Goal: Information Seeking & Learning: Learn about a topic

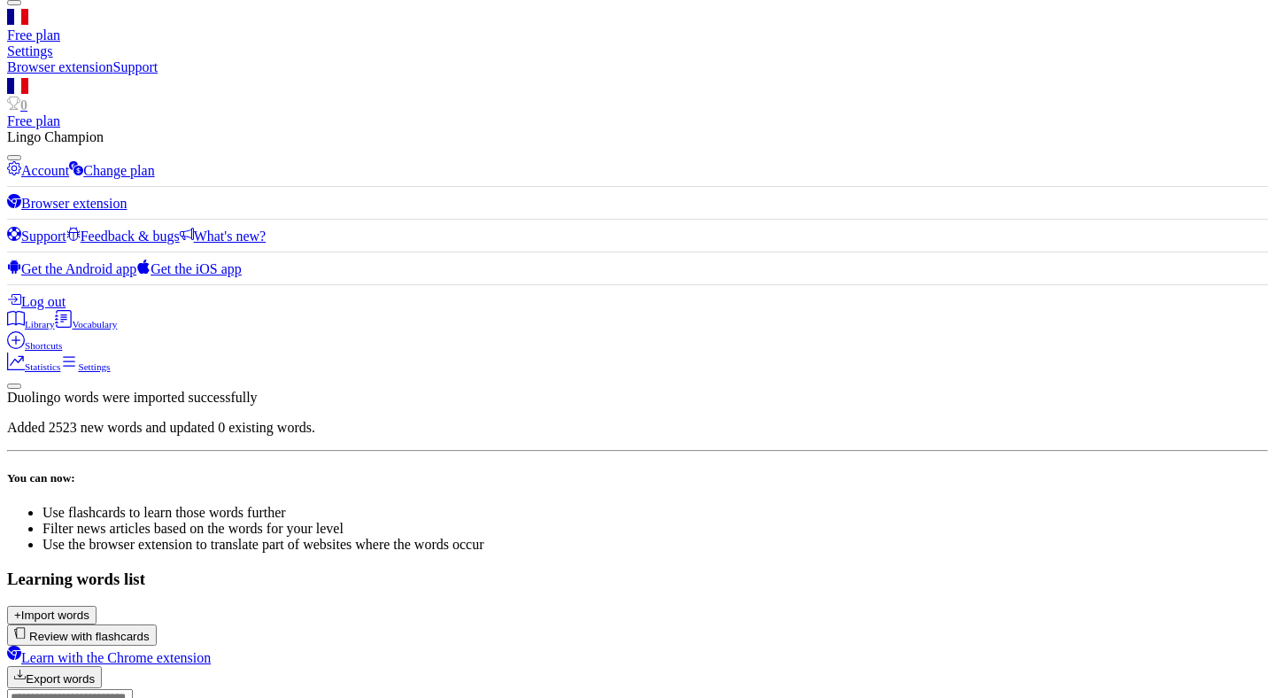
scroll to position [97, 0]
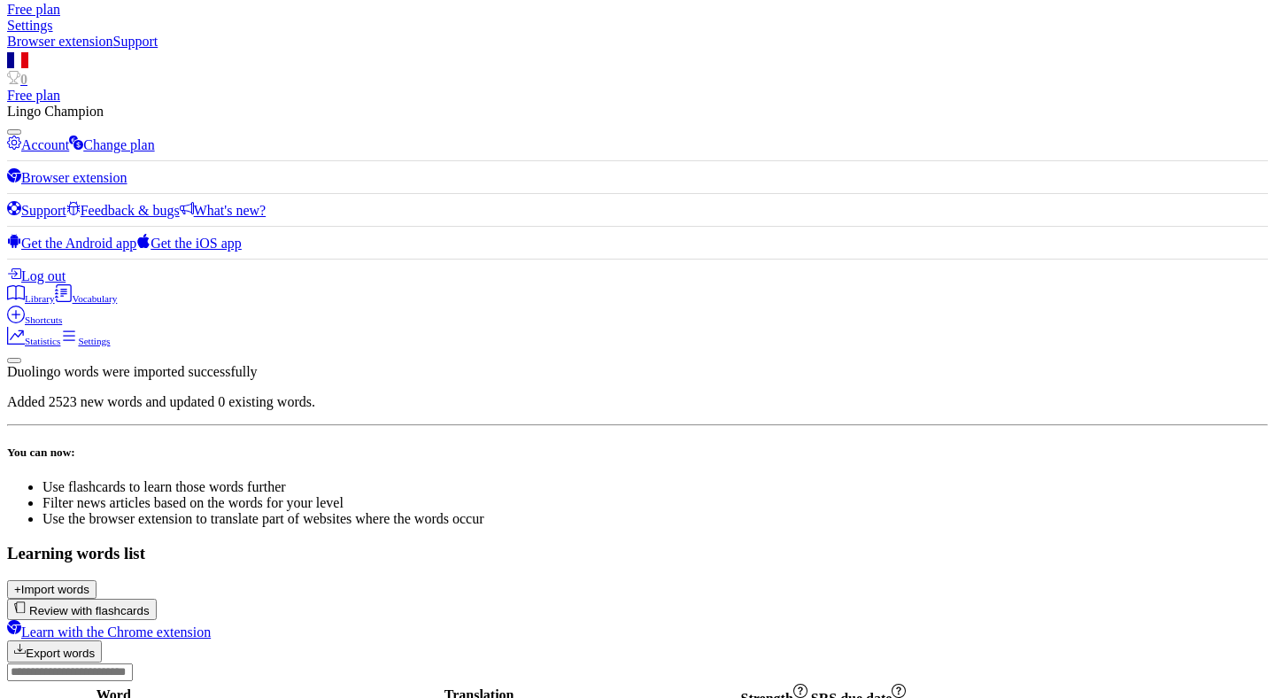
click at [157, 599] on button "Review with flashcards" at bounding box center [82, 609] width 150 height 21
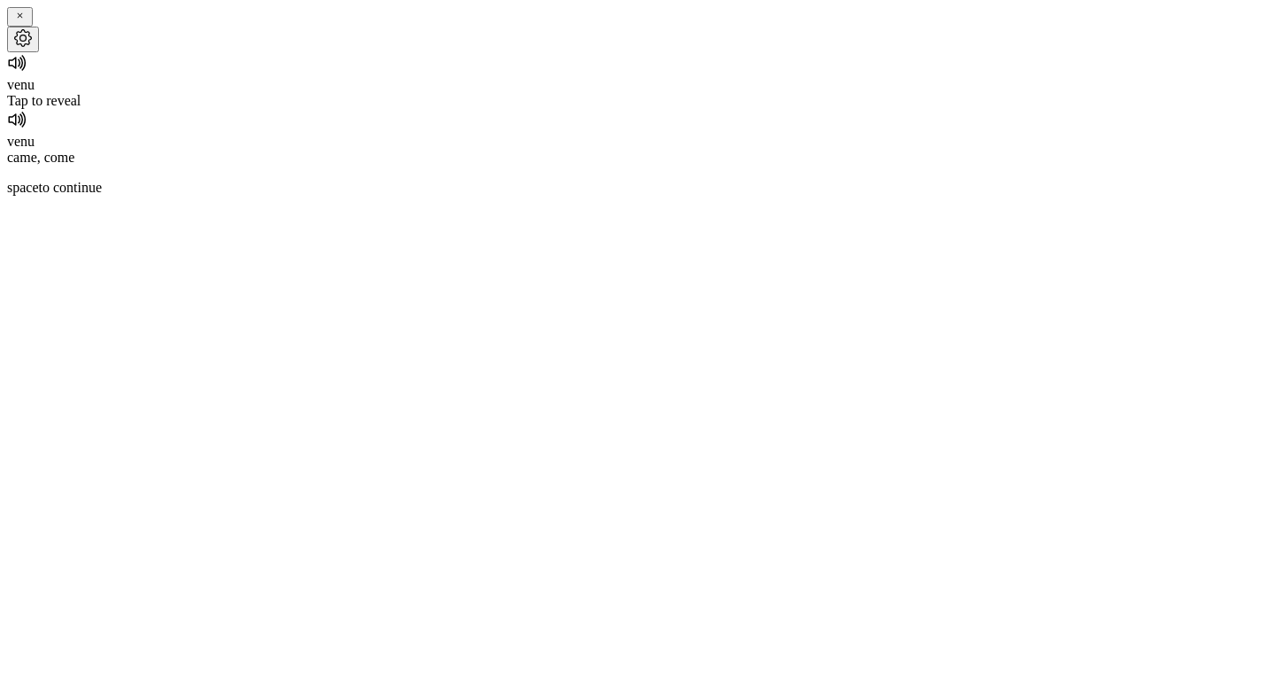
click at [28, 74] on icon at bounding box center [17, 62] width 21 height 21
click at [632, 109] on div "Tap to reveal" at bounding box center [637, 101] width 1261 height 16
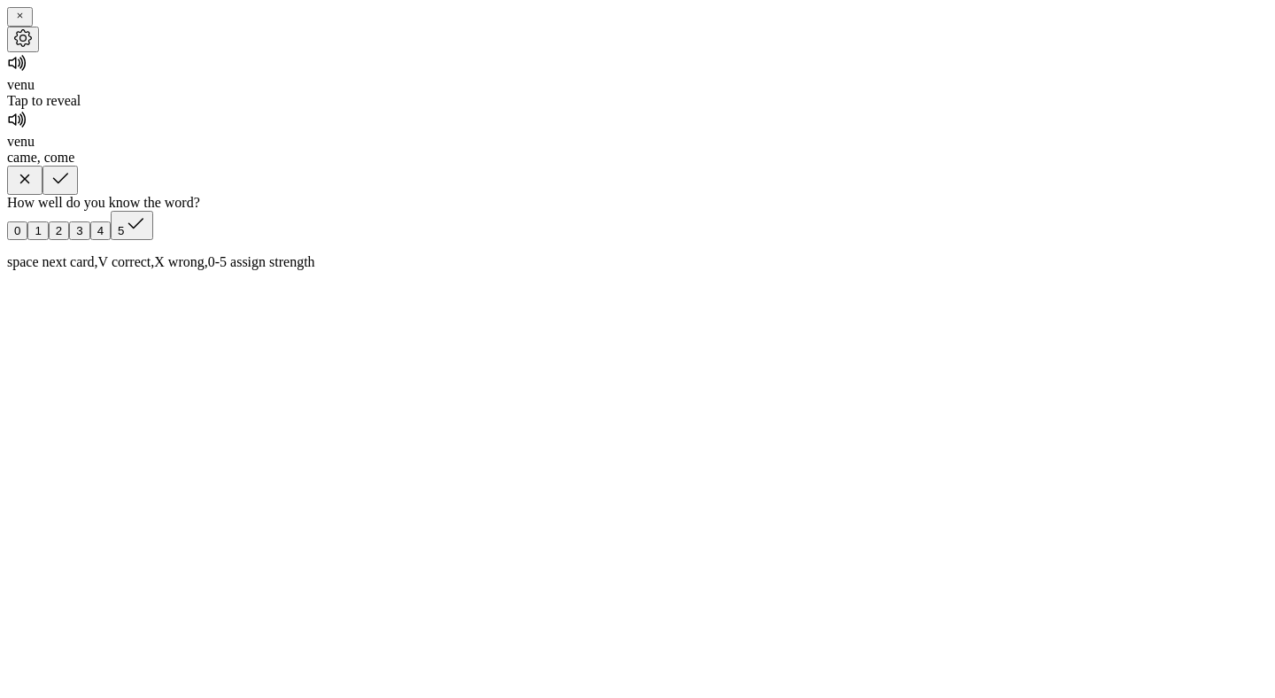
click at [78, 195] on button "button" at bounding box center [60, 180] width 35 height 29
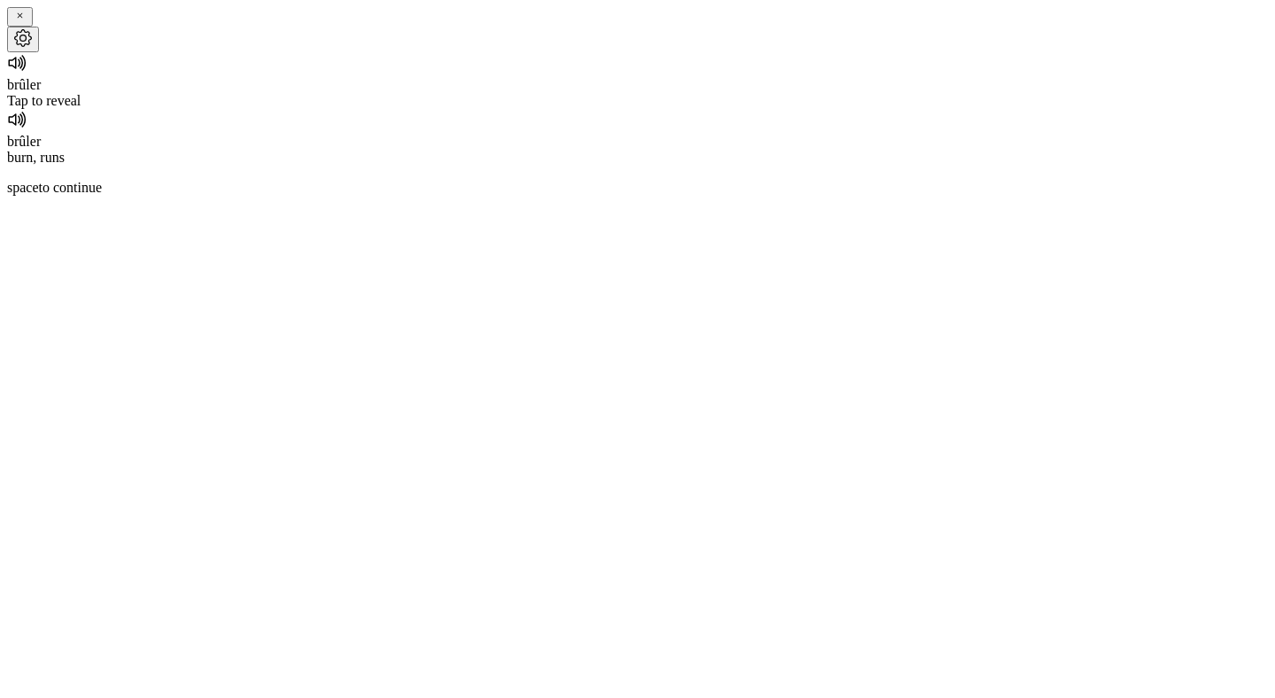
click at [647, 109] on div "Tap to reveal" at bounding box center [637, 101] width 1261 height 16
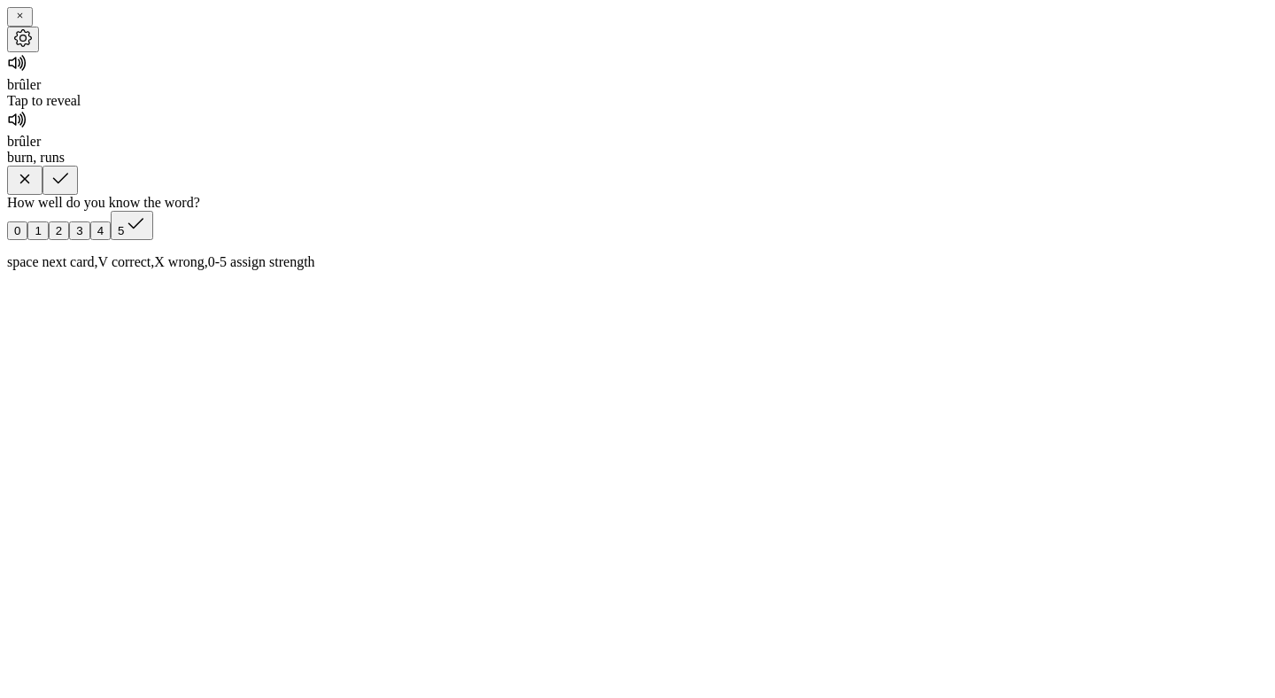
click at [78, 195] on button "button" at bounding box center [60, 180] width 35 height 29
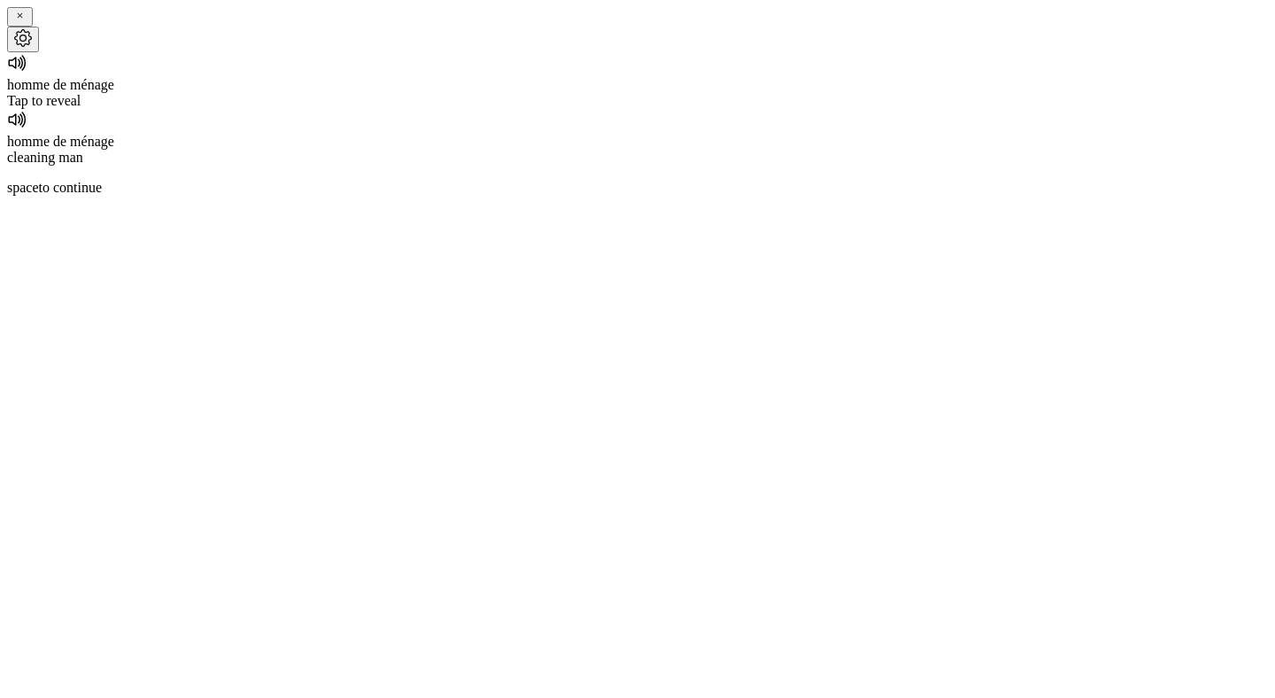
click at [649, 109] on div "Tap to reveal" at bounding box center [637, 101] width 1261 height 16
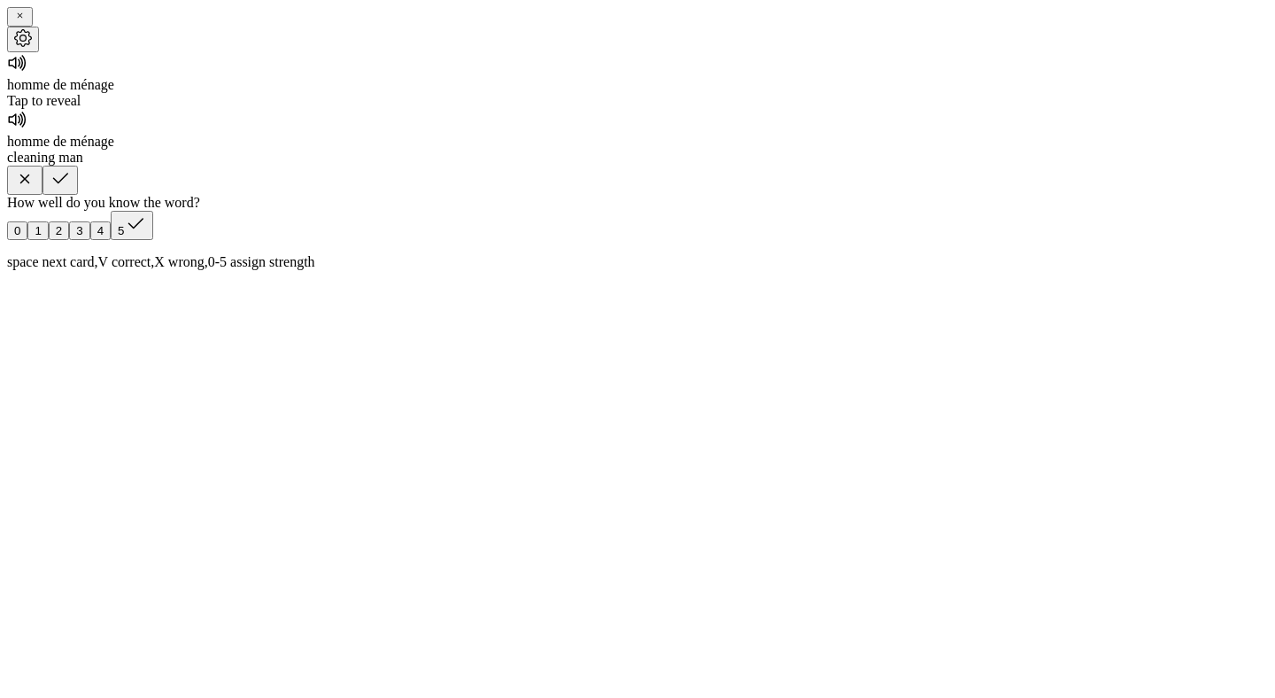
click at [71, 190] on icon "button" at bounding box center [60, 178] width 21 height 21
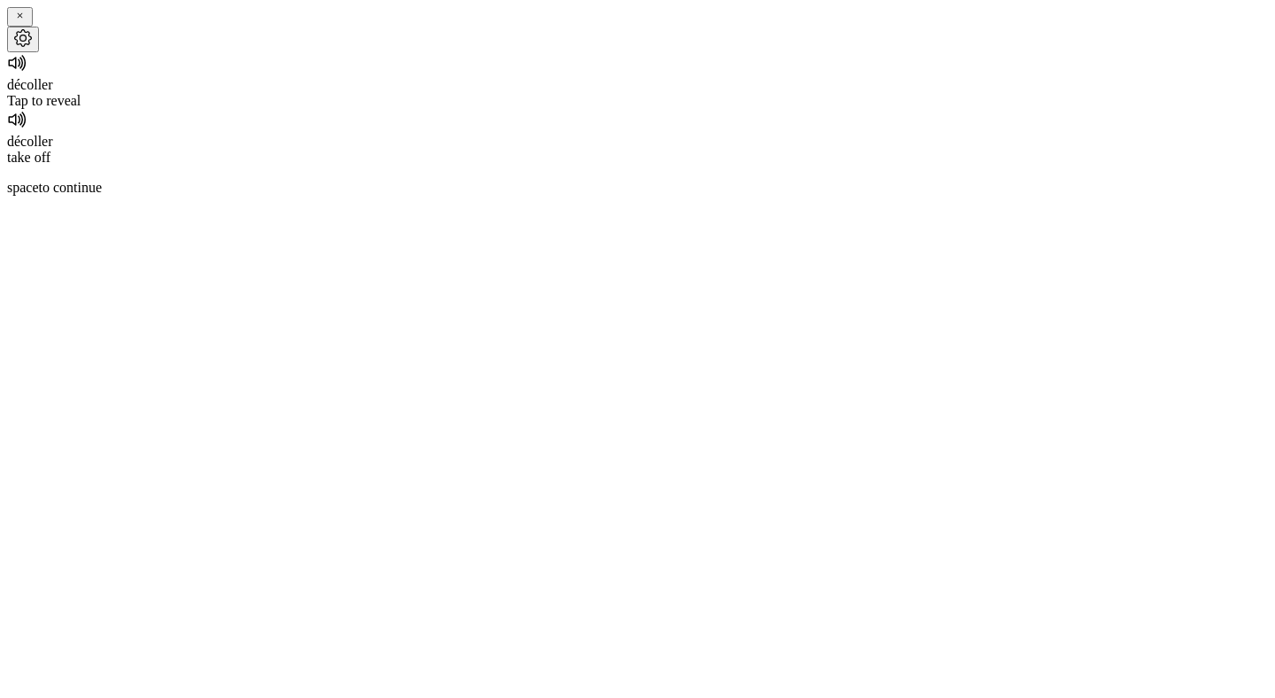
click at [641, 109] on div "Tap to reveal" at bounding box center [637, 101] width 1261 height 16
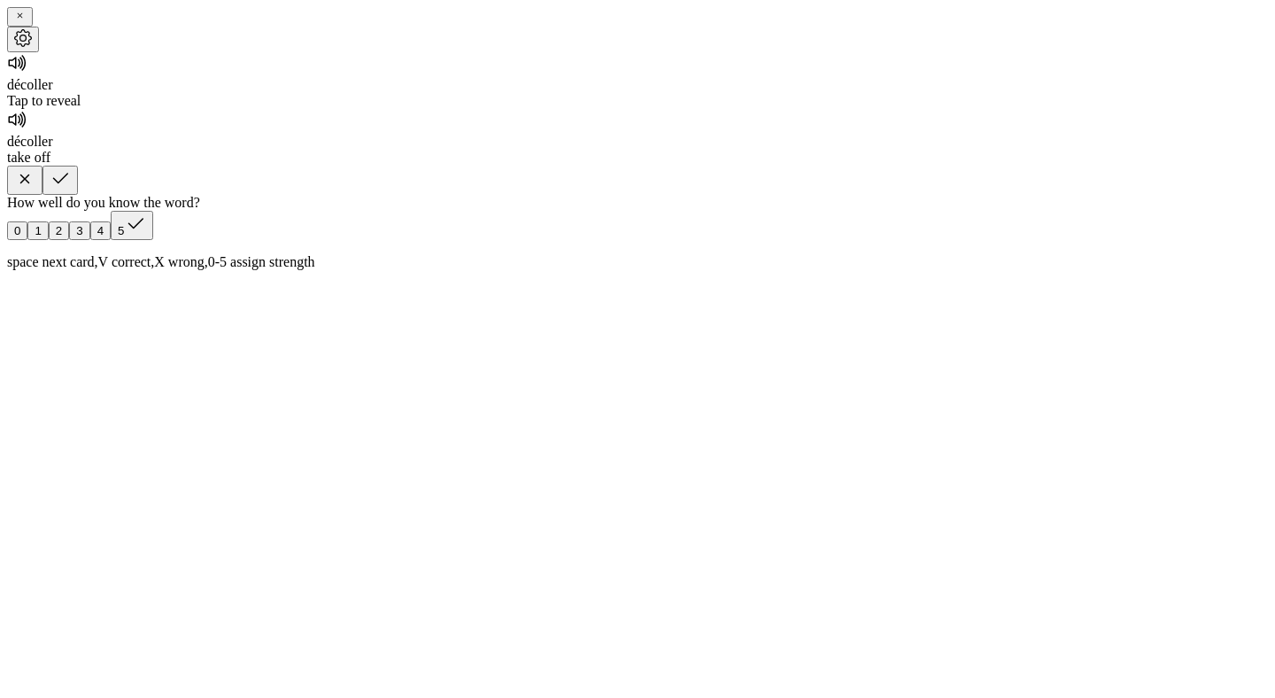
click at [43, 195] on button "button" at bounding box center [24, 180] width 35 height 29
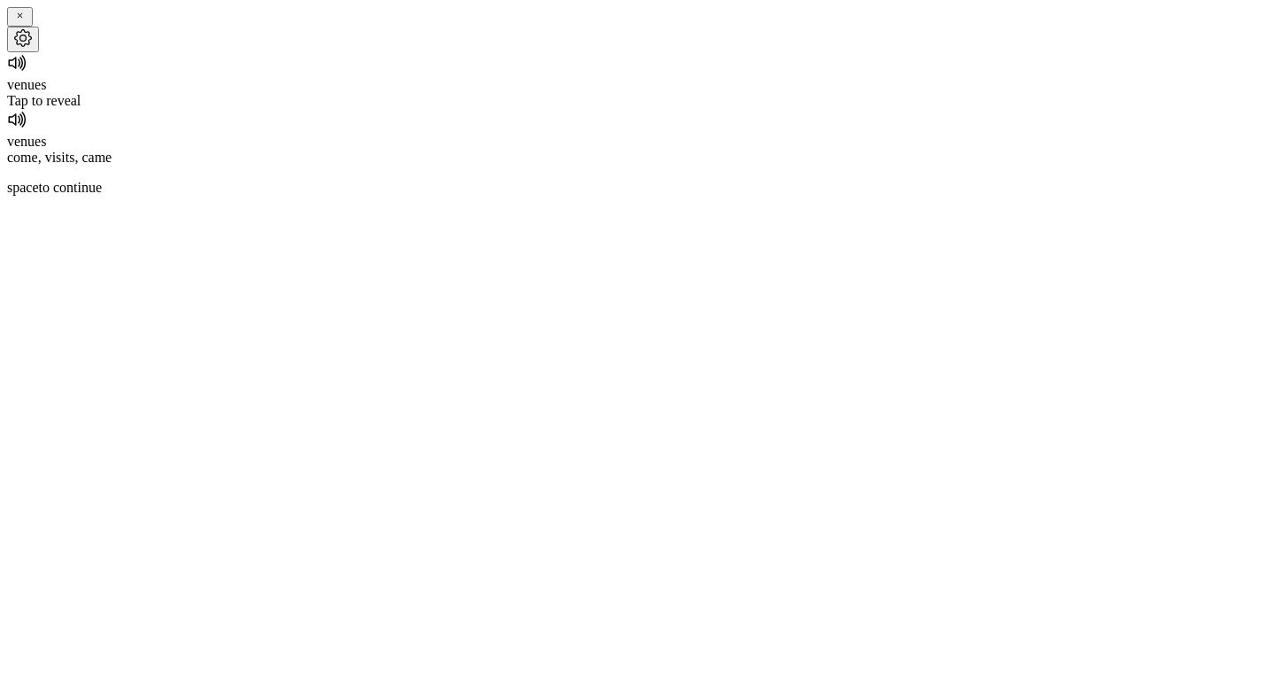
click at [655, 109] on div "Tap to reveal" at bounding box center [637, 101] width 1261 height 16
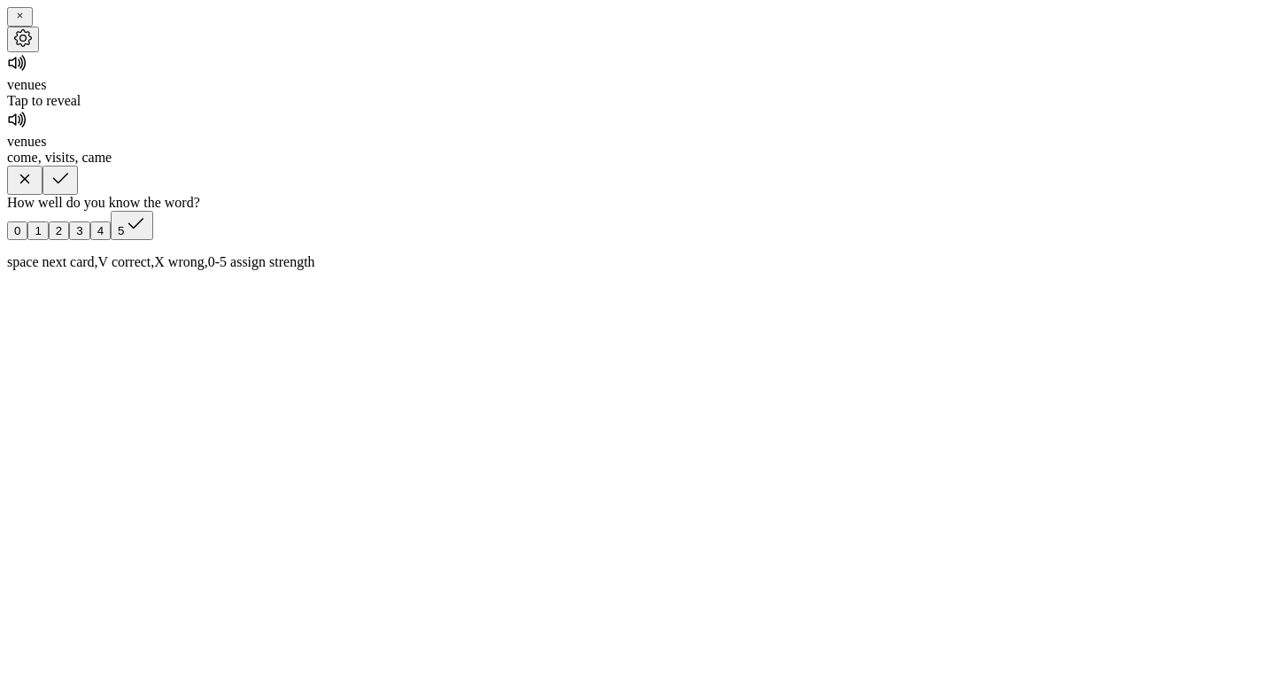
click at [78, 195] on button "button" at bounding box center [60, 180] width 35 height 29
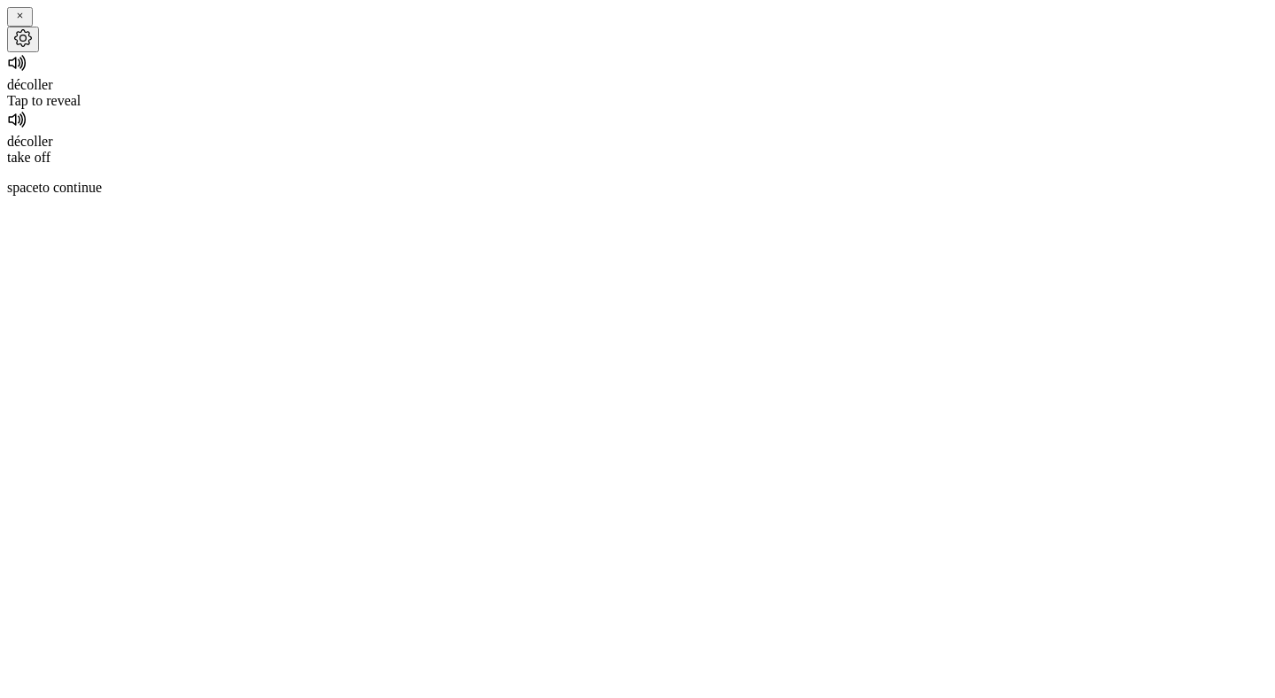
click at [645, 109] on div "Tap to reveal" at bounding box center [637, 101] width 1261 height 16
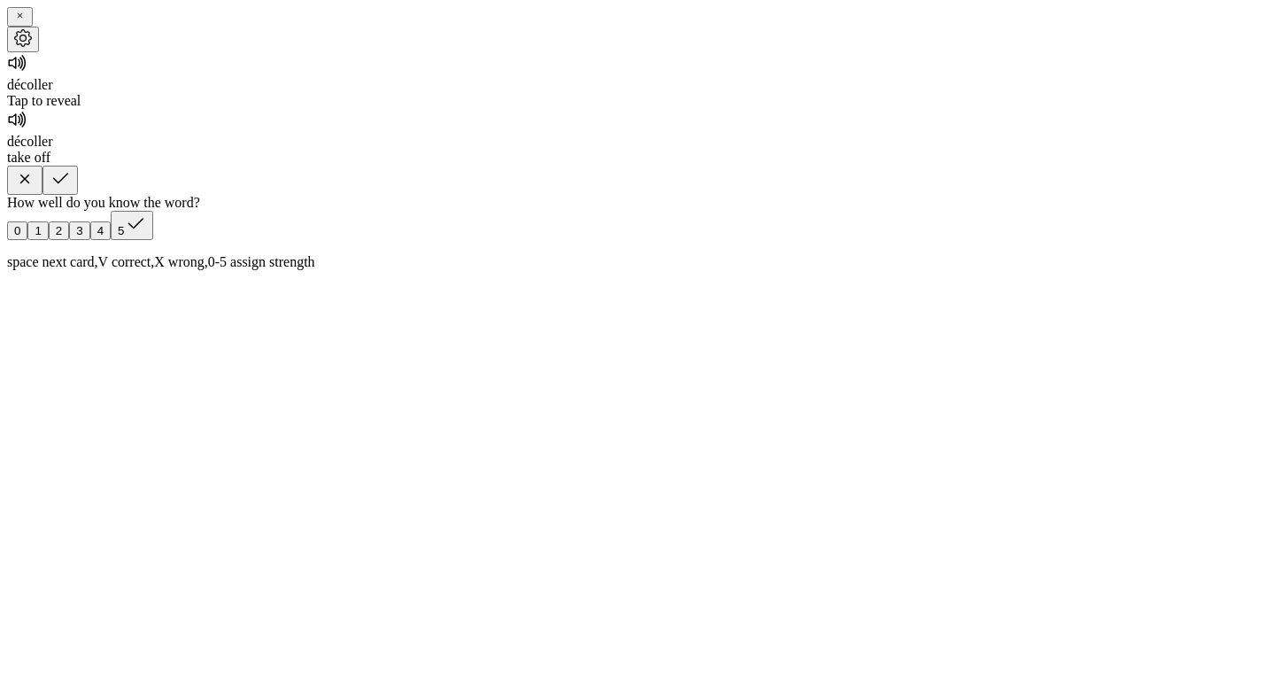
click at [71, 190] on icon "button" at bounding box center [60, 178] width 21 height 21
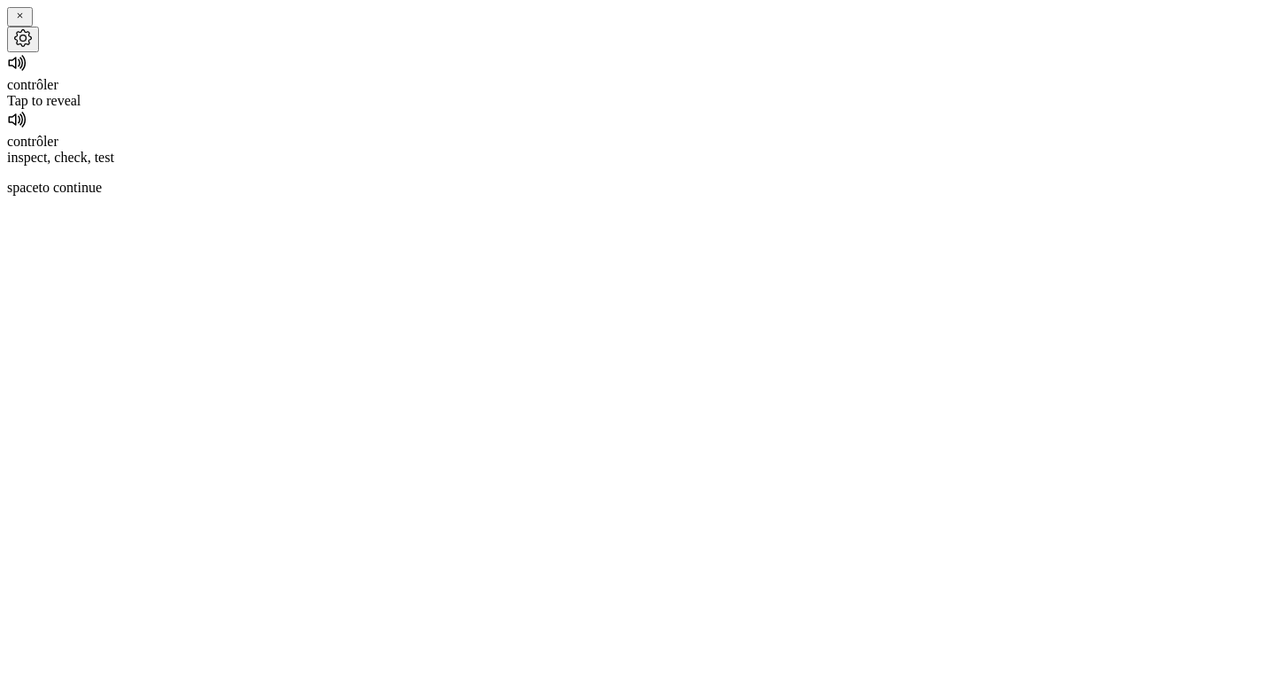
click at [640, 109] on div "Tap to reveal" at bounding box center [637, 101] width 1261 height 16
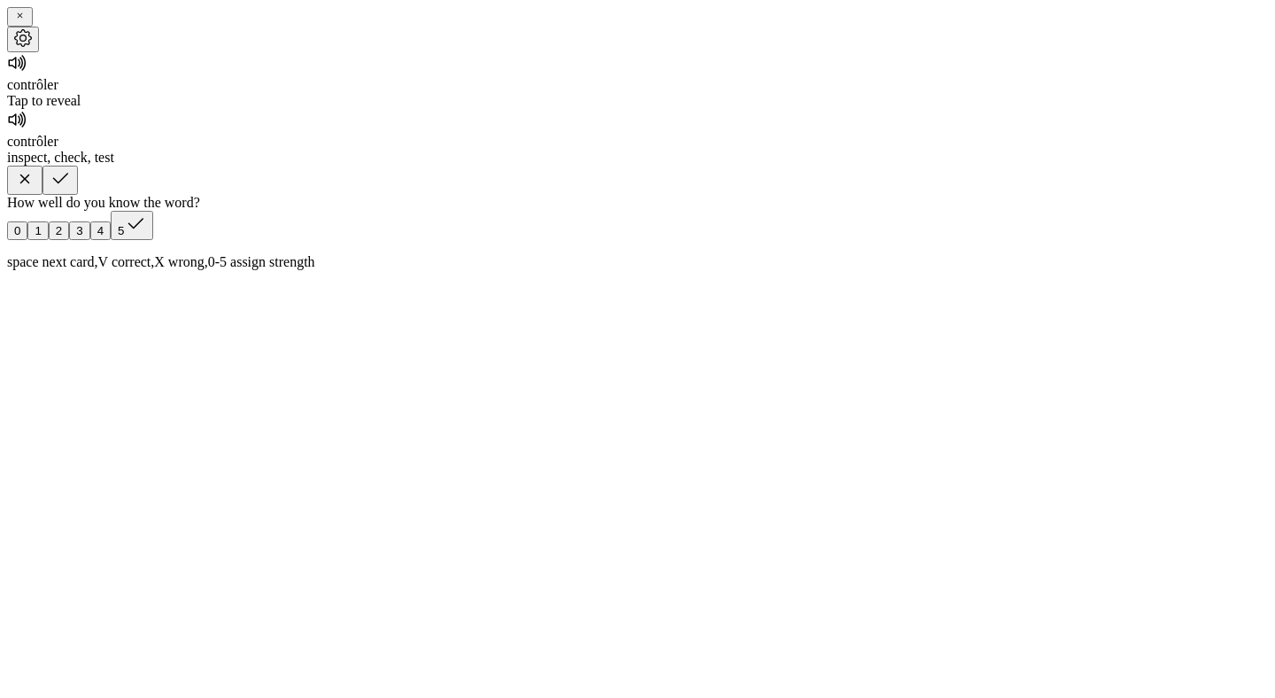
click at [35, 190] on icon "button" at bounding box center [24, 178] width 21 height 21
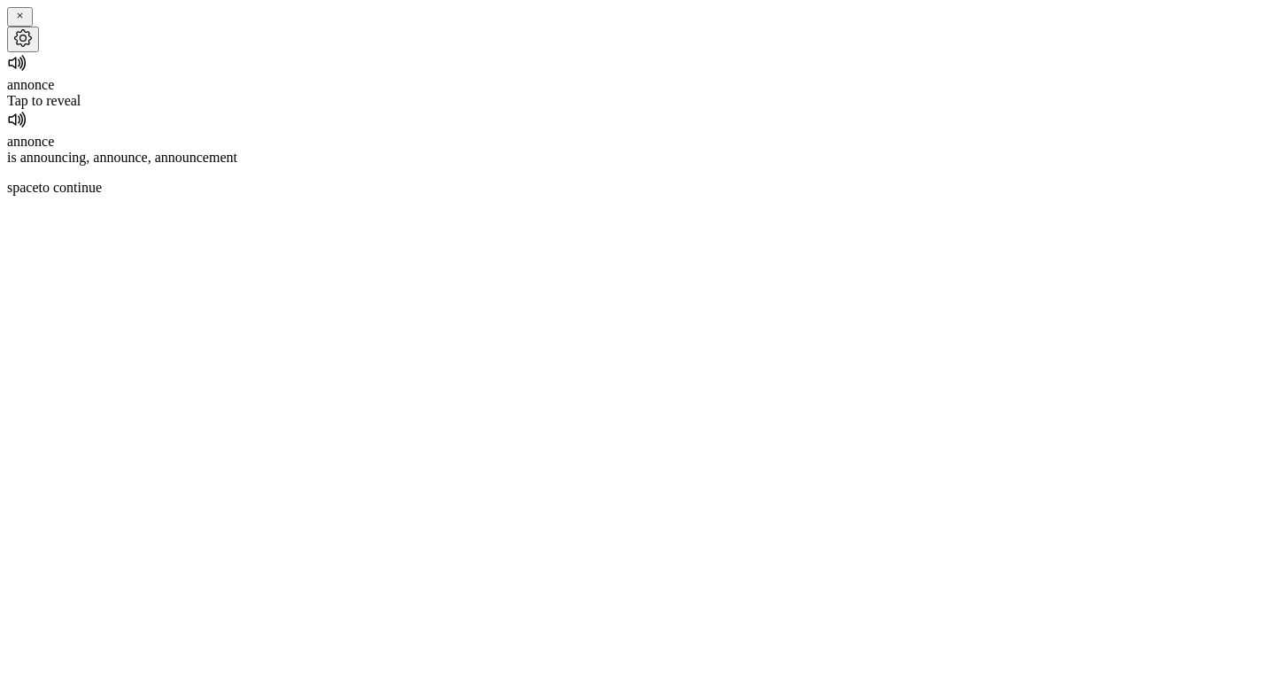
click at [21, 69] on icon at bounding box center [15, 64] width 12 height 12
click at [624, 109] on div "Tap to reveal" at bounding box center [637, 101] width 1261 height 16
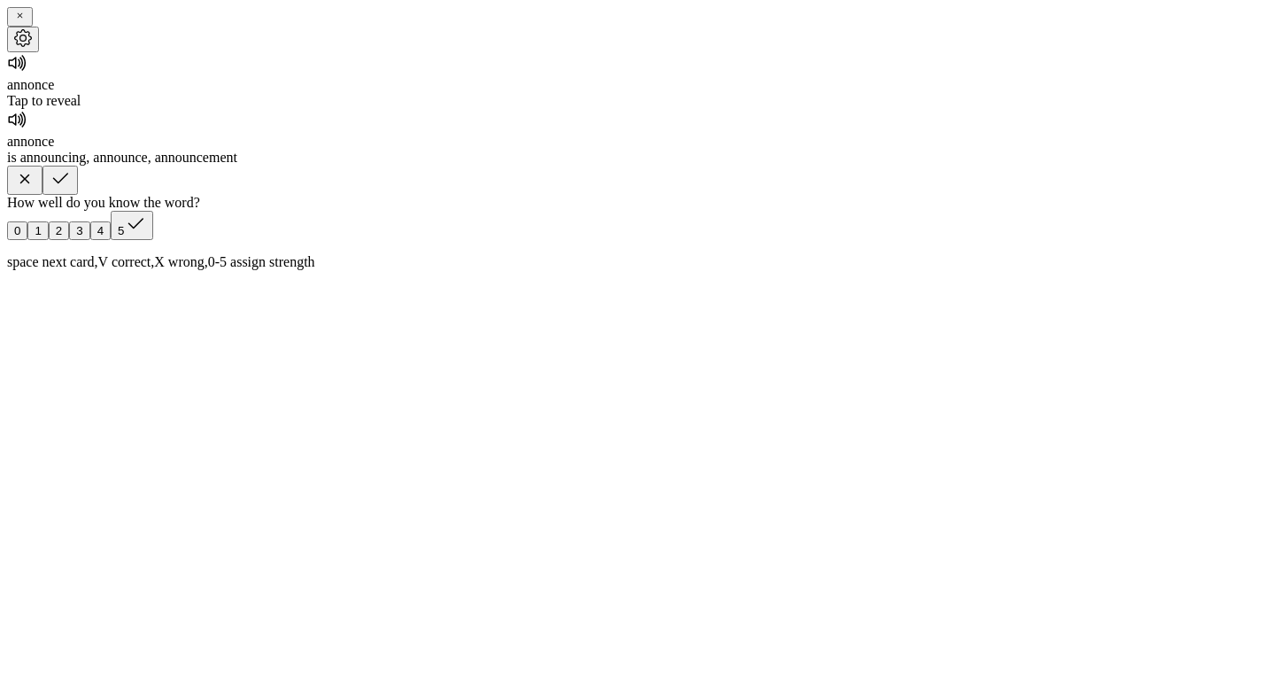
click at [71, 190] on icon "button" at bounding box center [60, 178] width 21 height 21
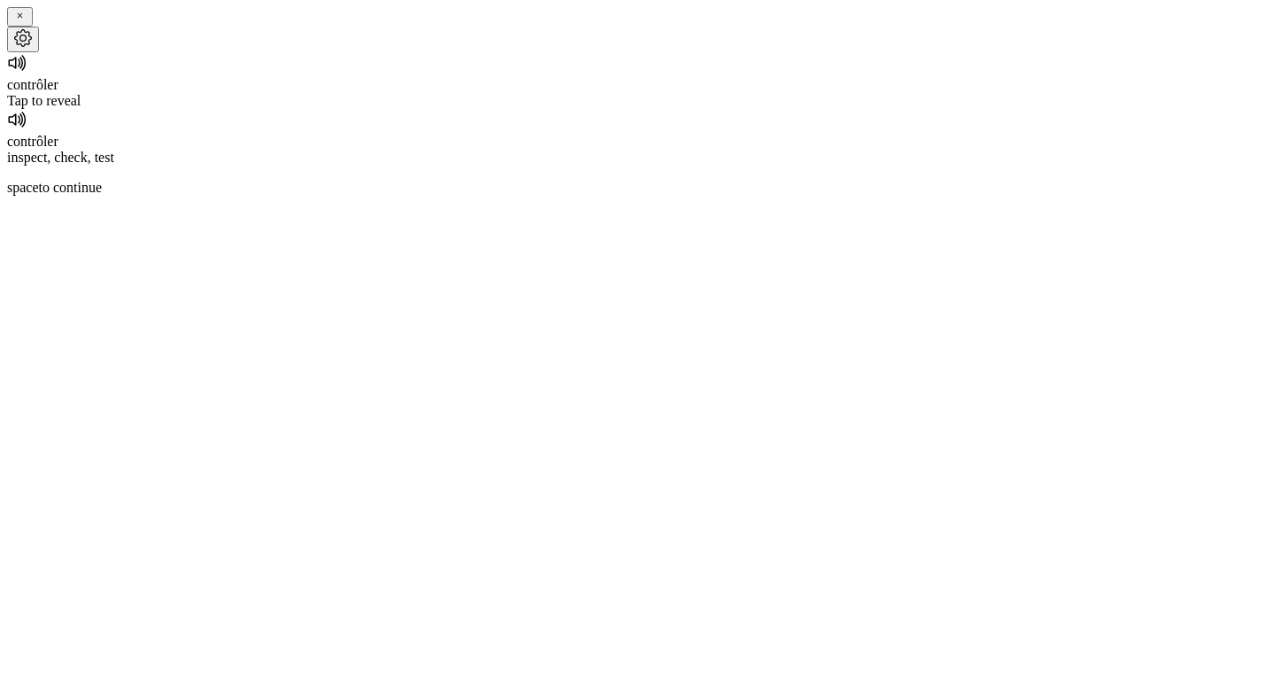
click at [652, 109] on div "Tap to reveal" at bounding box center [637, 101] width 1261 height 16
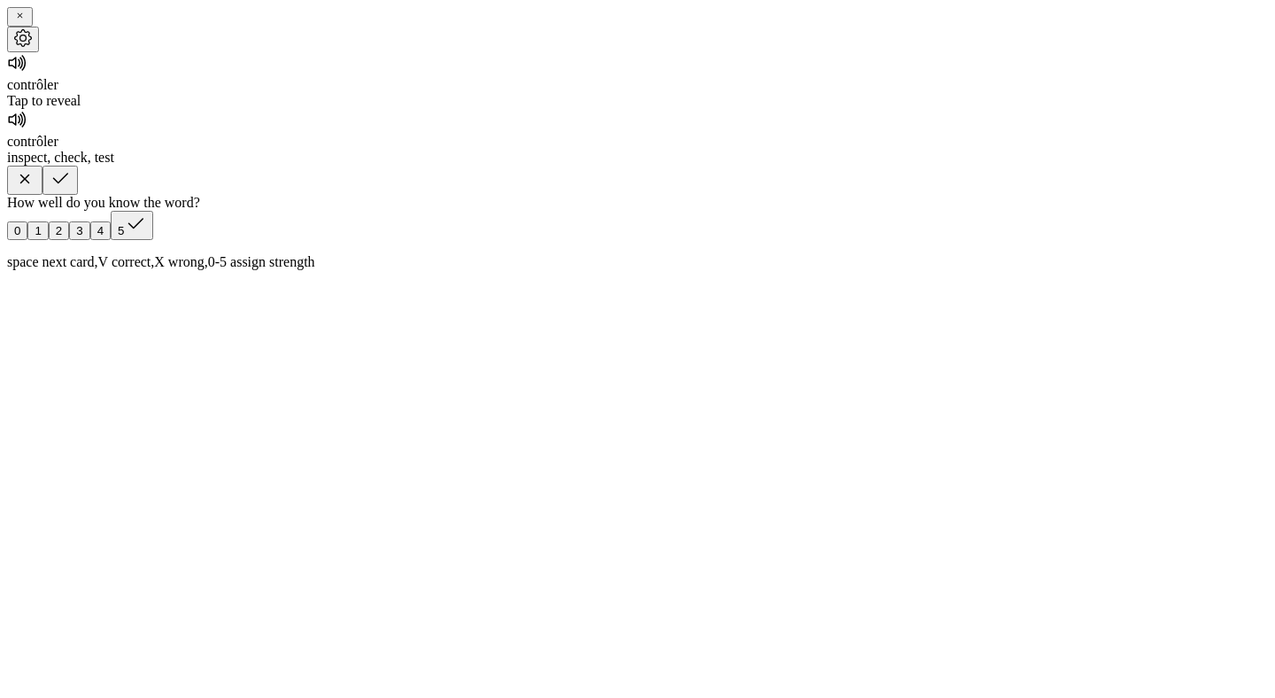
click at [78, 195] on button "button" at bounding box center [60, 180] width 35 height 29
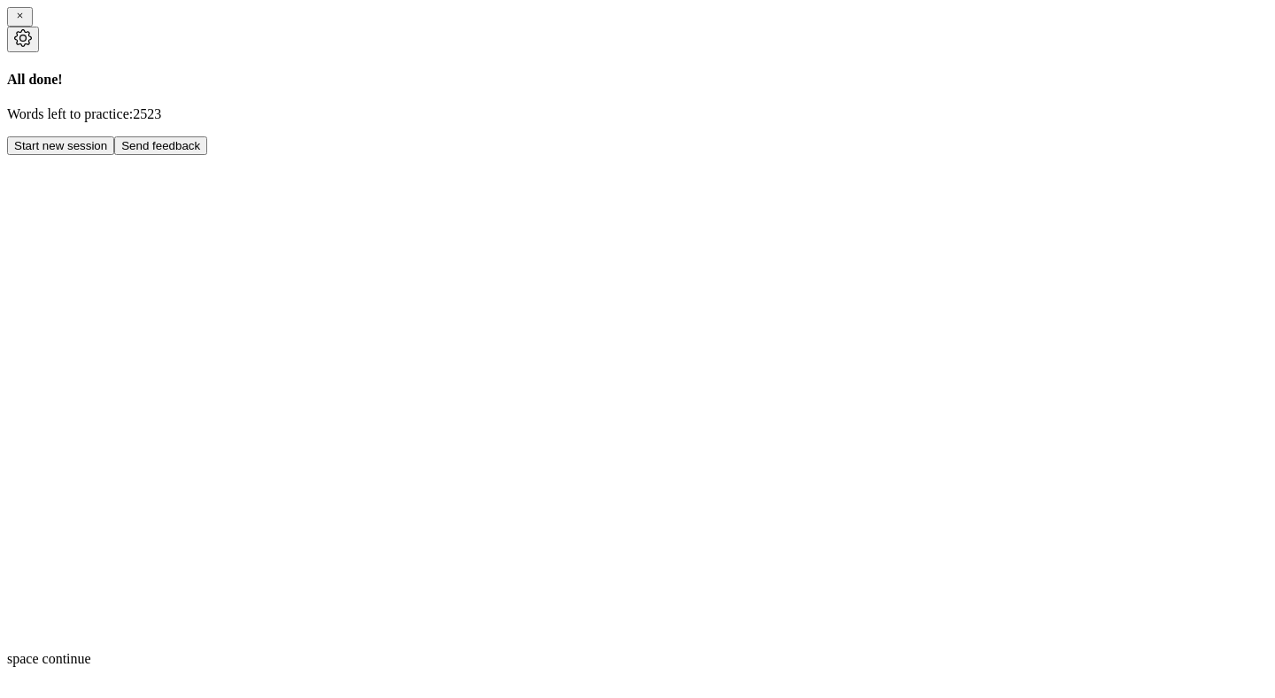
click at [114, 155] on button "Start new session" at bounding box center [60, 145] width 107 height 19
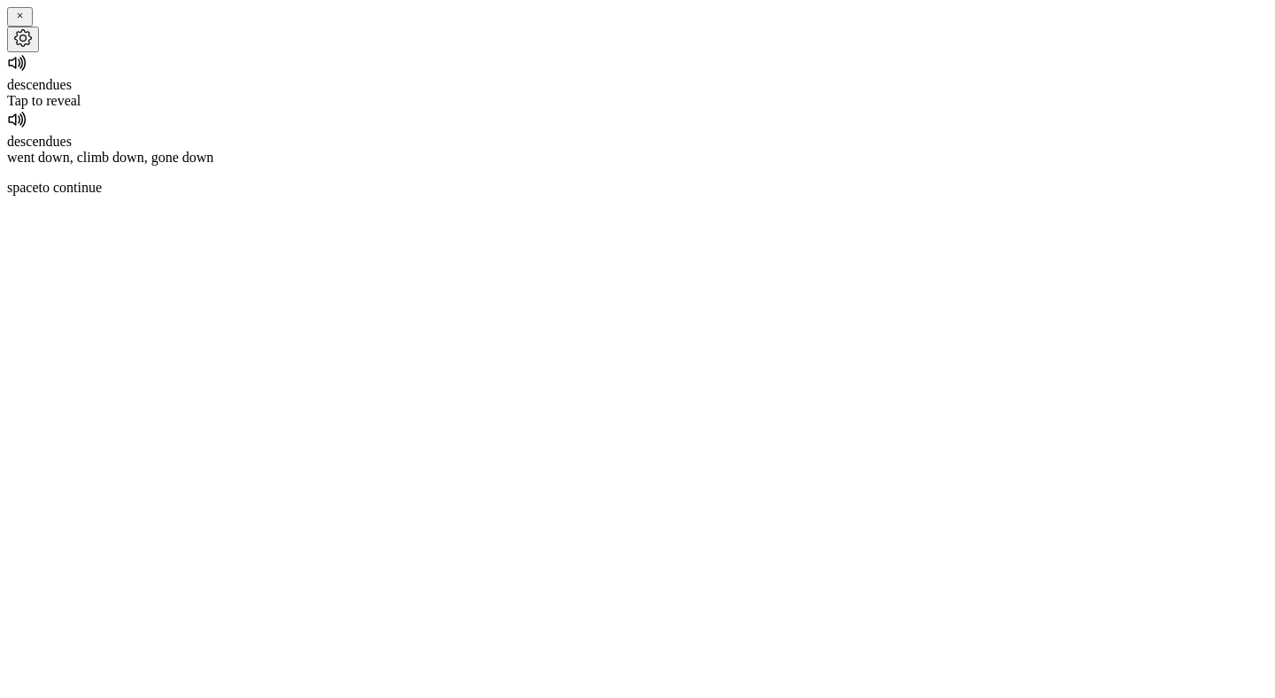
click at [28, 74] on icon at bounding box center [17, 62] width 21 height 21
click at [645, 109] on div "Tap to reveal" at bounding box center [637, 101] width 1261 height 16
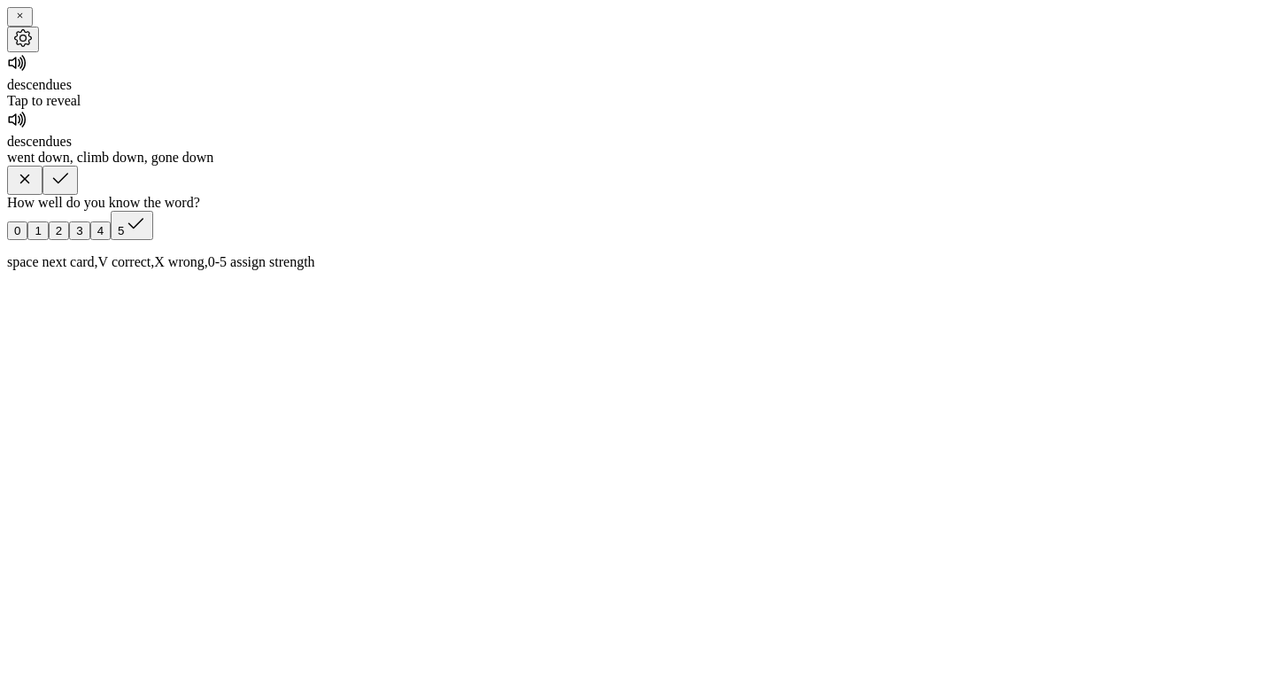
click at [78, 195] on button "button" at bounding box center [60, 180] width 35 height 29
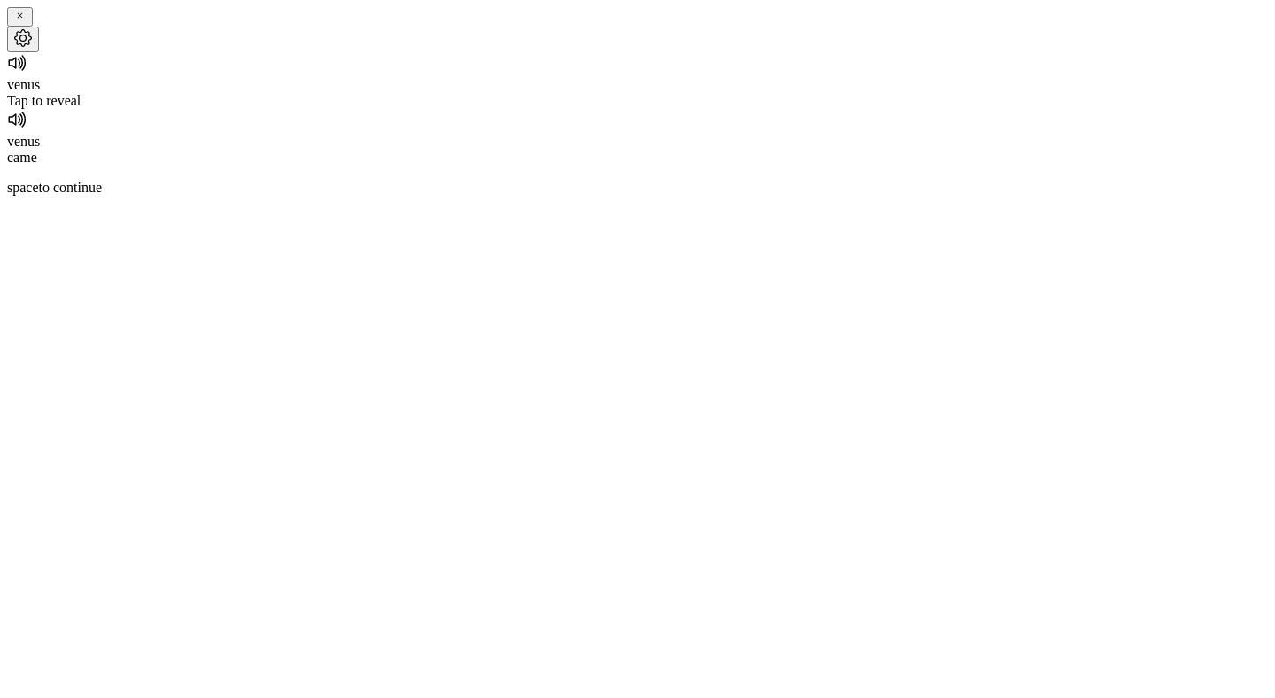
click at [28, 74] on icon at bounding box center [17, 62] width 21 height 21
click at [640, 109] on div "Tap to reveal" at bounding box center [637, 101] width 1261 height 16
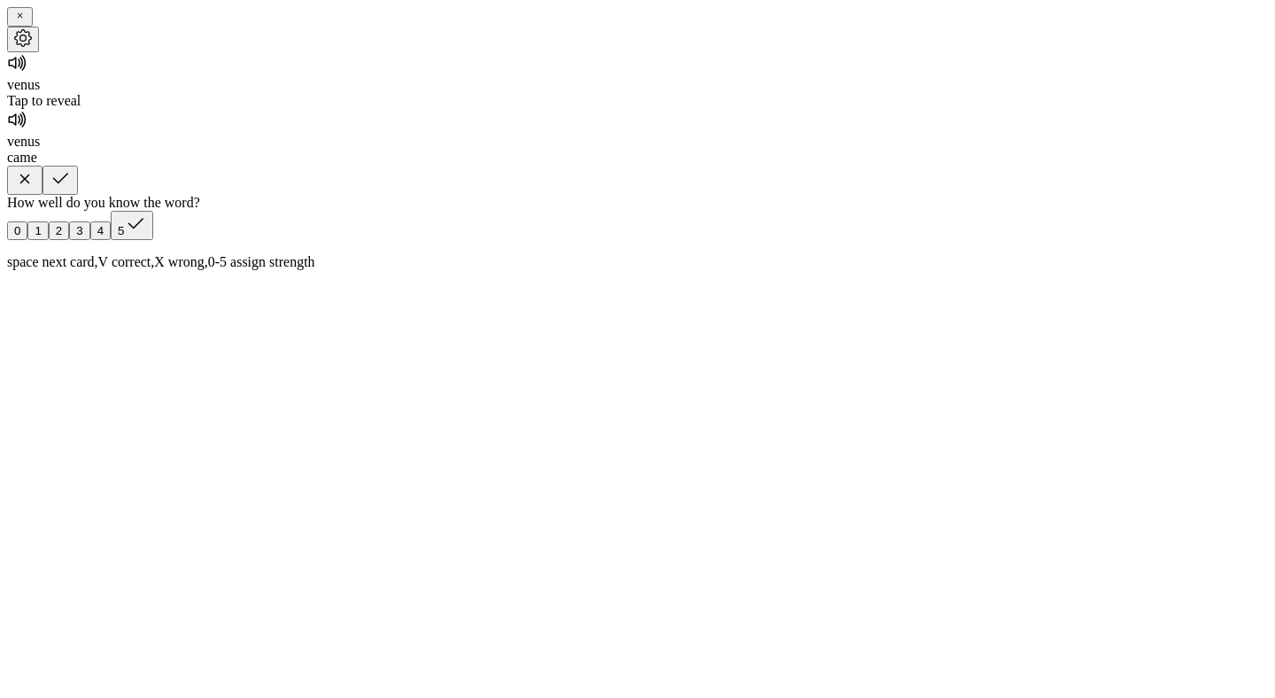
click at [68, 184] on icon "button" at bounding box center [60, 179] width 15 height 11
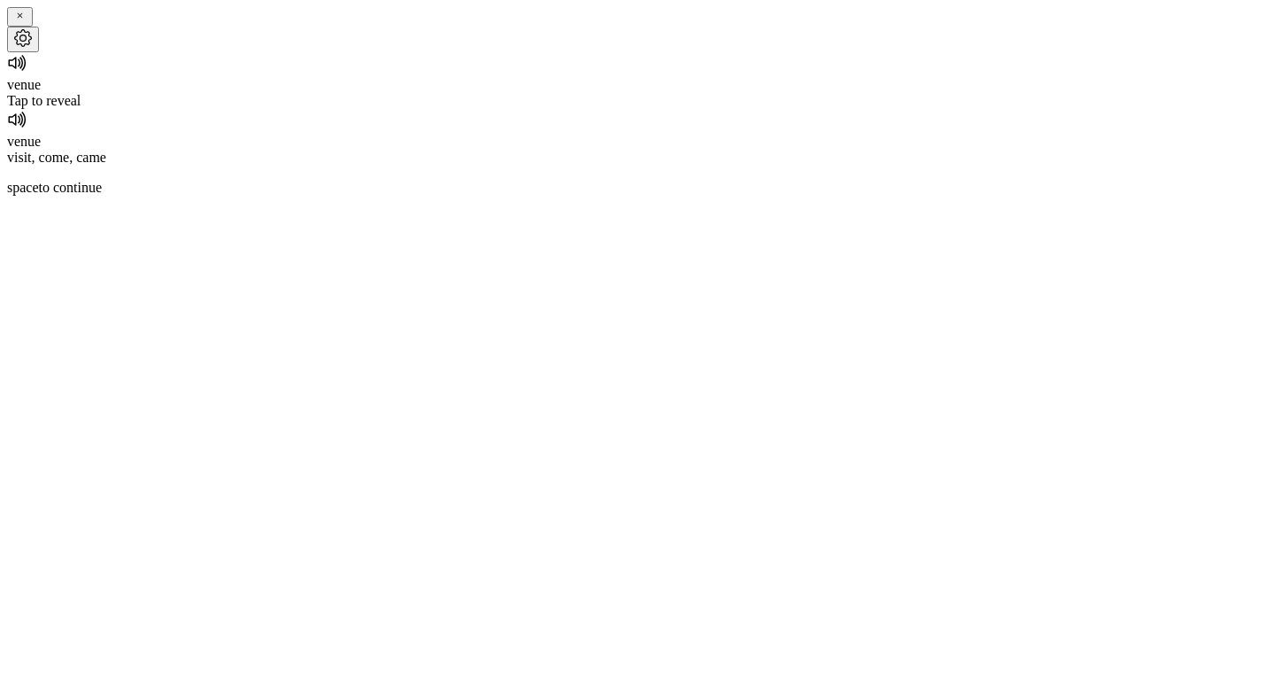
click at [647, 109] on div "Tap to reveal" at bounding box center [637, 101] width 1261 height 16
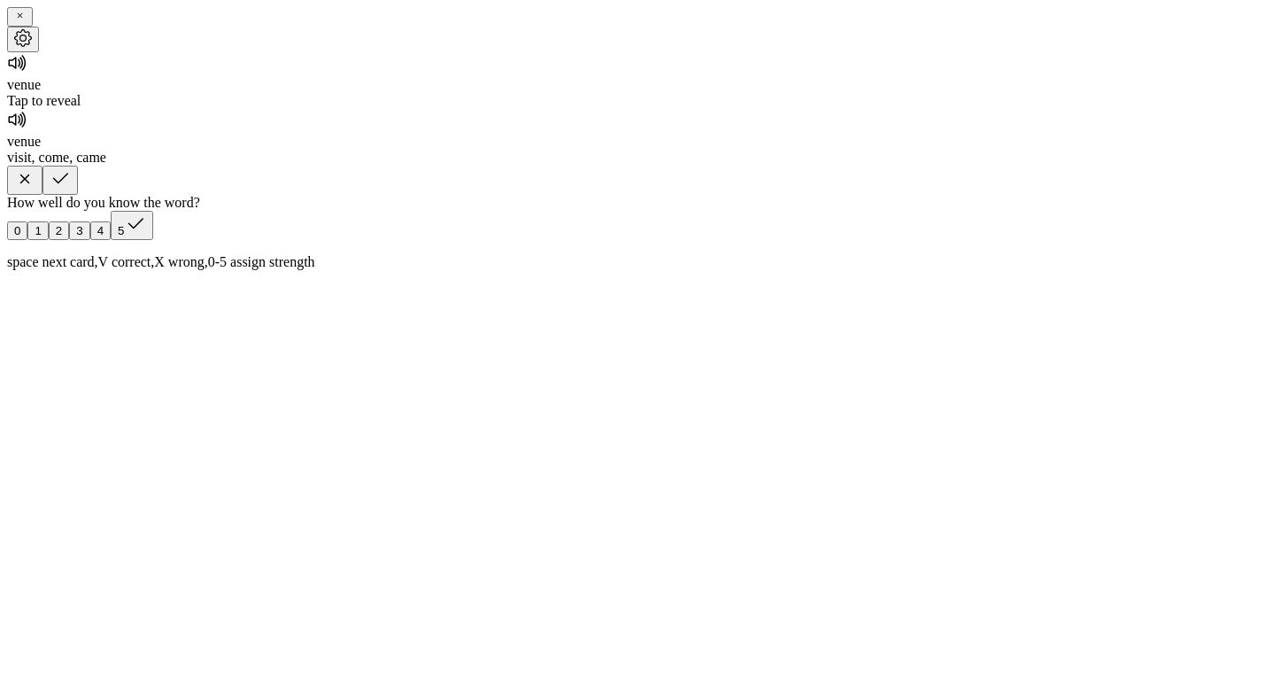
click at [71, 190] on icon "button" at bounding box center [60, 178] width 21 height 21
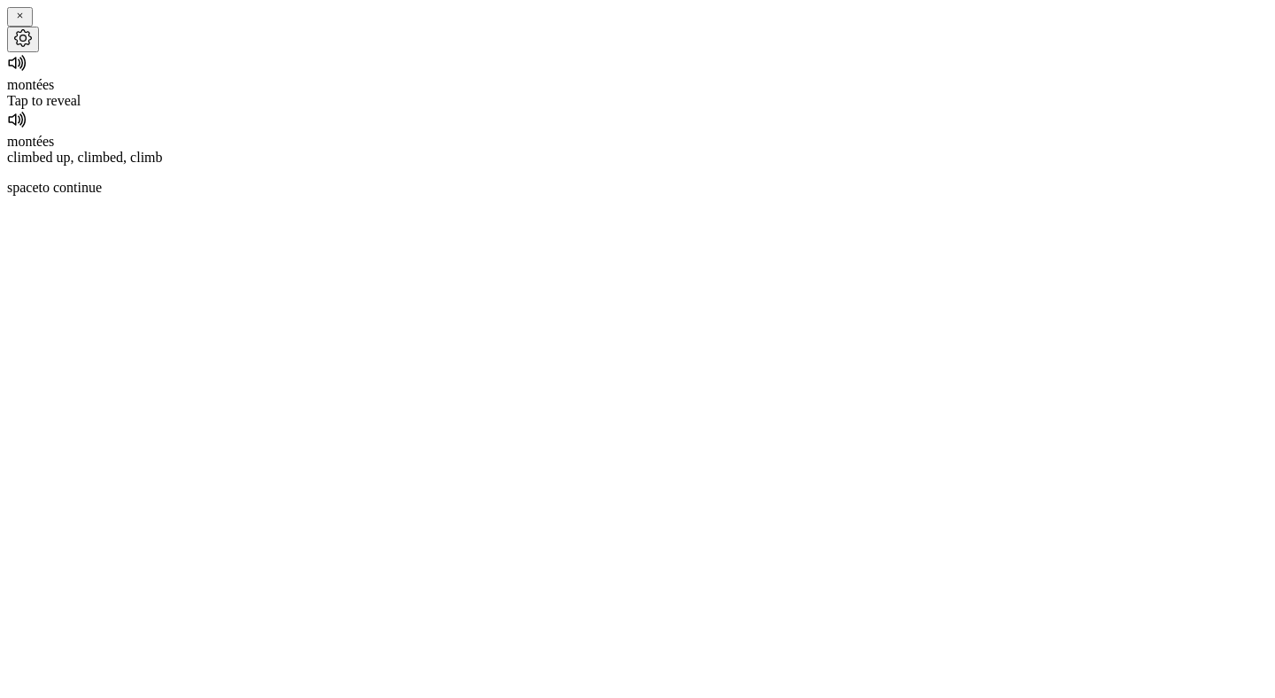
click at [655, 109] on div "Tap to reveal" at bounding box center [637, 101] width 1261 height 16
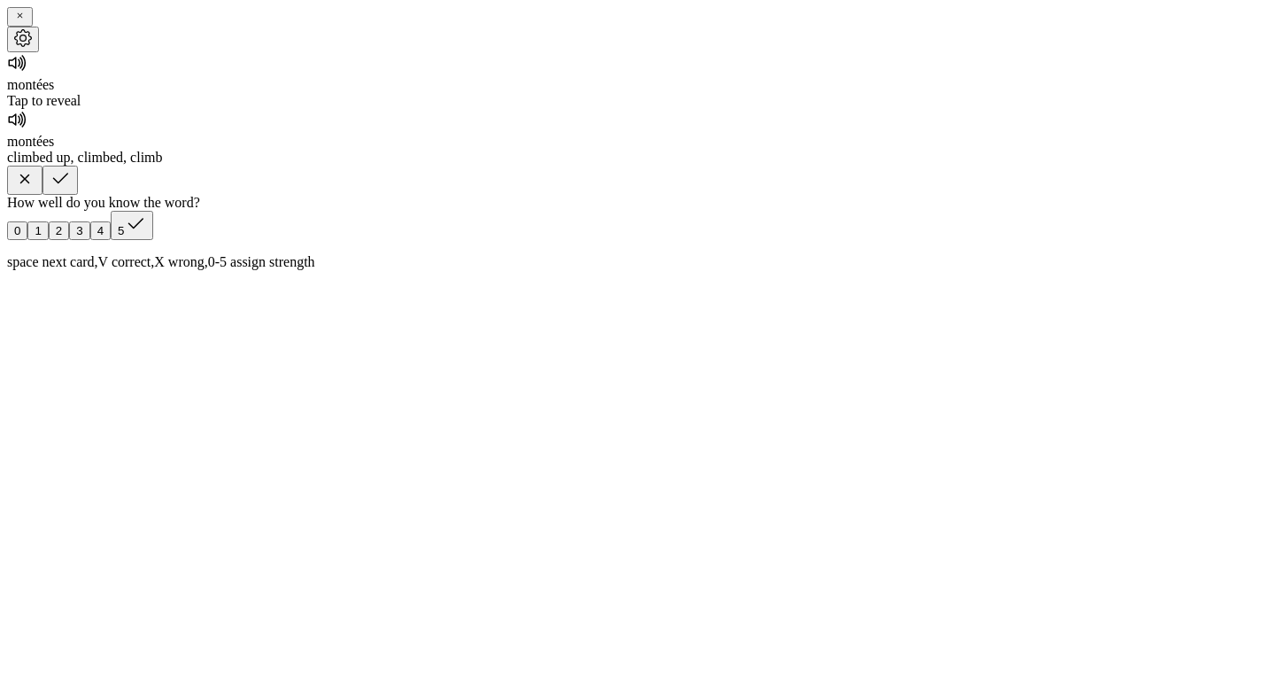
click at [35, 190] on icon "button" at bounding box center [24, 178] width 21 height 21
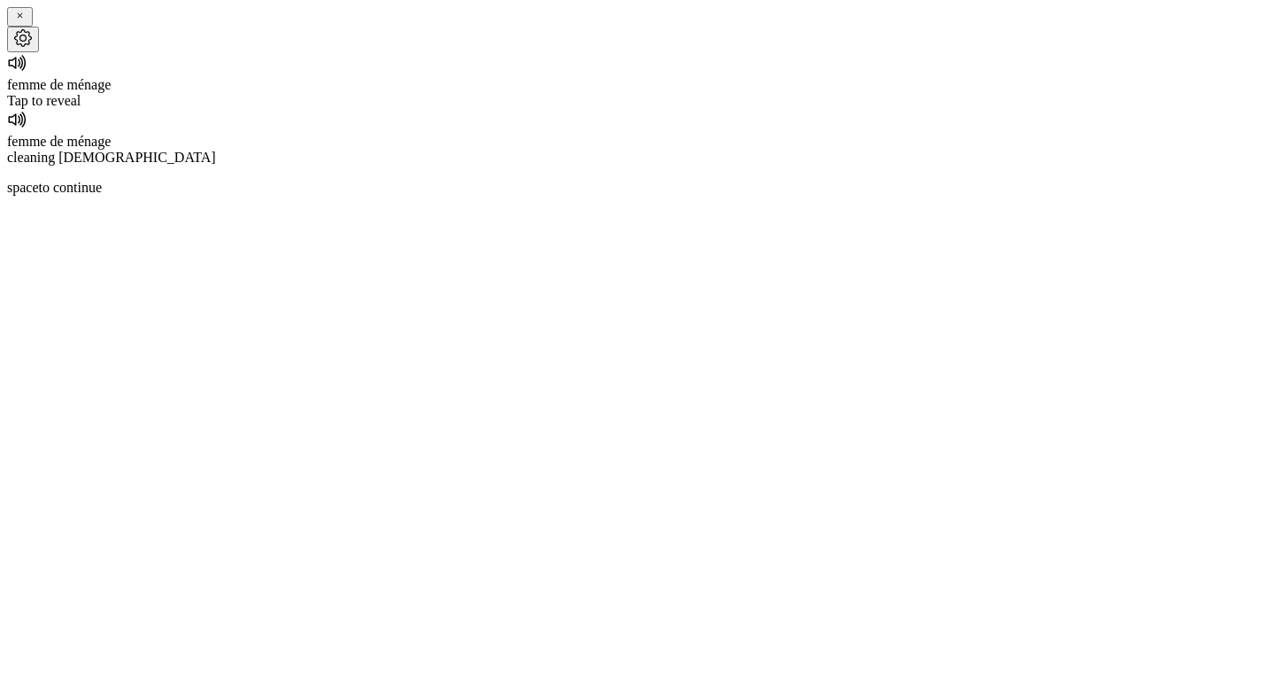
click at [632, 109] on div "Tap to reveal" at bounding box center [637, 101] width 1261 height 16
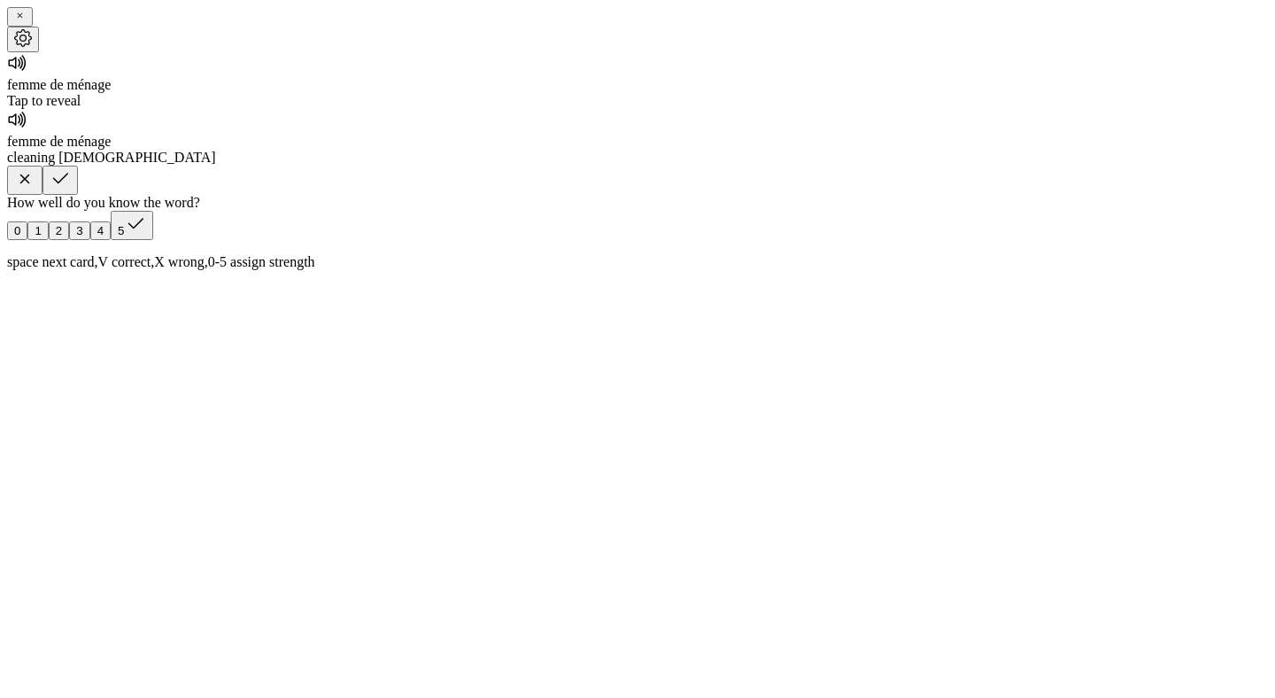
click at [71, 190] on icon "button" at bounding box center [60, 178] width 21 height 21
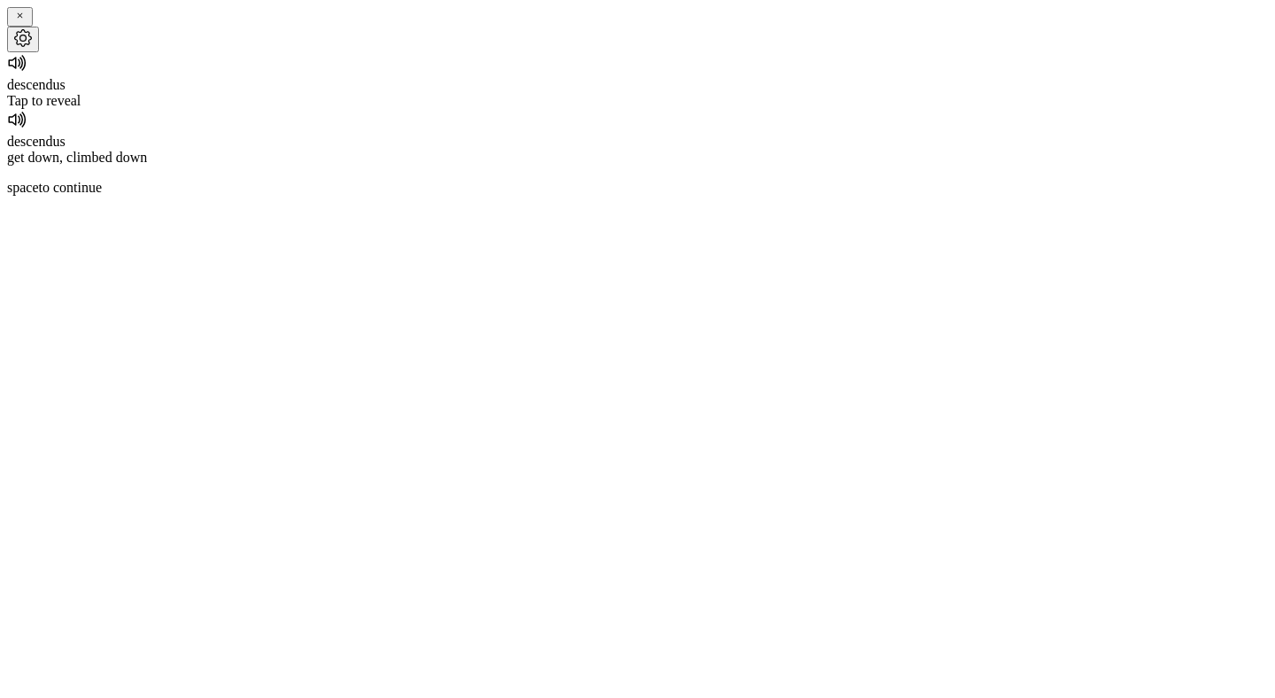
click at [647, 109] on div "Tap to reveal" at bounding box center [637, 101] width 1261 height 16
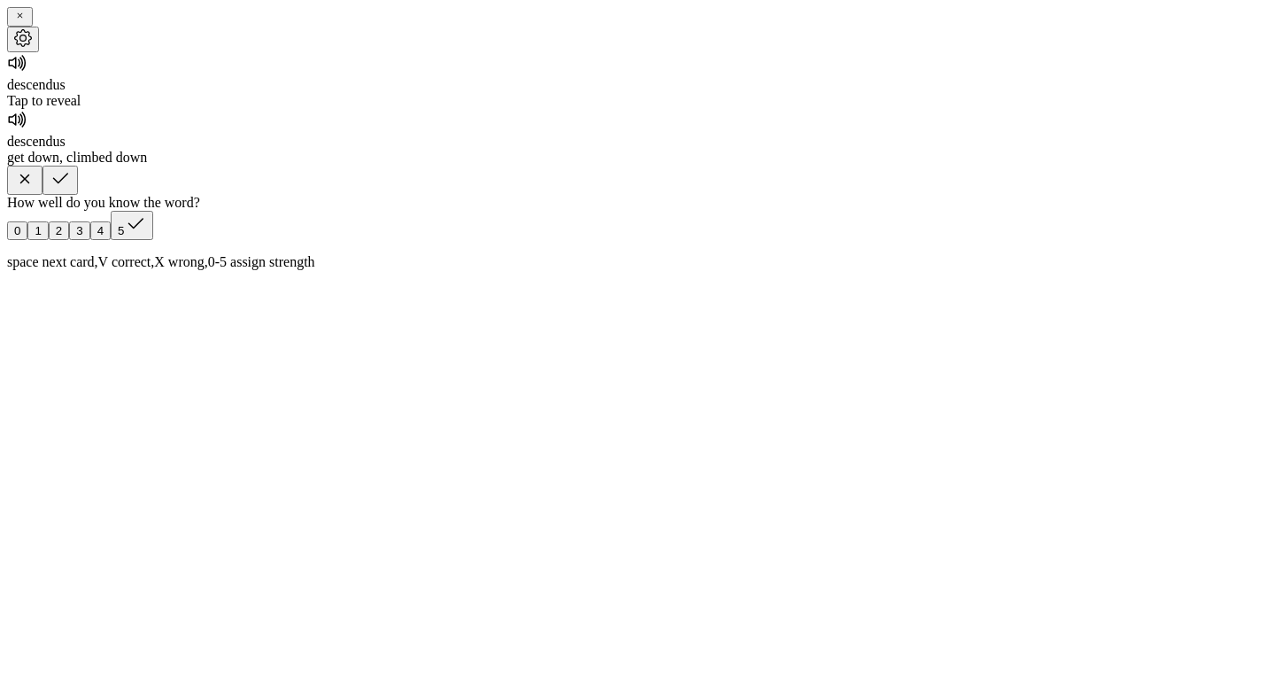
click at [71, 190] on icon "button" at bounding box center [60, 178] width 21 height 21
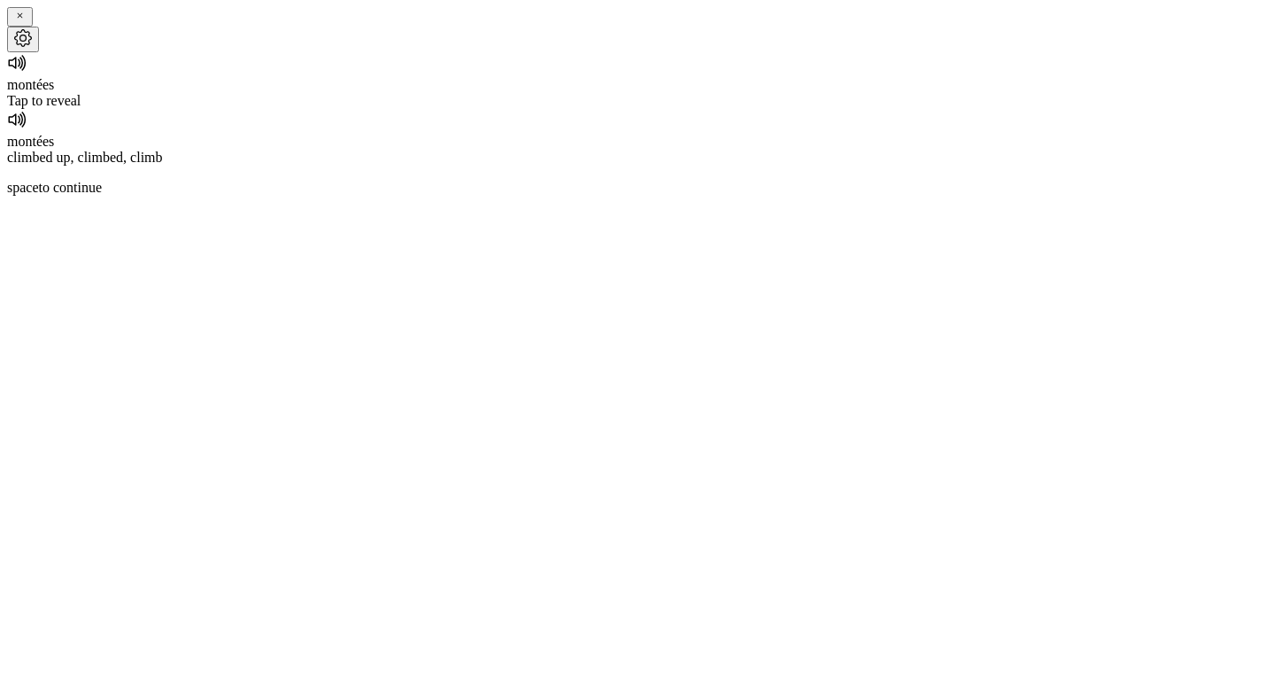
click at [648, 109] on div "Tap to reveal" at bounding box center [637, 101] width 1261 height 16
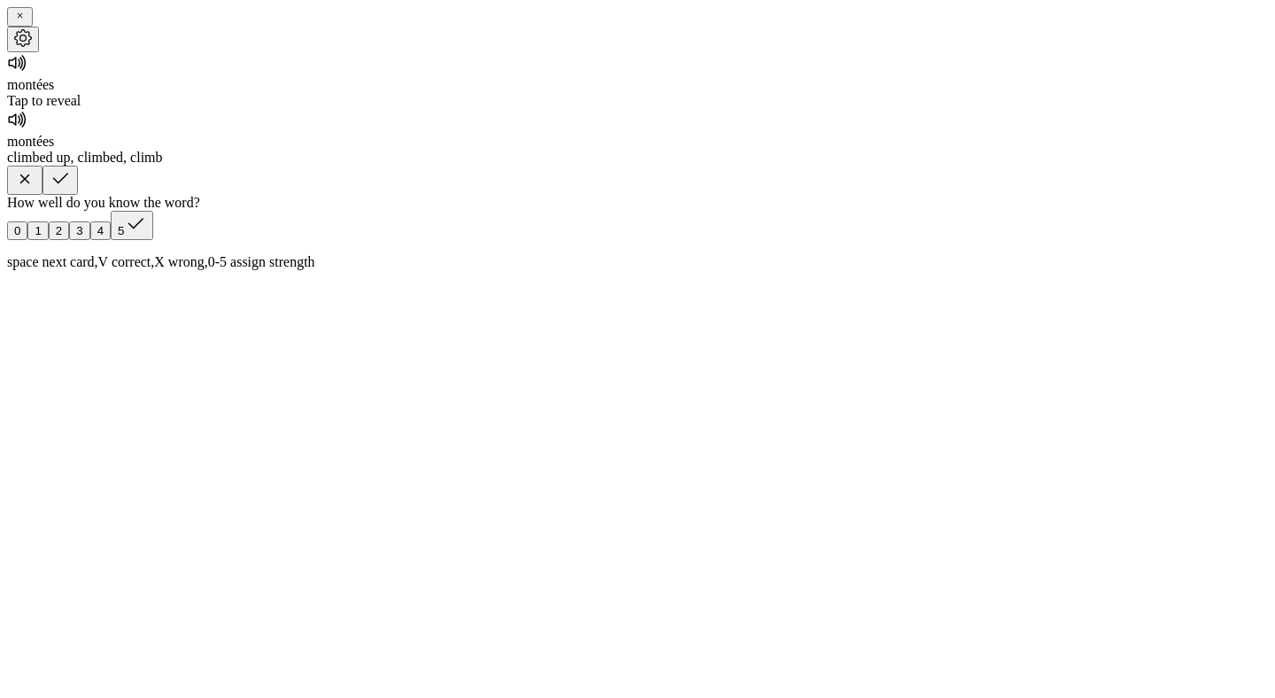
click at [78, 195] on button "button" at bounding box center [60, 180] width 35 height 29
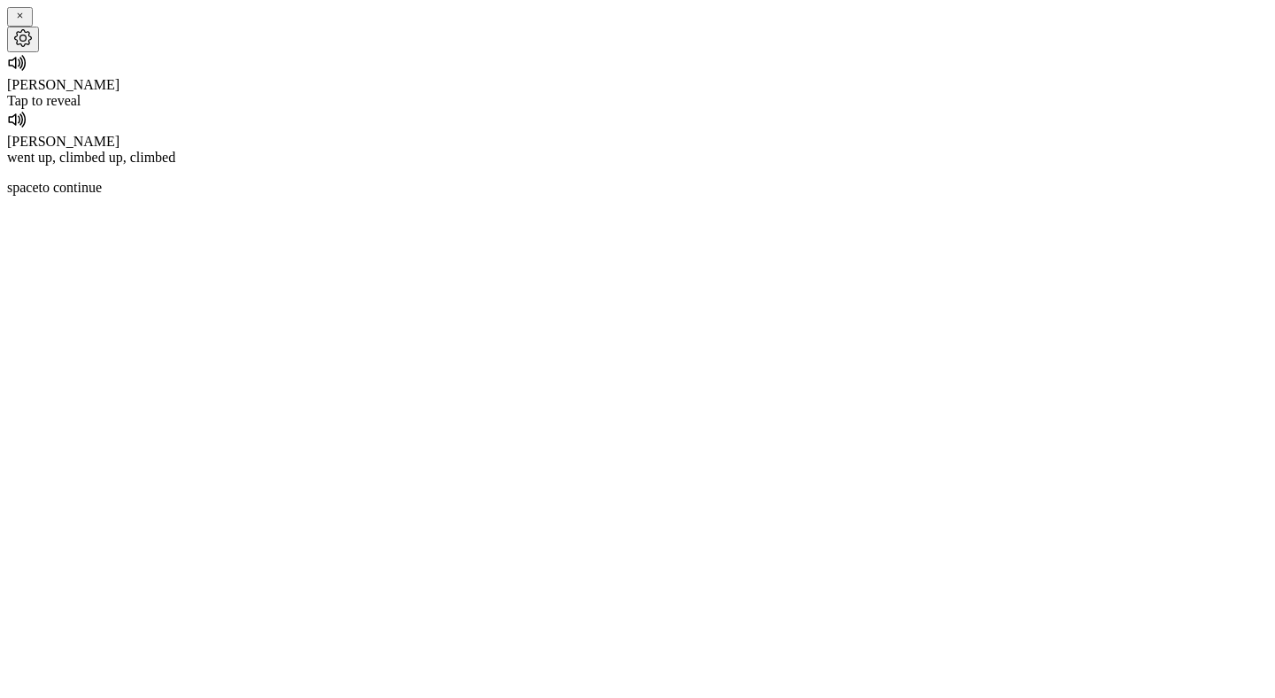
click at [652, 109] on div "Tap to reveal" at bounding box center [637, 101] width 1261 height 16
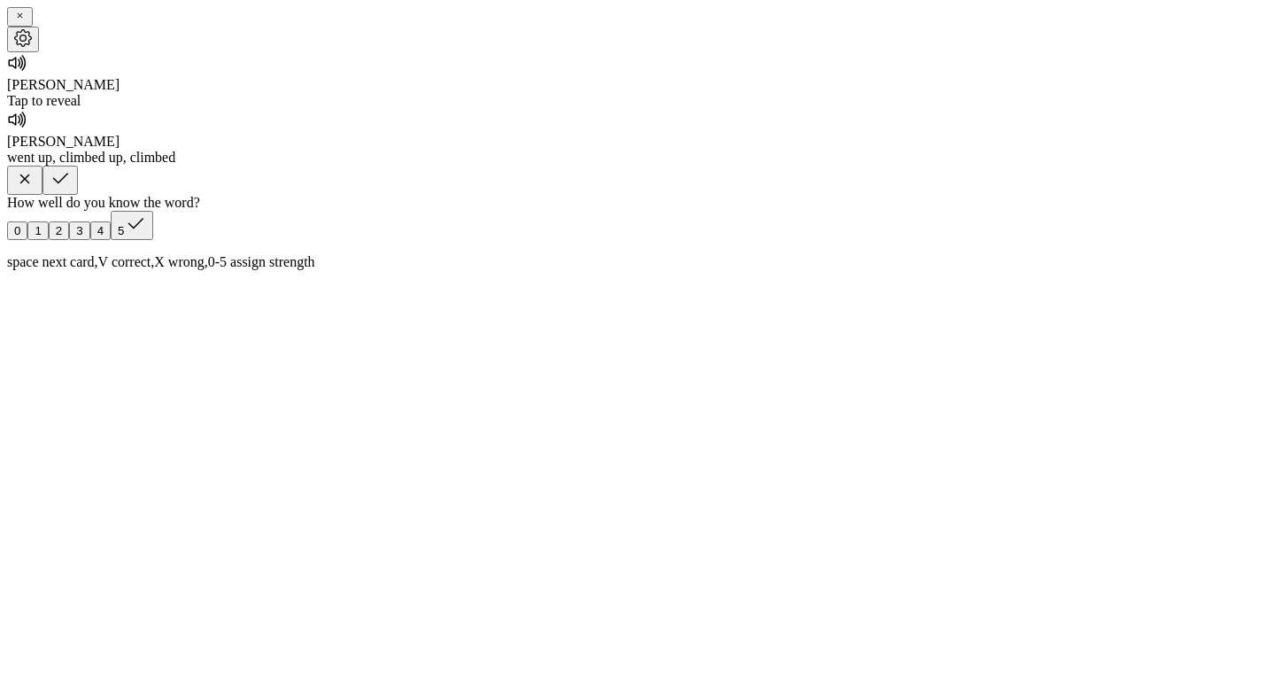
click at [71, 190] on icon "button" at bounding box center [60, 178] width 21 height 21
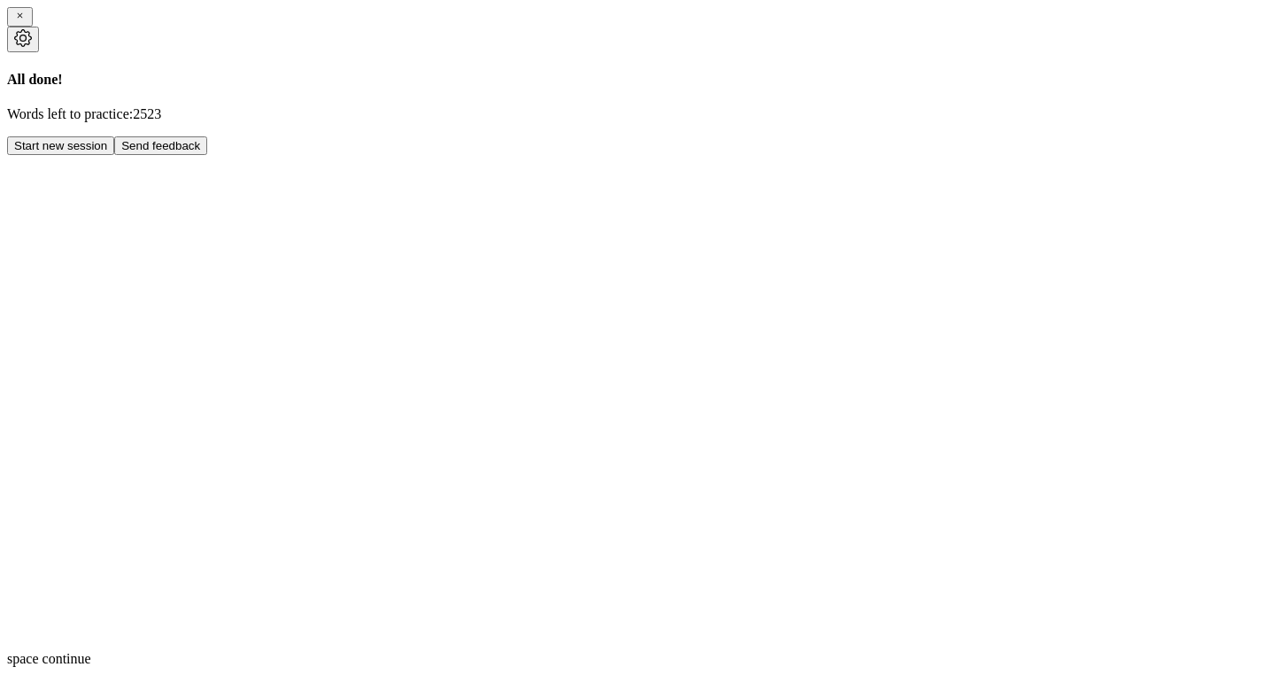
click at [114, 155] on button "Start new session" at bounding box center [60, 145] width 107 height 19
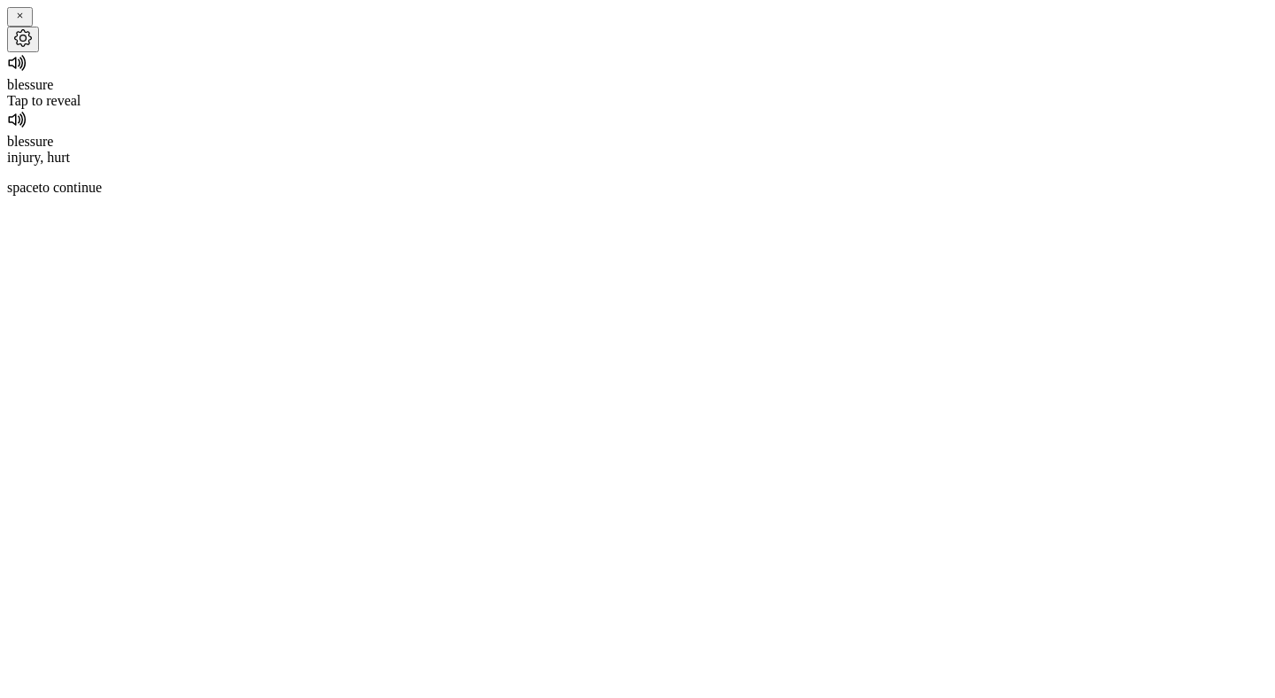
click at [21, 69] on icon at bounding box center [15, 64] width 12 height 12
click at [623, 109] on div "Tap to reveal" at bounding box center [637, 101] width 1261 height 16
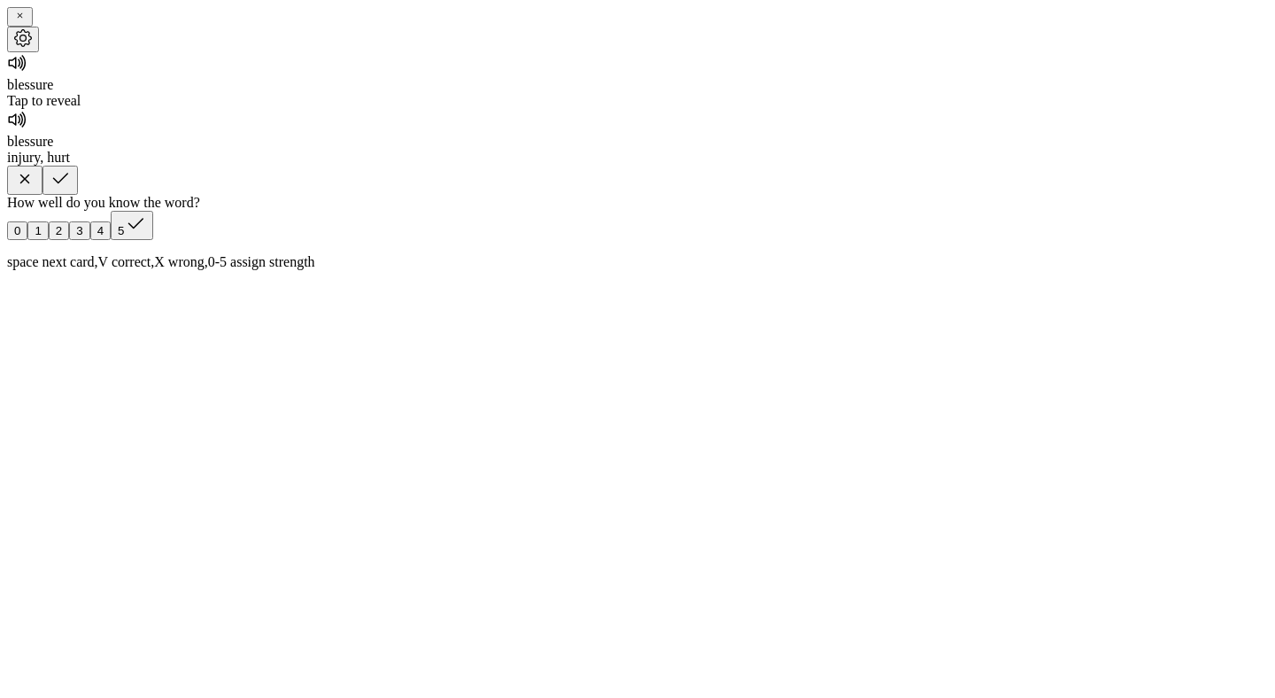
click at [71, 190] on icon "button" at bounding box center [60, 178] width 21 height 21
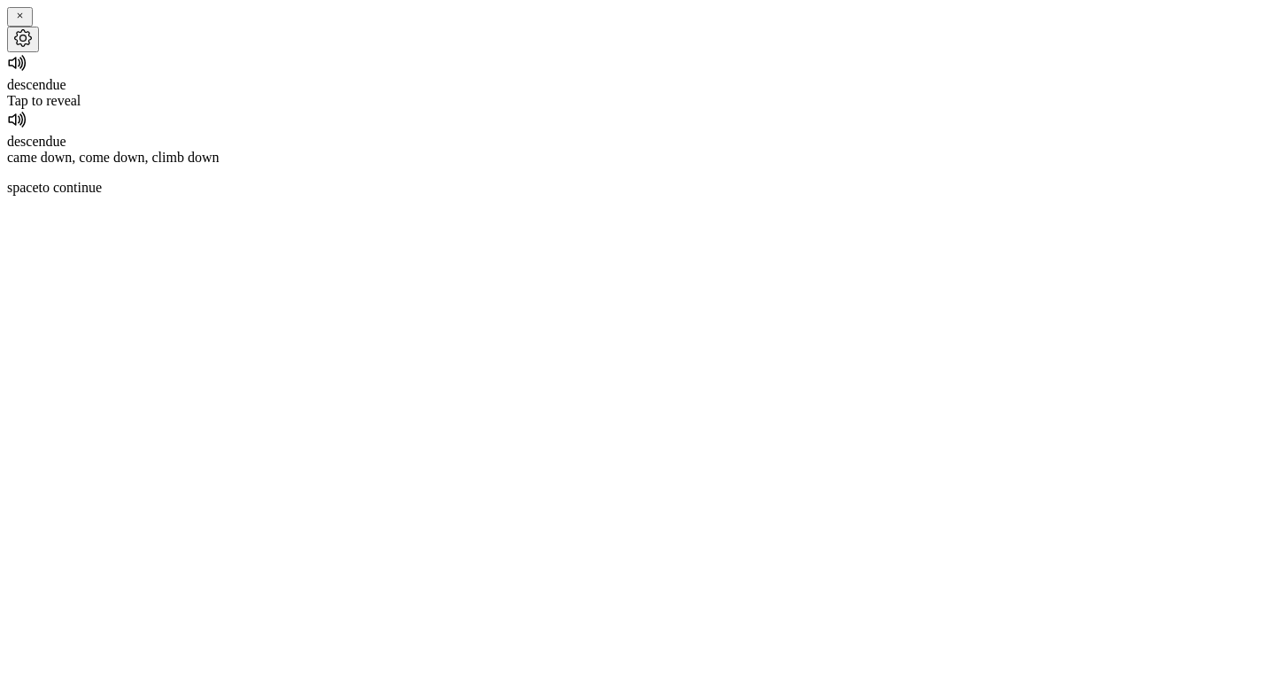
click at [636, 109] on div "Tap to reveal" at bounding box center [637, 101] width 1261 height 16
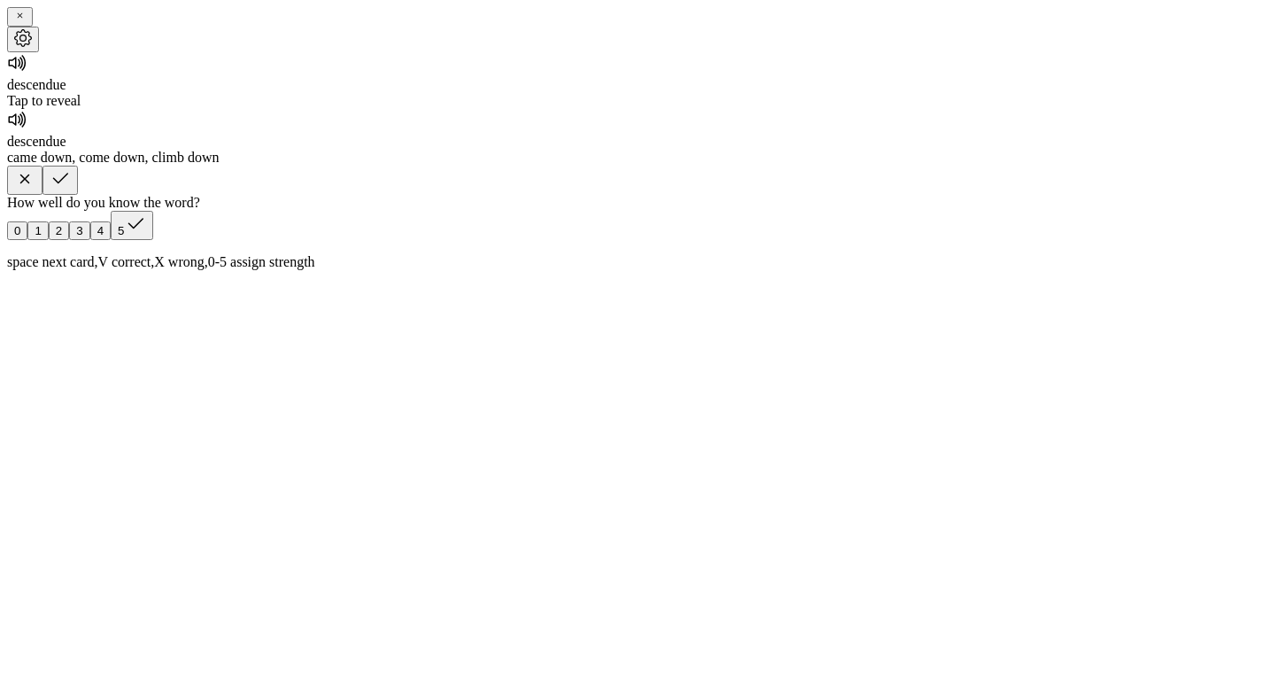
click at [71, 190] on icon "button" at bounding box center [60, 178] width 21 height 21
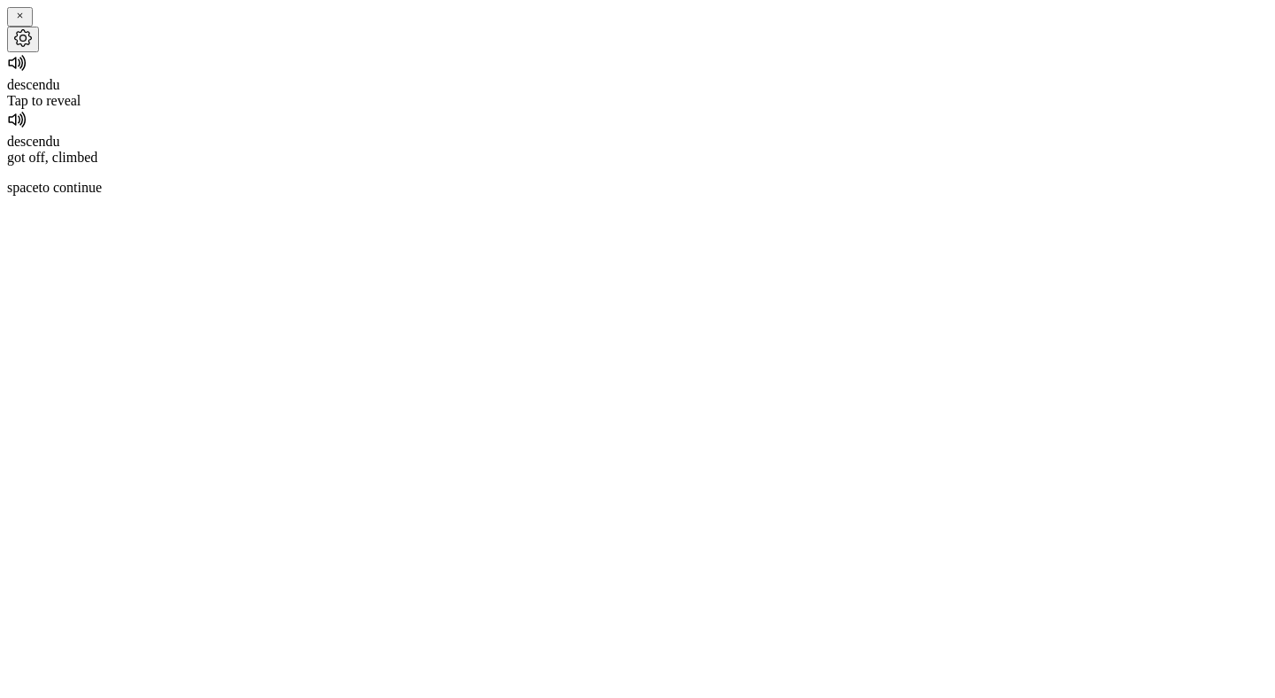
click at [654, 109] on div "Tap to reveal" at bounding box center [637, 101] width 1261 height 16
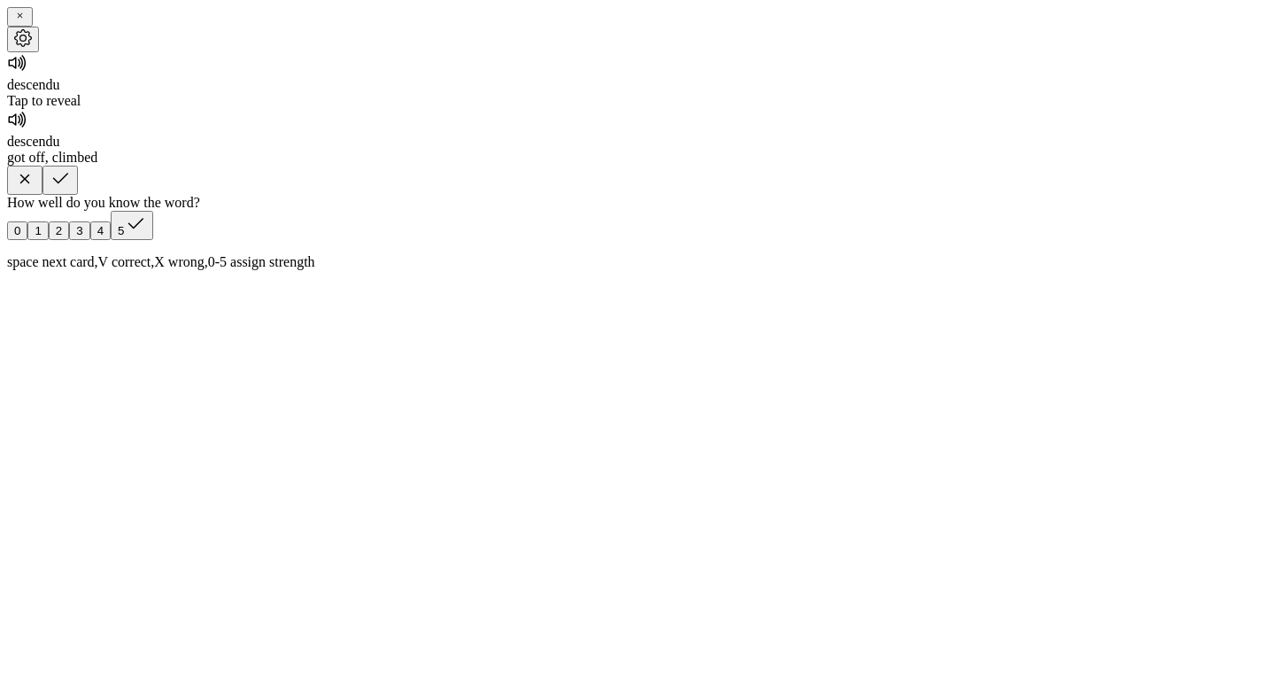
click at [71, 190] on icon "button" at bounding box center [60, 178] width 21 height 21
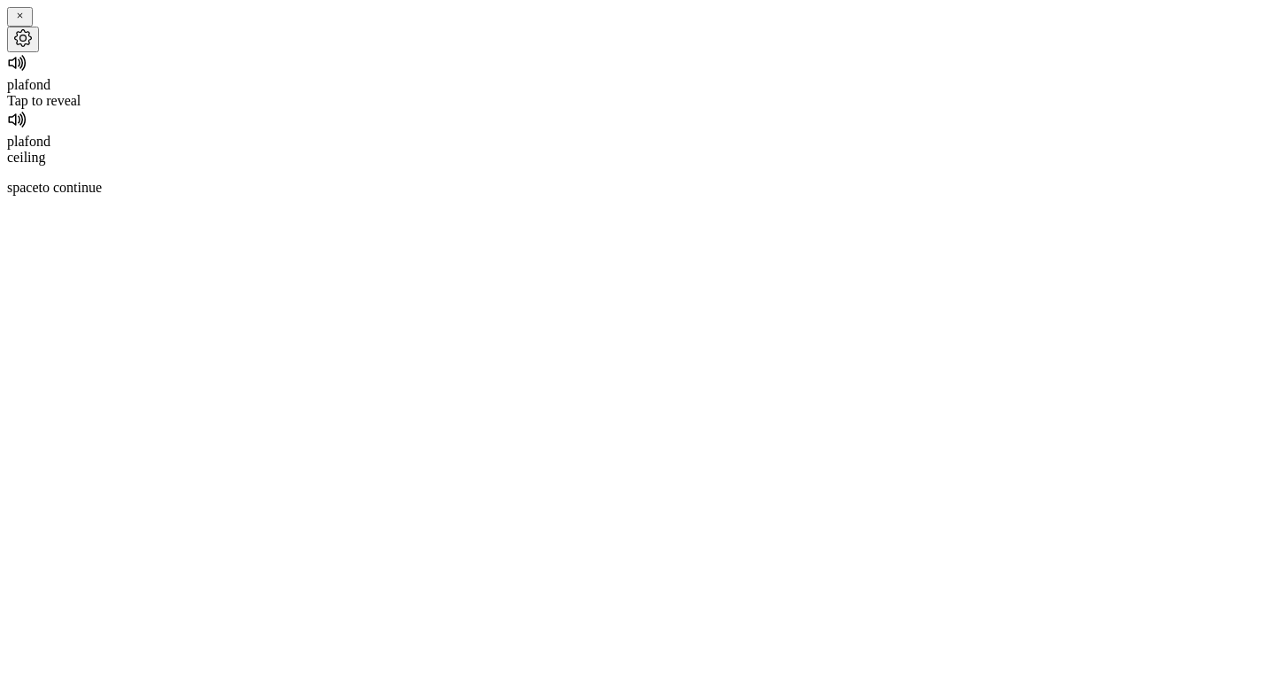
click at [660, 109] on div "Tap to reveal" at bounding box center [637, 101] width 1261 height 16
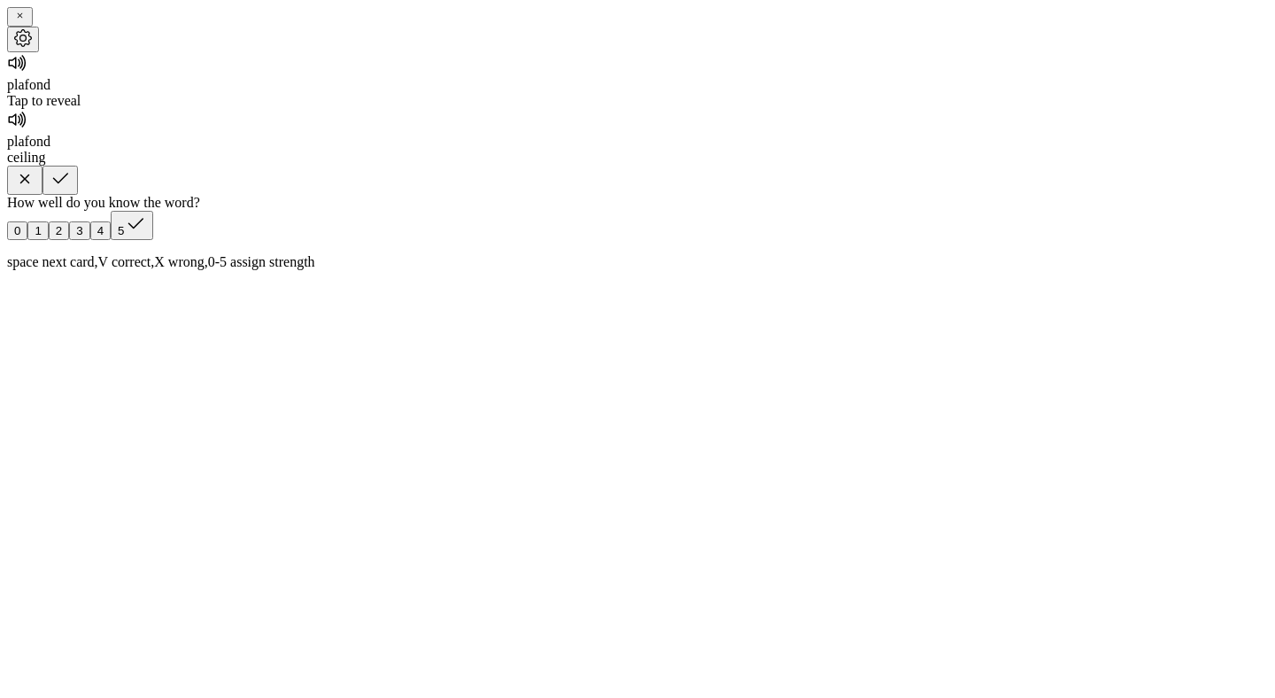
click at [71, 190] on icon "button" at bounding box center [60, 178] width 21 height 21
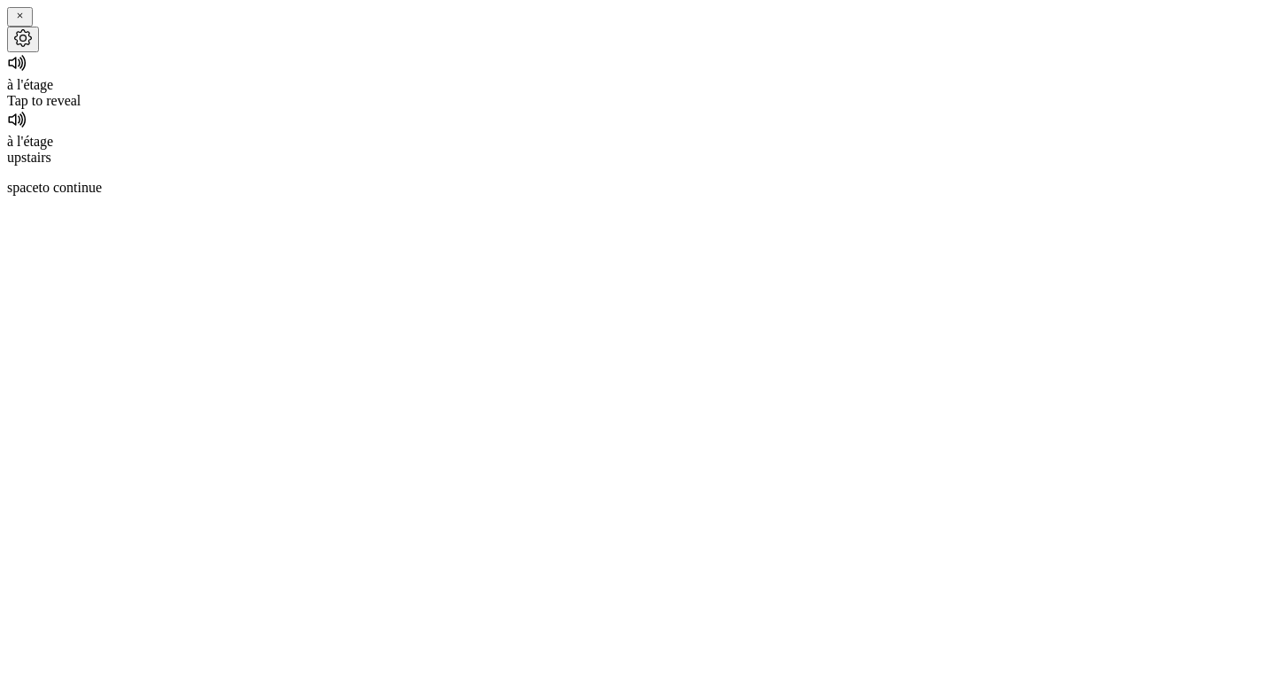
click at [644, 109] on div "Tap to reveal" at bounding box center [637, 101] width 1261 height 16
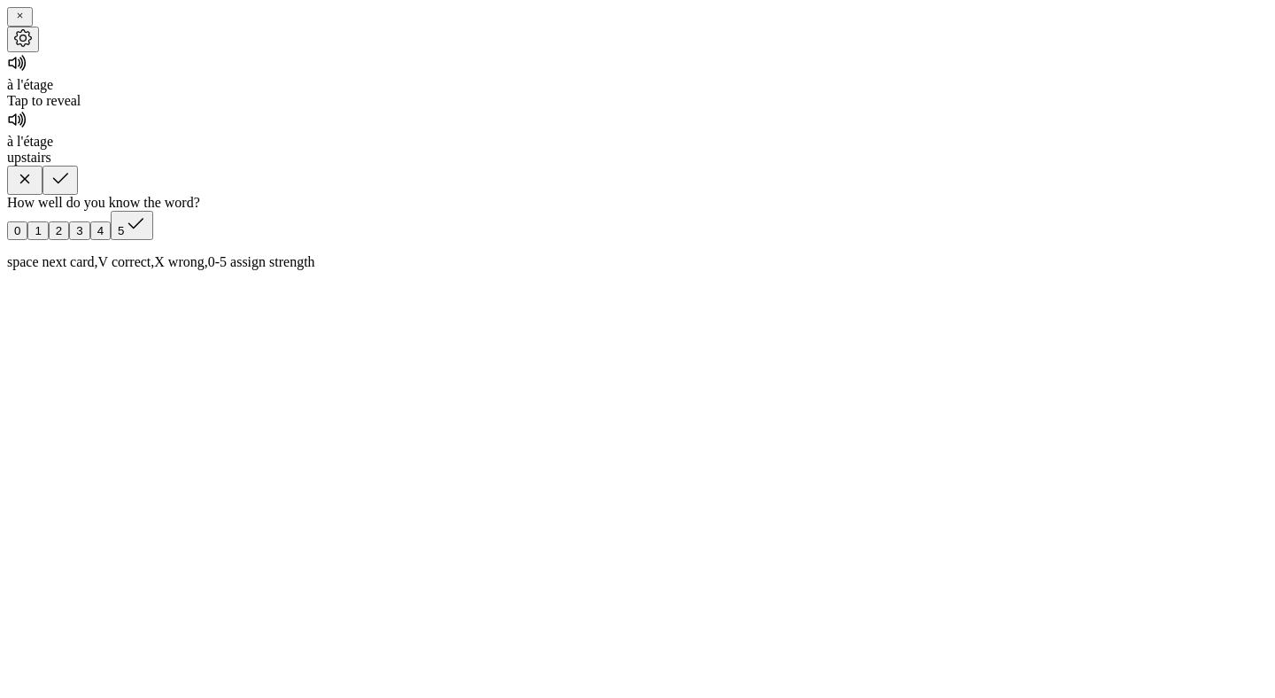
click at [43, 195] on button "button" at bounding box center [24, 180] width 35 height 29
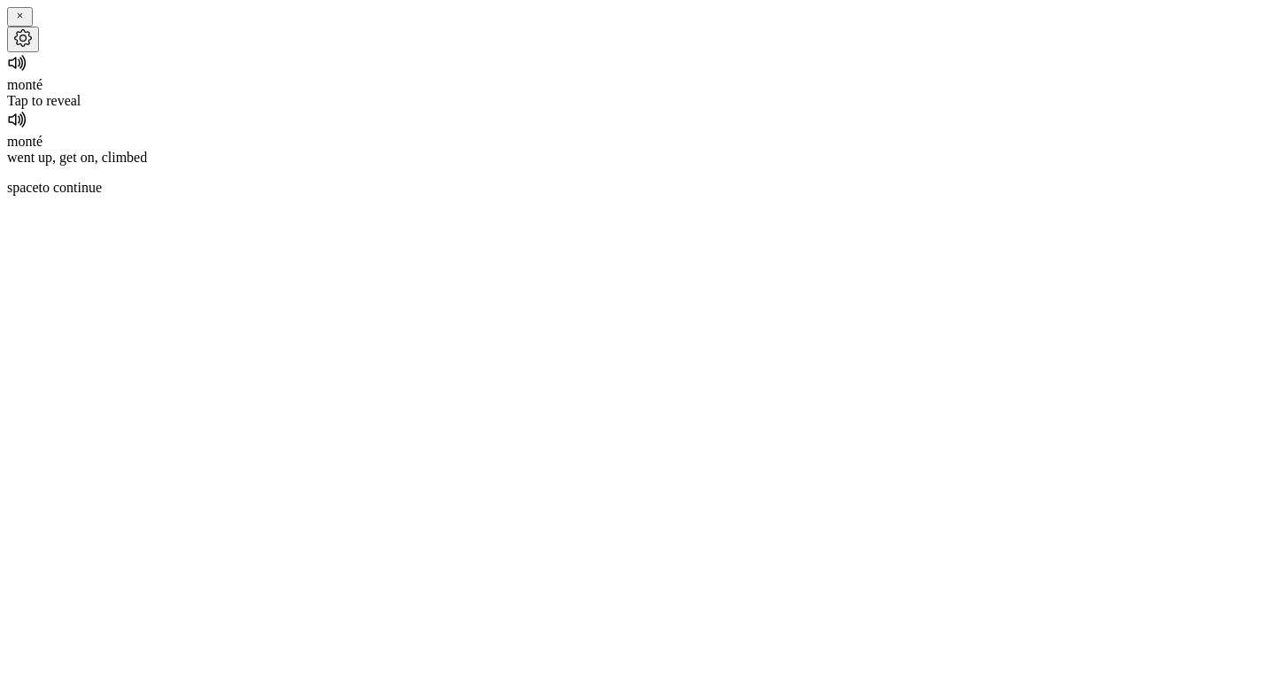
click at [636, 109] on div "Tap to reveal" at bounding box center [637, 101] width 1261 height 16
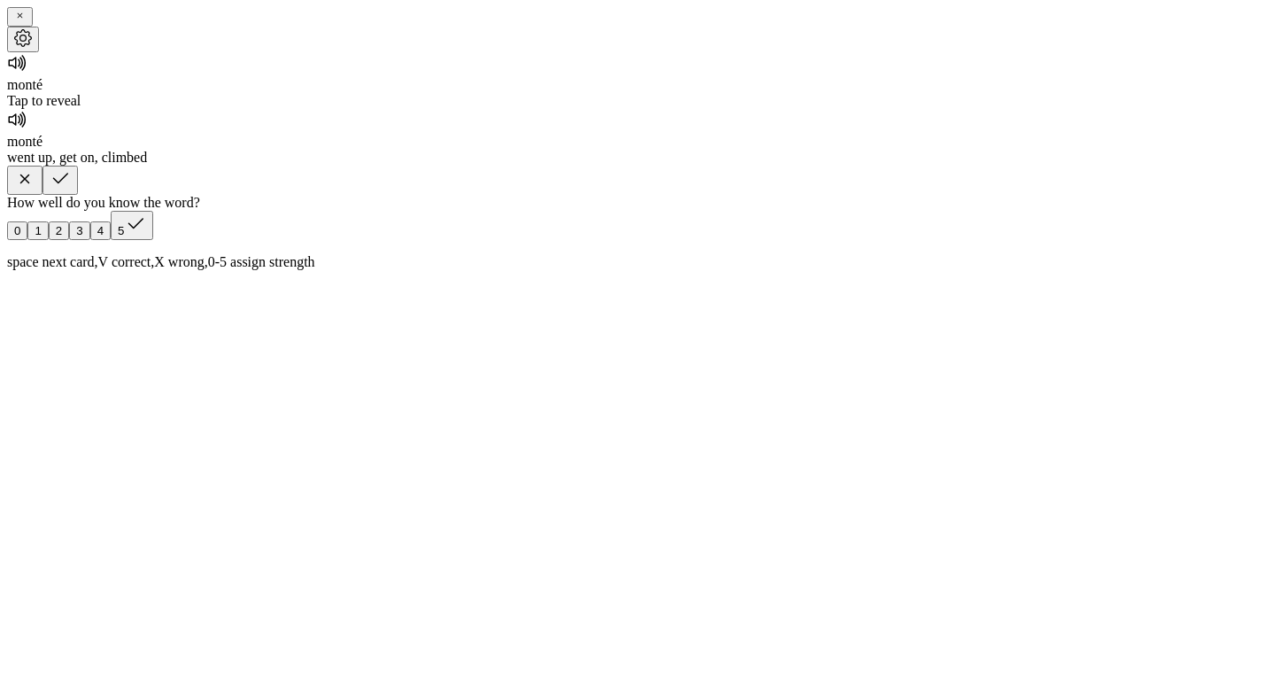
click at [78, 195] on button "button" at bounding box center [60, 180] width 35 height 29
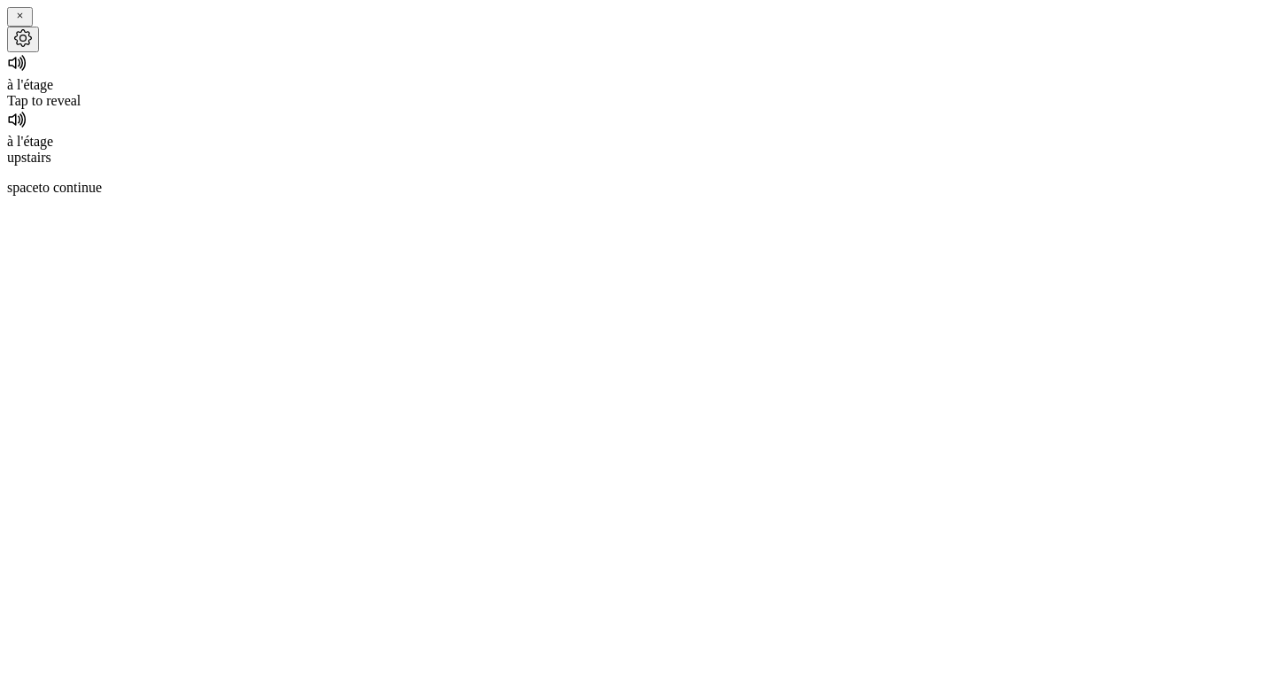
click at [28, 74] on icon at bounding box center [17, 62] width 21 height 21
click at [647, 109] on div "Tap to reveal" at bounding box center [637, 101] width 1261 height 16
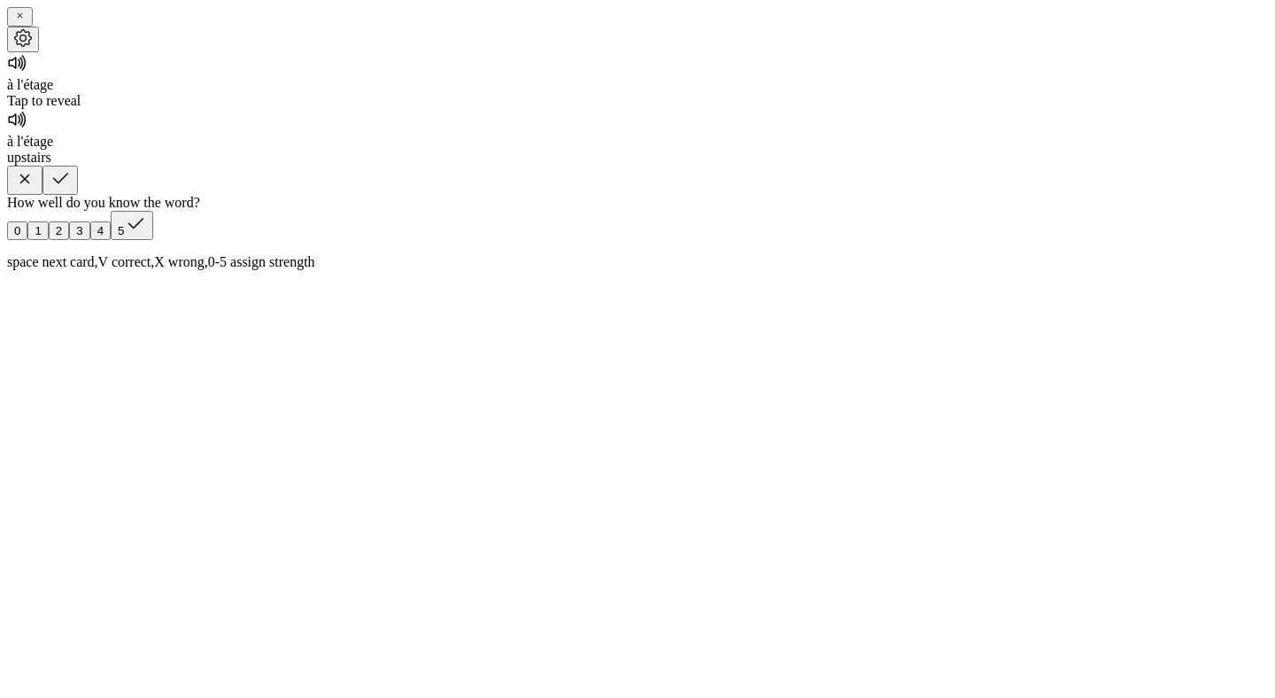
click at [30, 184] on icon "button" at bounding box center [25, 179] width 10 height 10
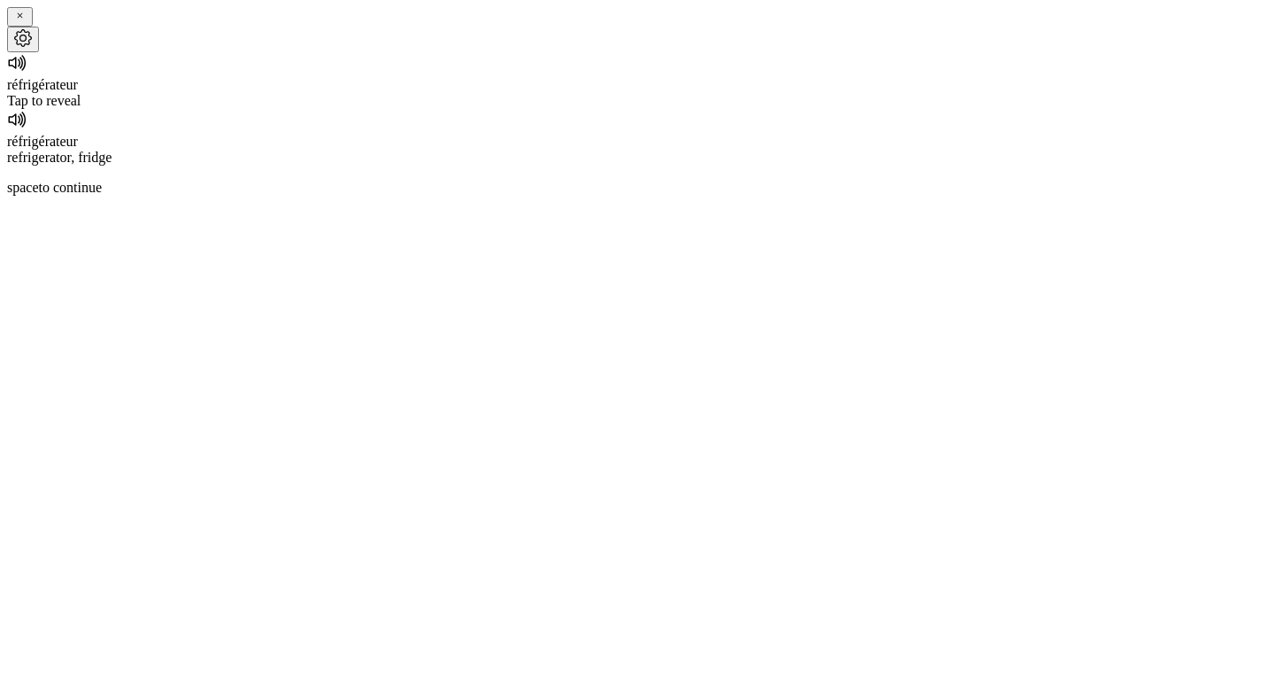
click at [639, 109] on div "Tap to reveal" at bounding box center [637, 101] width 1261 height 16
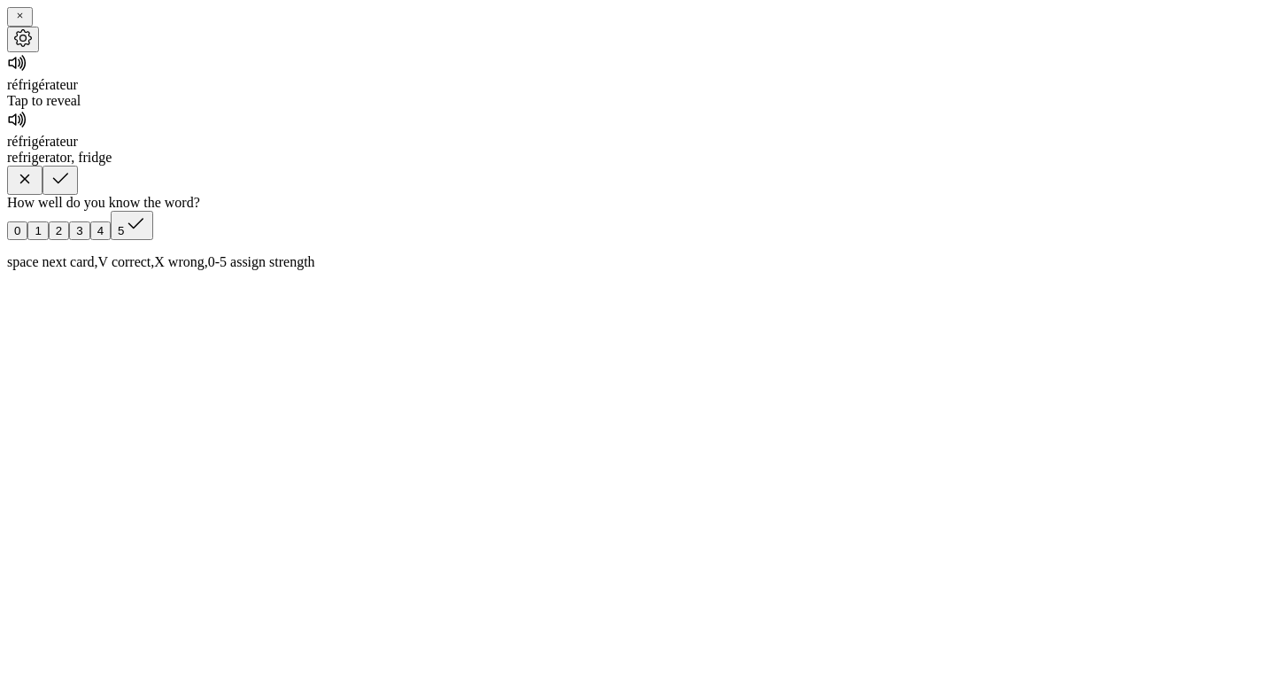
click at [68, 184] on icon "button" at bounding box center [60, 179] width 15 height 11
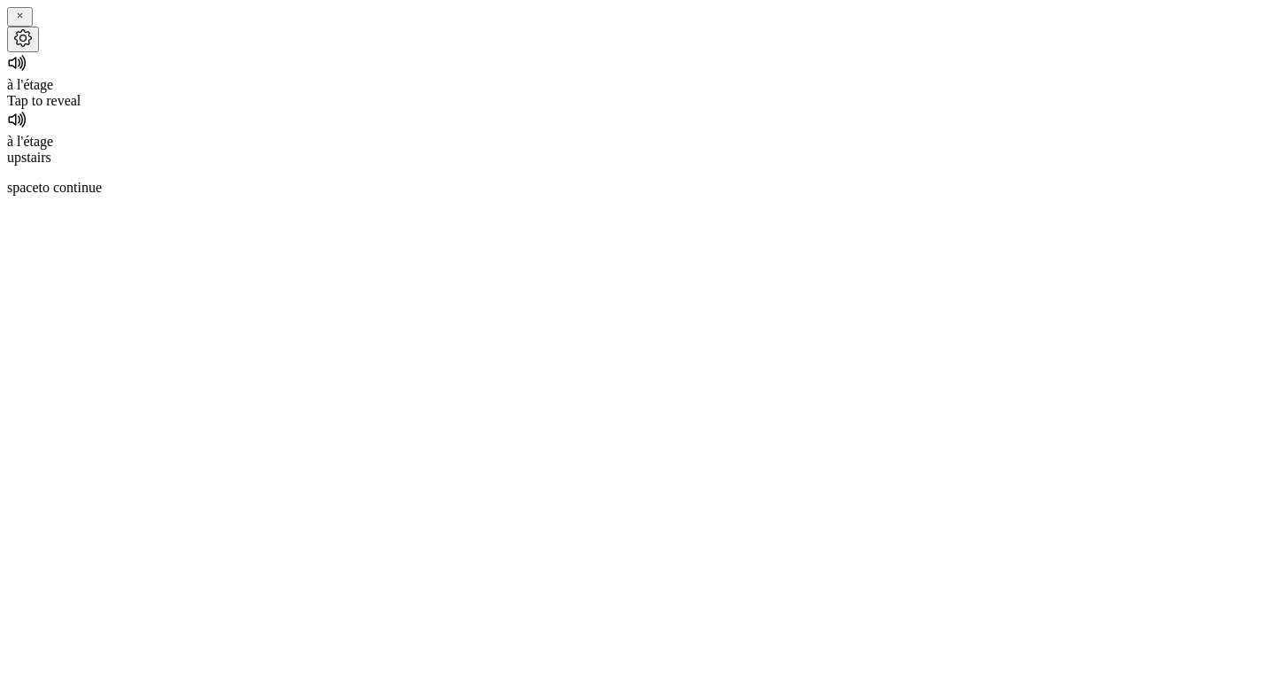
click at [648, 109] on div "Tap to reveal" at bounding box center [637, 101] width 1261 height 16
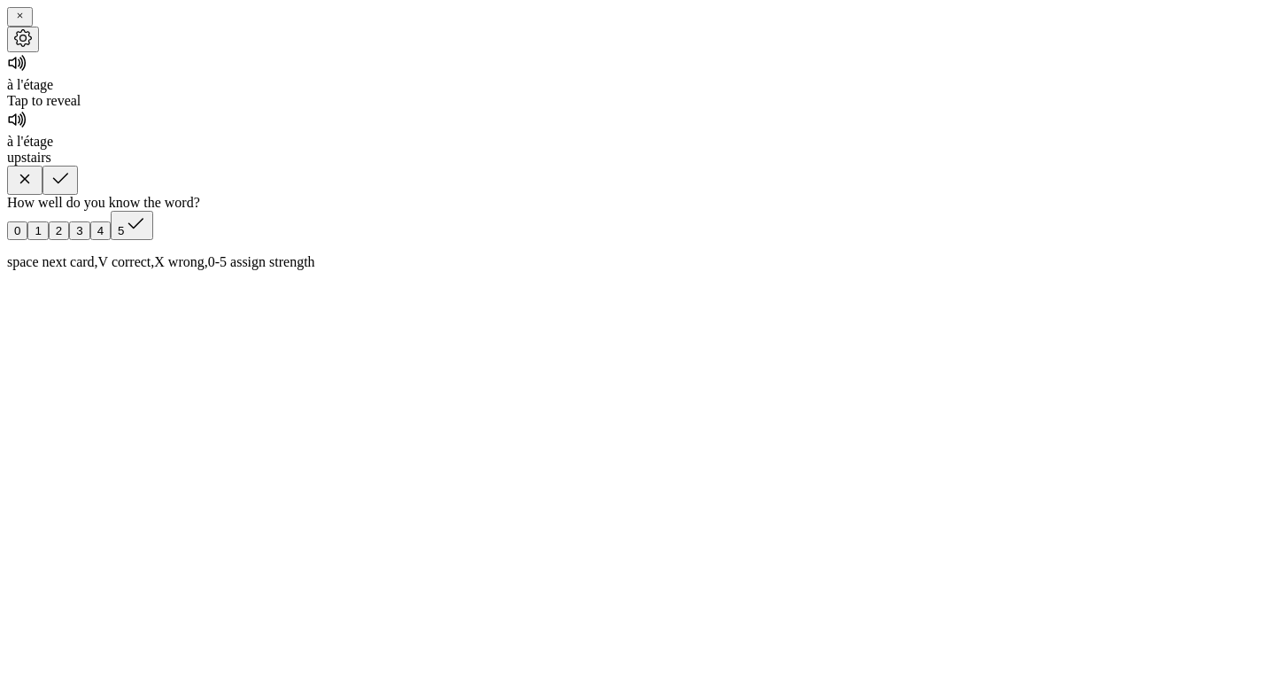
click at [71, 190] on icon "button" at bounding box center [60, 178] width 21 height 21
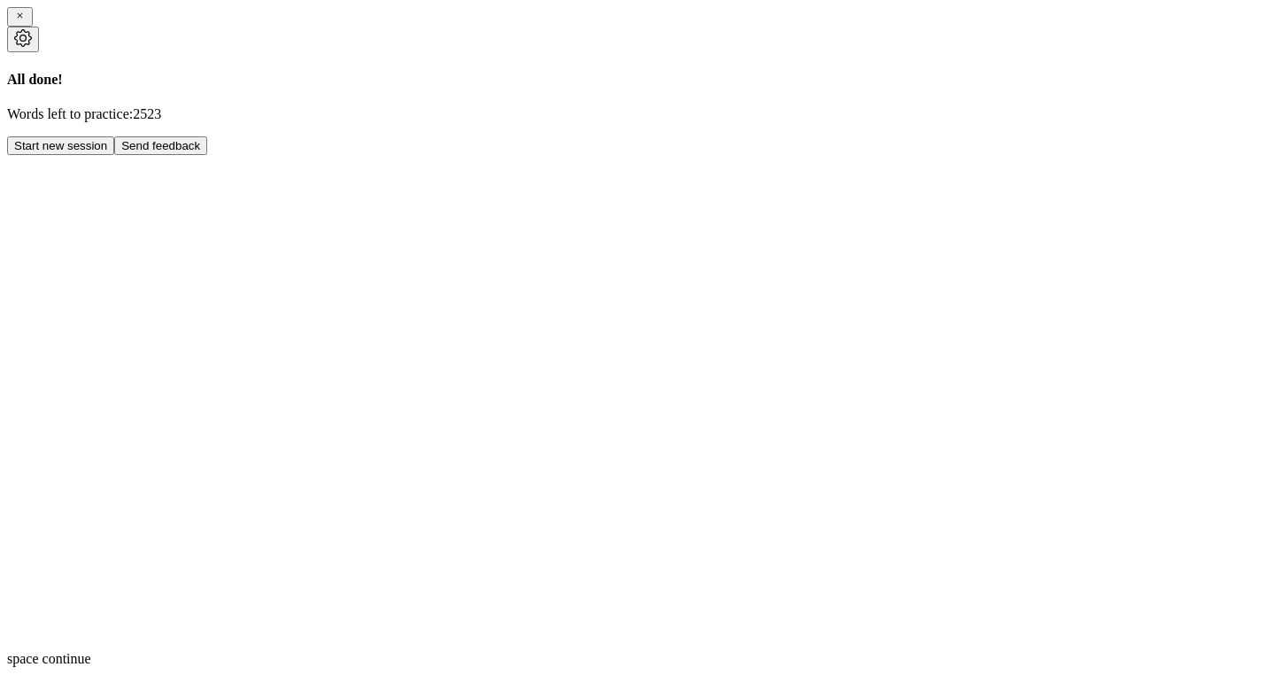
click at [114, 155] on button "Start new session" at bounding box center [60, 145] width 107 height 19
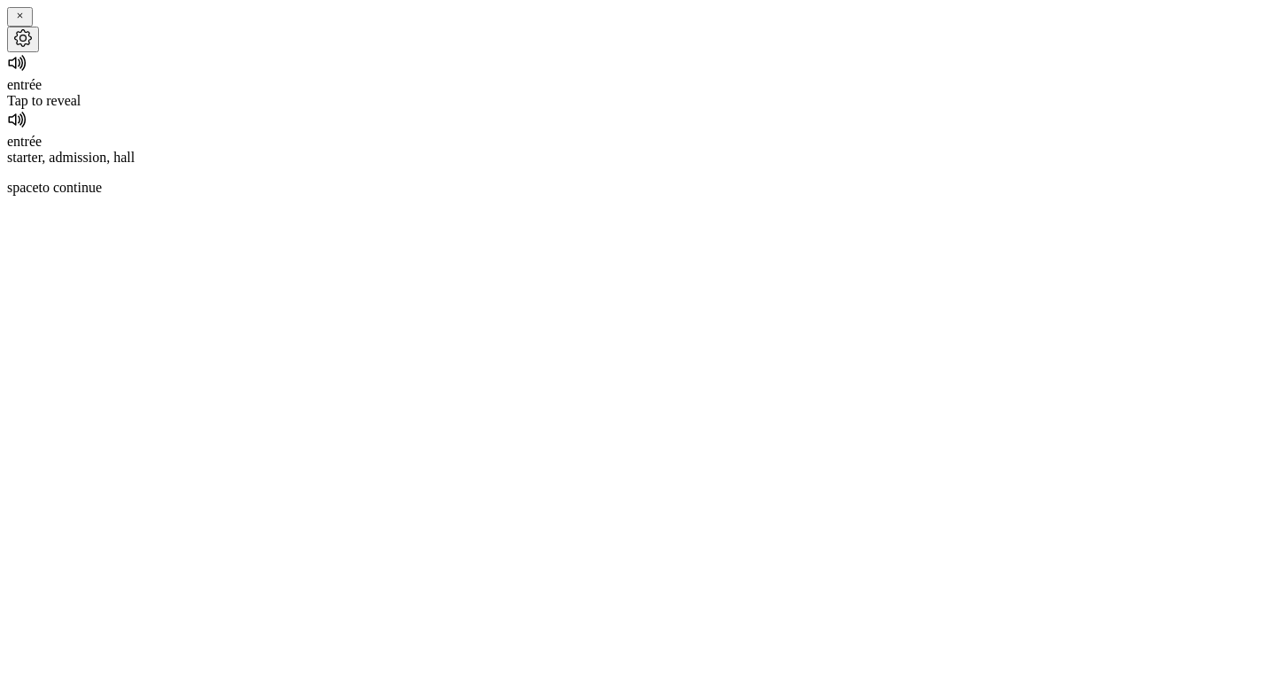
click at [645, 109] on div "Tap to reveal" at bounding box center [637, 101] width 1261 height 16
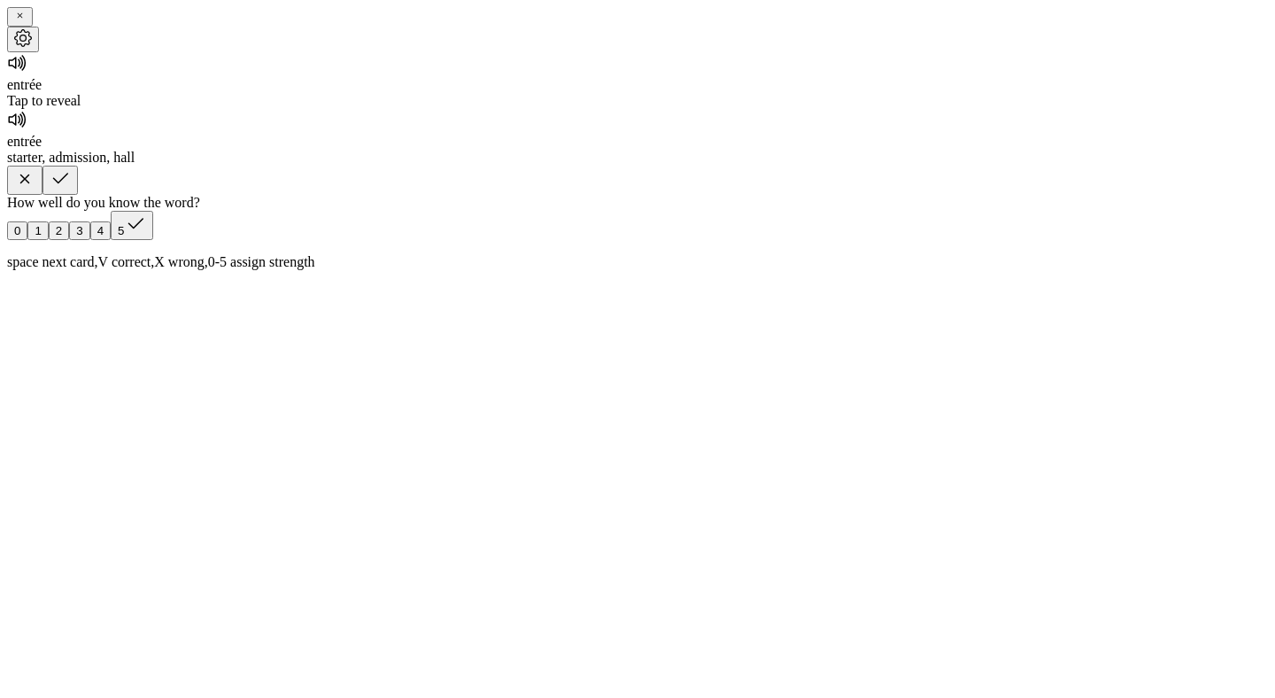
click at [43, 195] on button "button" at bounding box center [24, 180] width 35 height 29
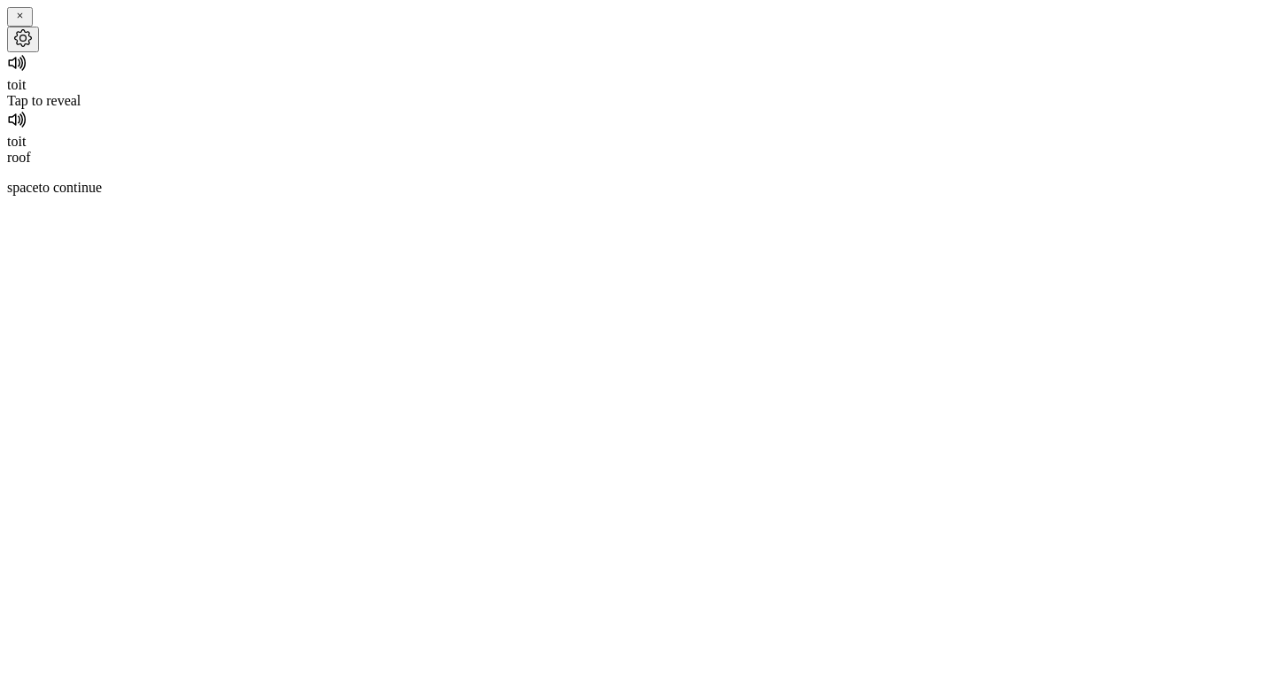
click at [21, 69] on icon at bounding box center [15, 64] width 12 height 12
click at [642, 109] on div "Tap to reveal" at bounding box center [637, 101] width 1261 height 16
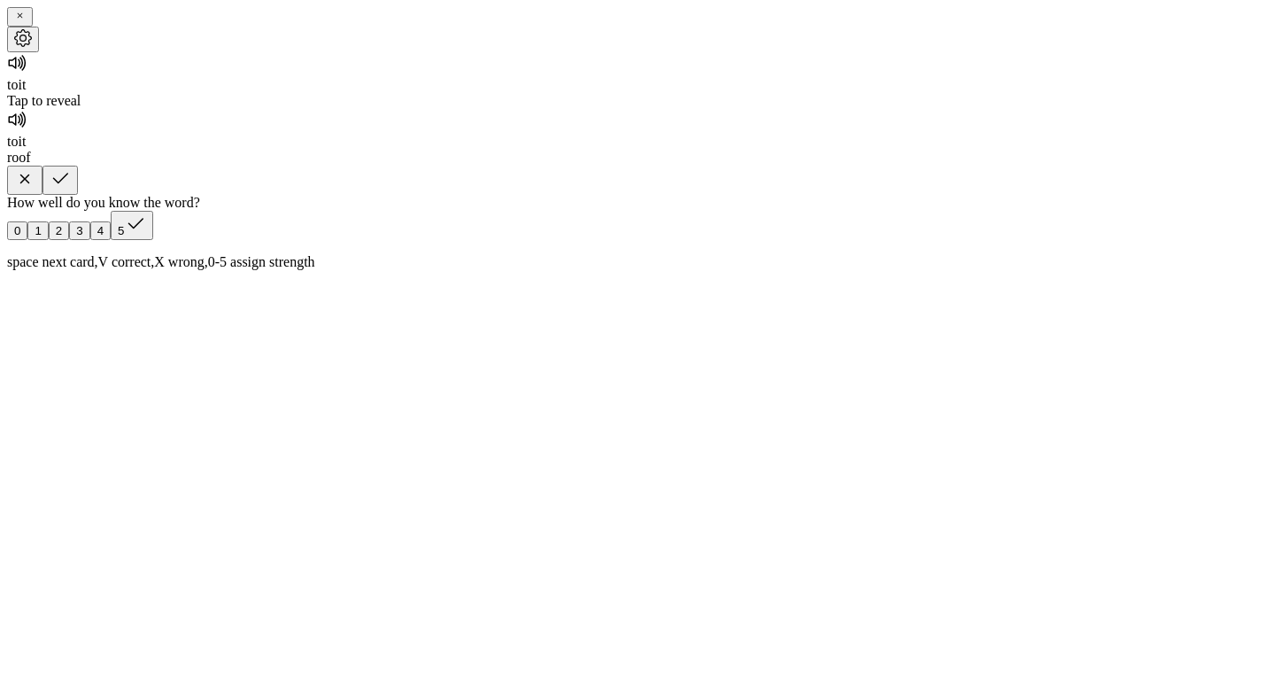
click at [35, 190] on icon "button" at bounding box center [24, 178] width 21 height 21
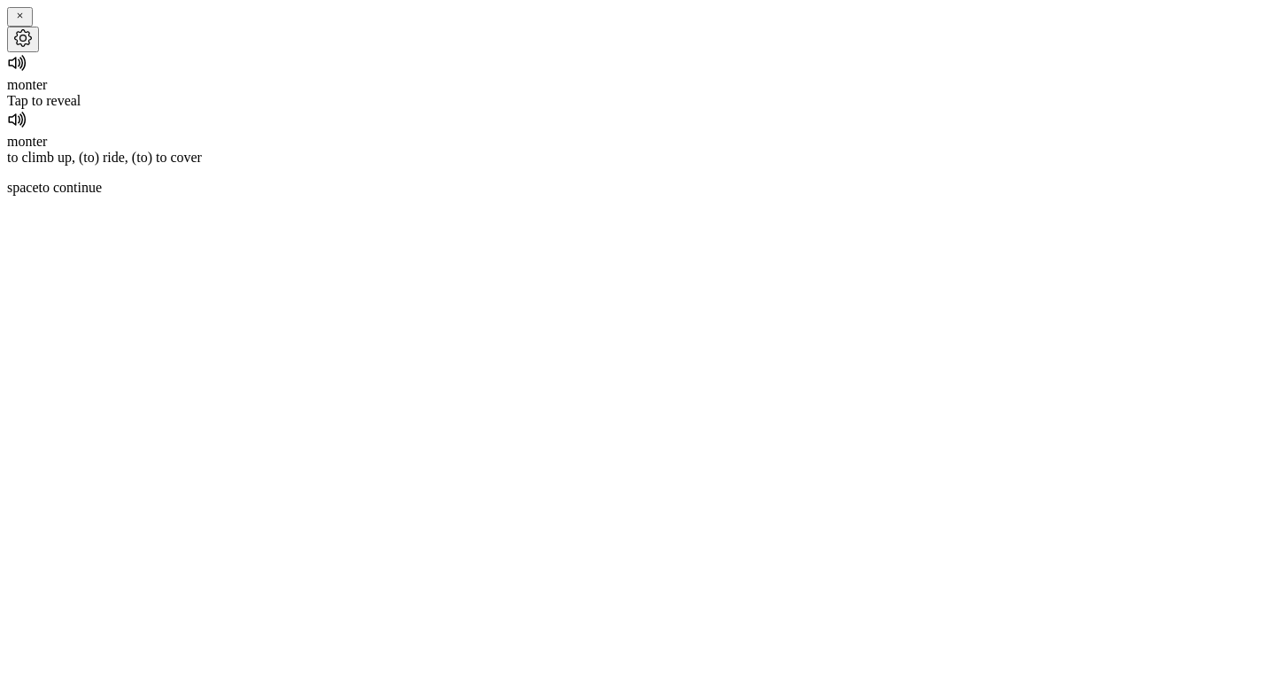
click at [645, 109] on div "Tap to reveal" at bounding box center [637, 101] width 1261 height 16
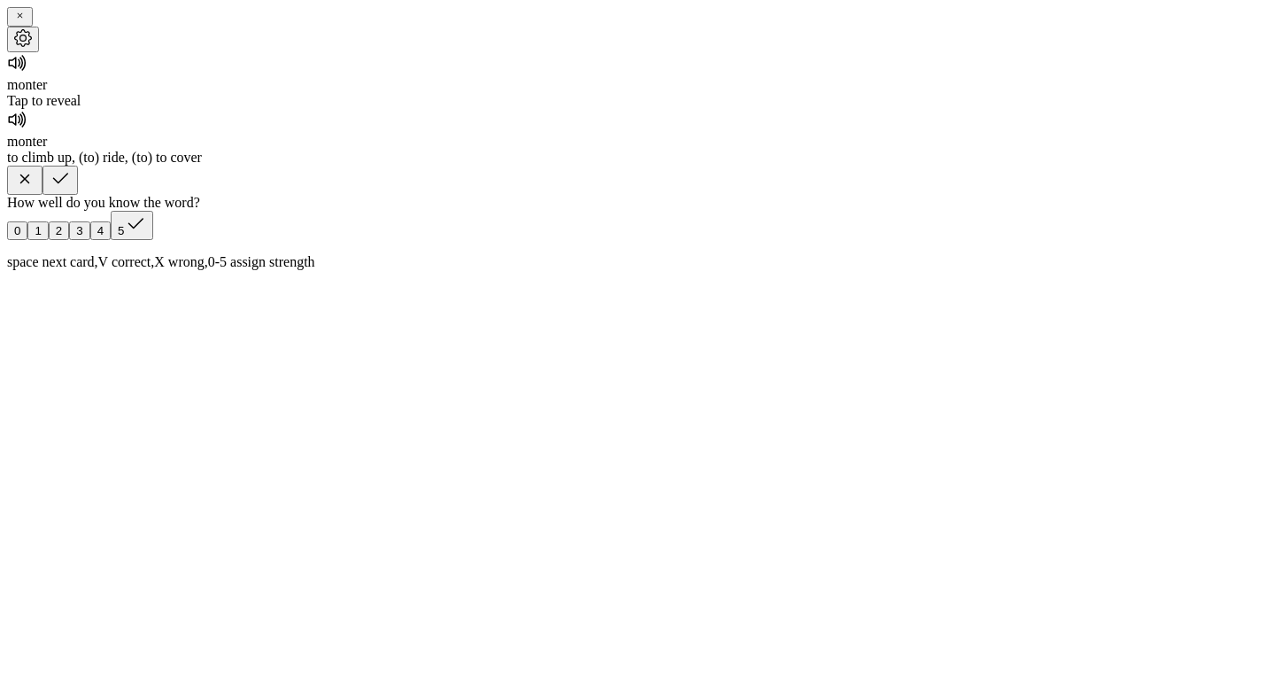
click at [43, 195] on button "button" at bounding box center [24, 180] width 35 height 29
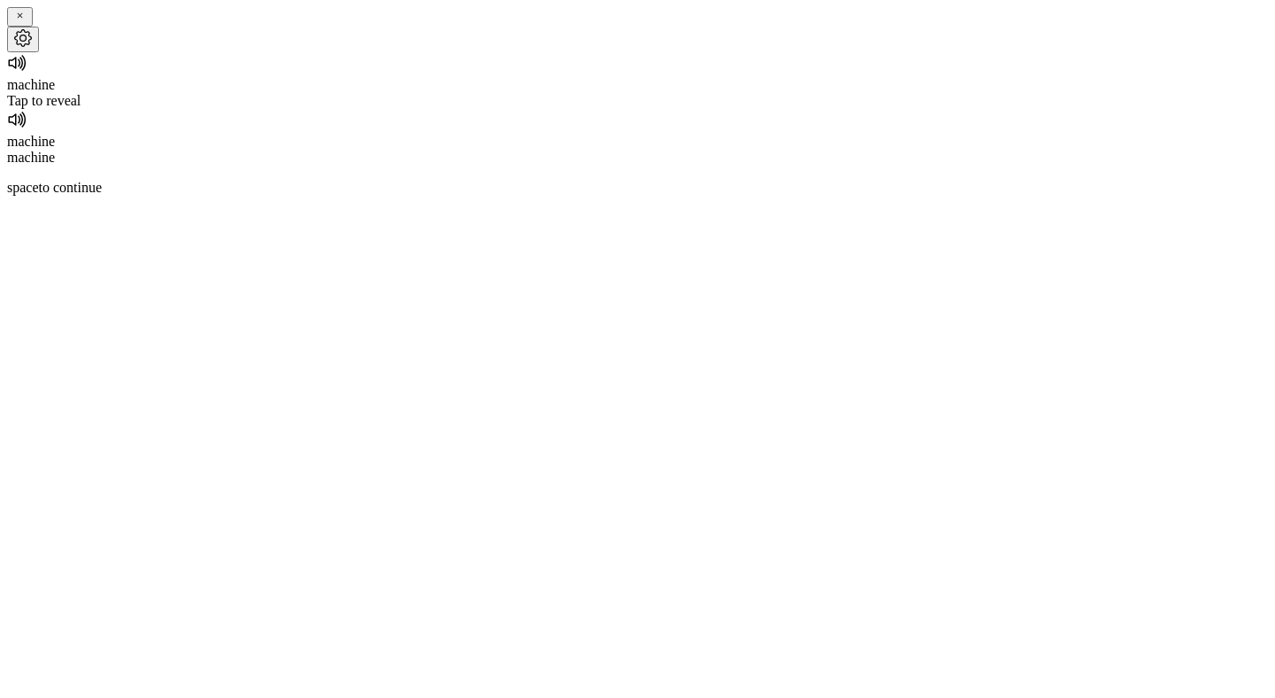
click at [21, 69] on icon at bounding box center [15, 64] width 12 height 12
click at [641, 109] on div "Tap to reveal" at bounding box center [637, 101] width 1261 height 16
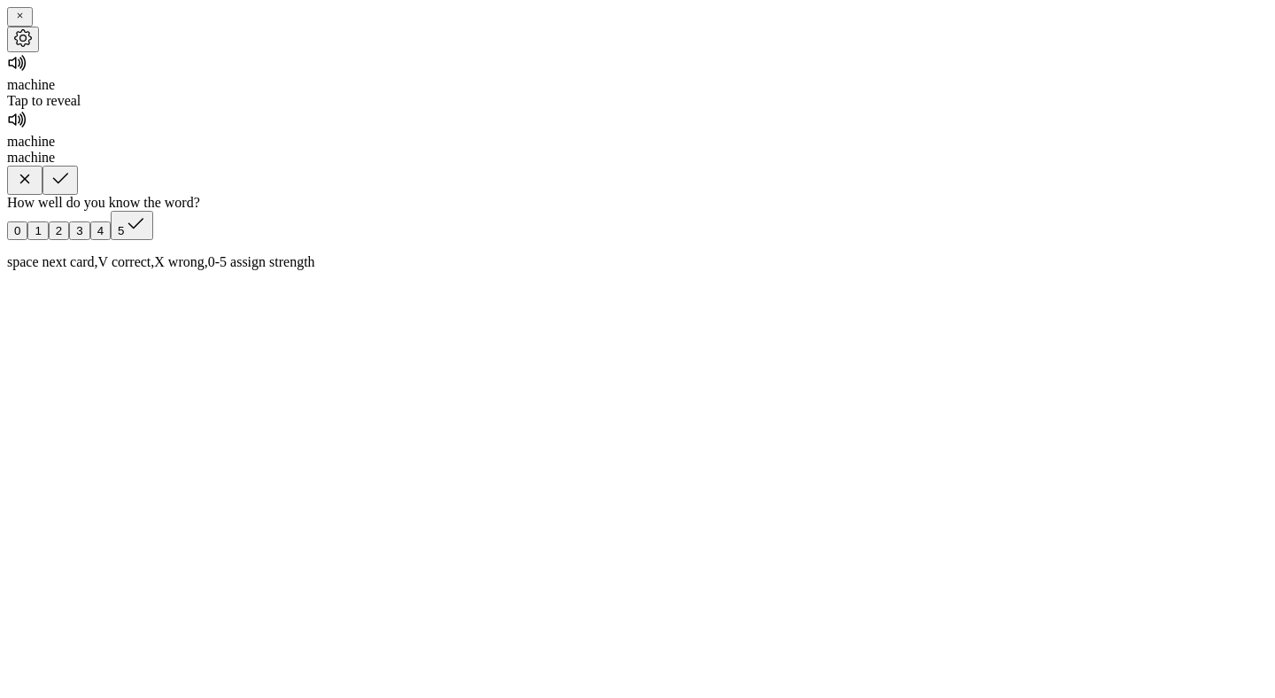
click at [71, 190] on icon "button" at bounding box center [60, 178] width 21 height 21
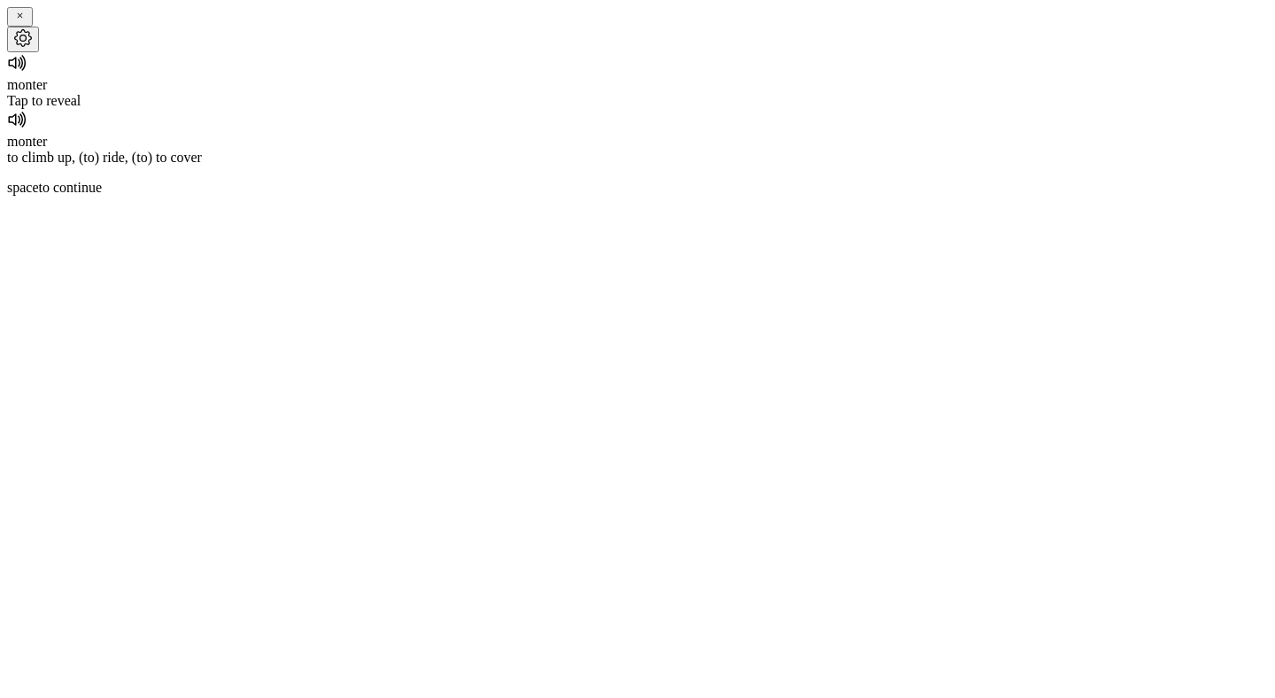
click at [28, 74] on icon at bounding box center [17, 62] width 21 height 21
click at [644, 109] on div "Tap to reveal" at bounding box center [637, 101] width 1261 height 16
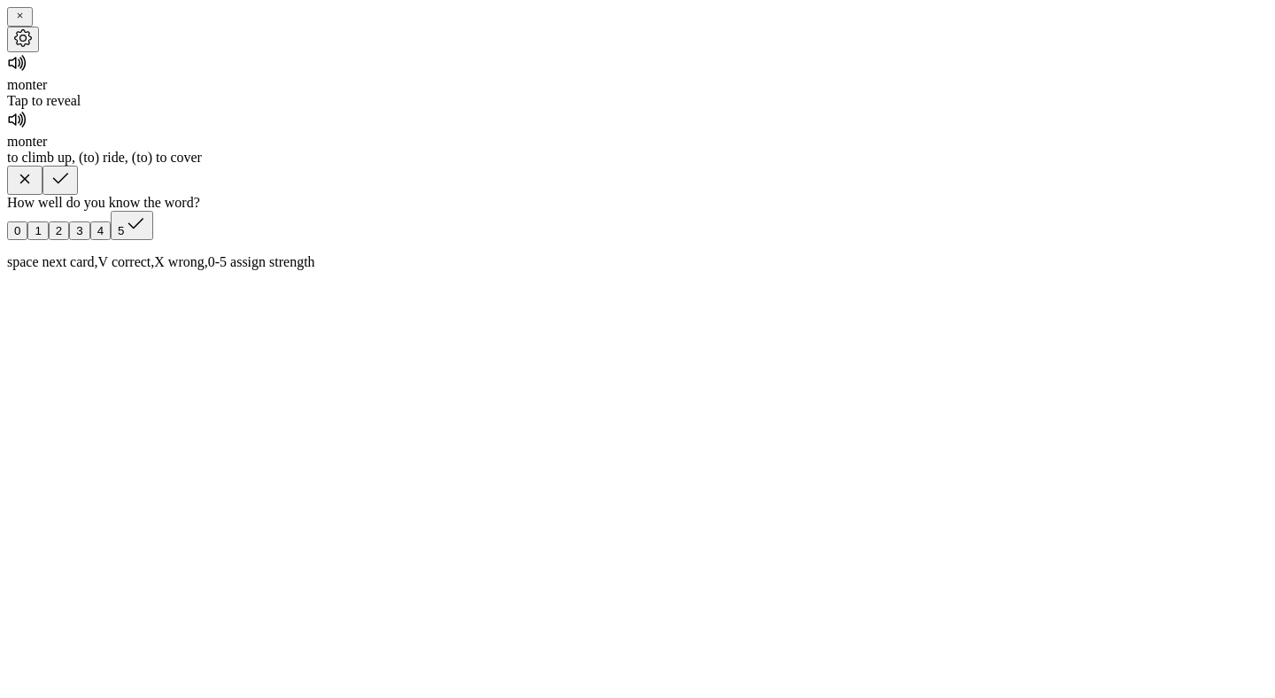
click at [78, 195] on button "button" at bounding box center [60, 180] width 35 height 29
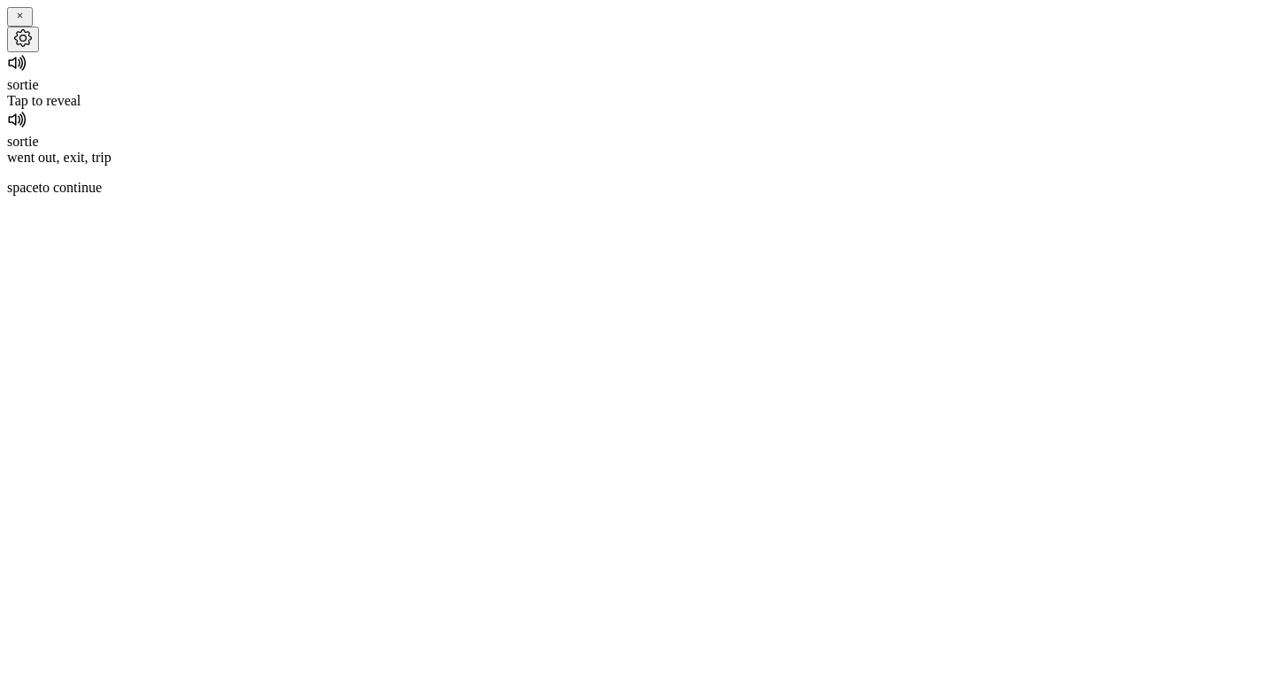
click at [21, 69] on icon at bounding box center [15, 64] width 12 height 12
click at [643, 109] on div "Tap to reveal" at bounding box center [637, 101] width 1261 height 16
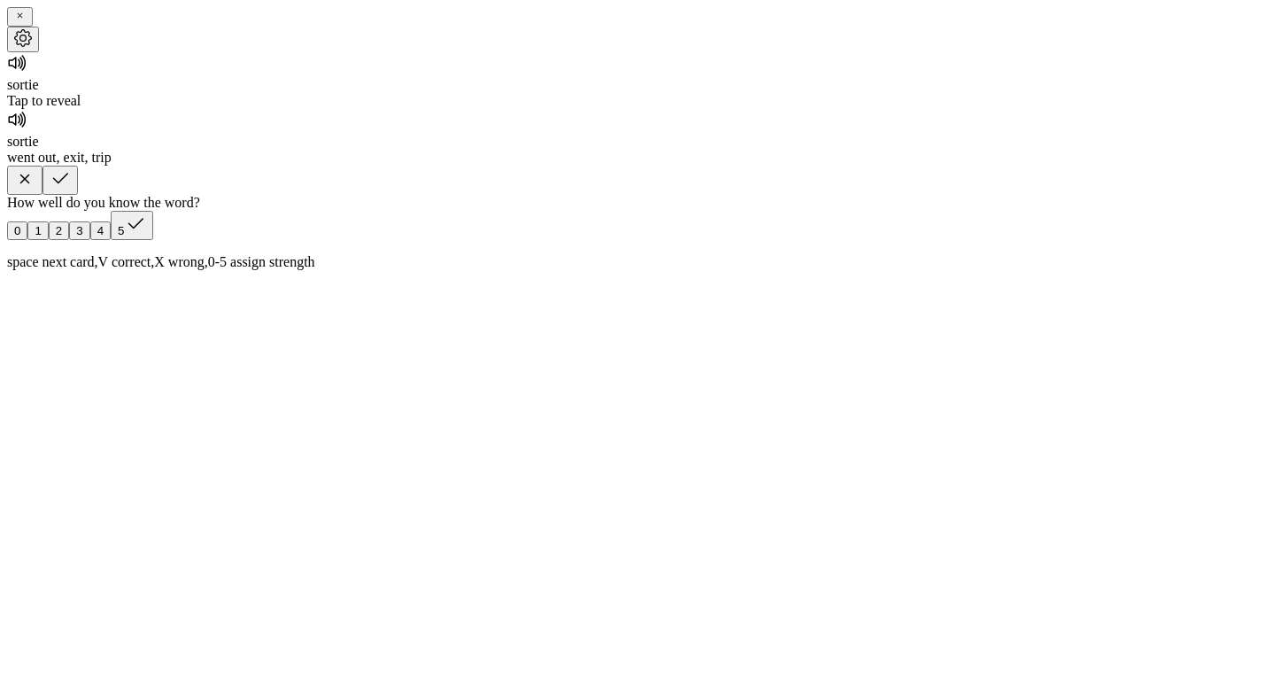
click at [71, 190] on icon "button" at bounding box center [60, 178] width 21 height 21
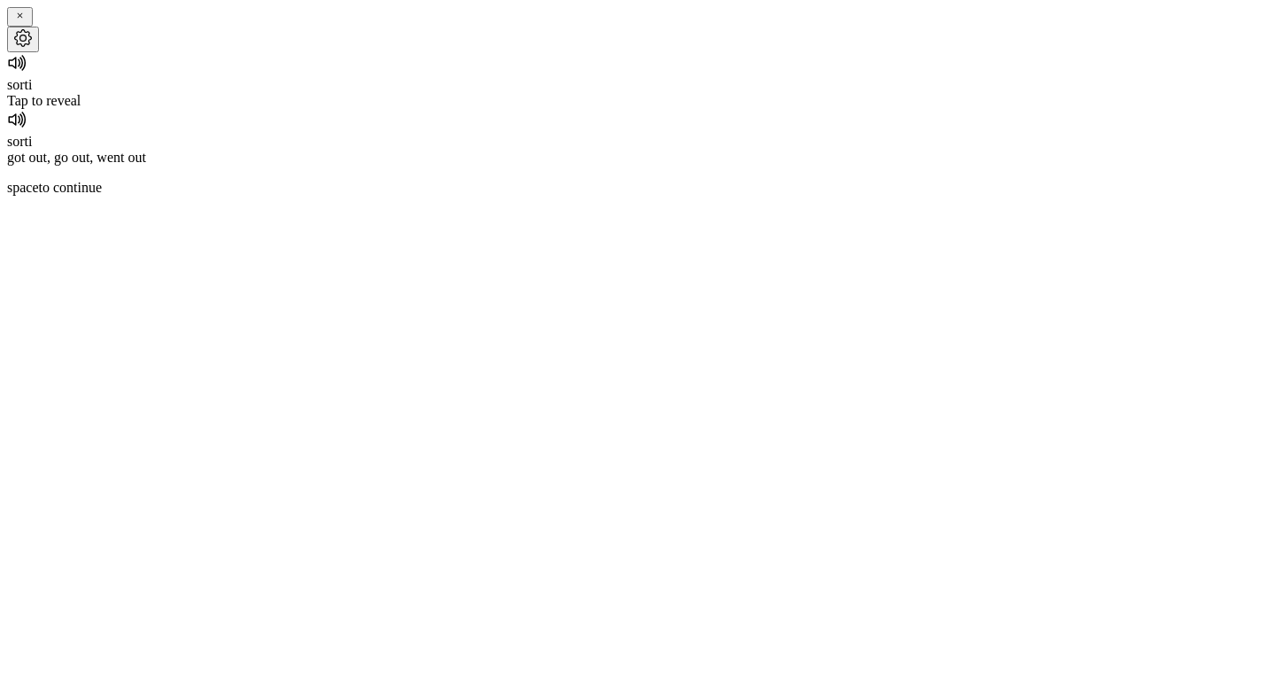
click at [645, 109] on div "Tap to reveal" at bounding box center [637, 101] width 1261 height 16
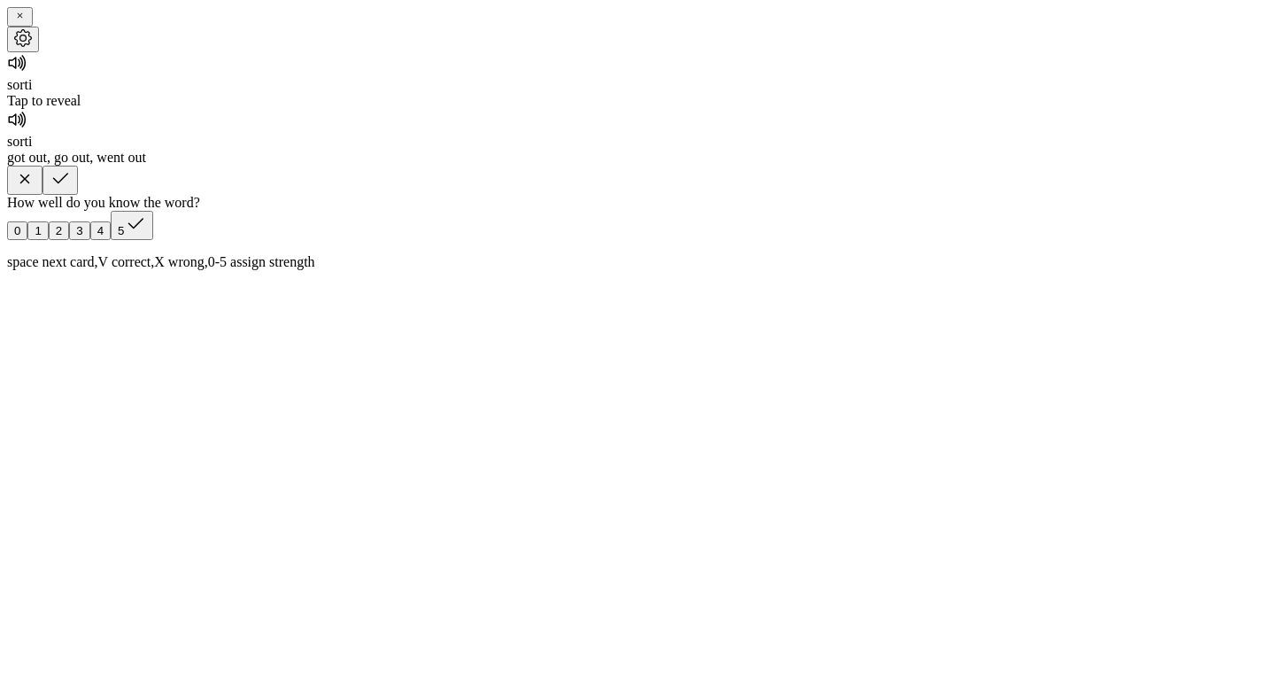
click at [71, 190] on icon "button" at bounding box center [60, 178] width 21 height 21
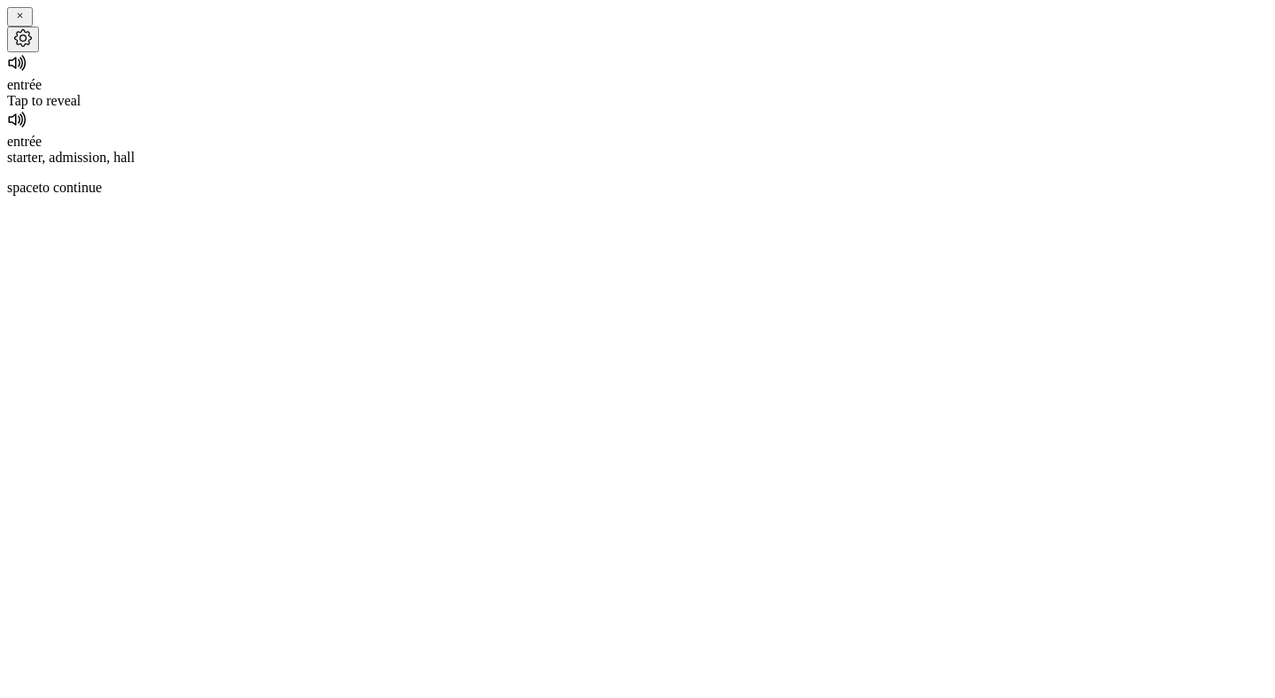
click at [21, 69] on icon at bounding box center [15, 64] width 12 height 12
click at [647, 109] on div "Tap to reveal" at bounding box center [637, 101] width 1261 height 16
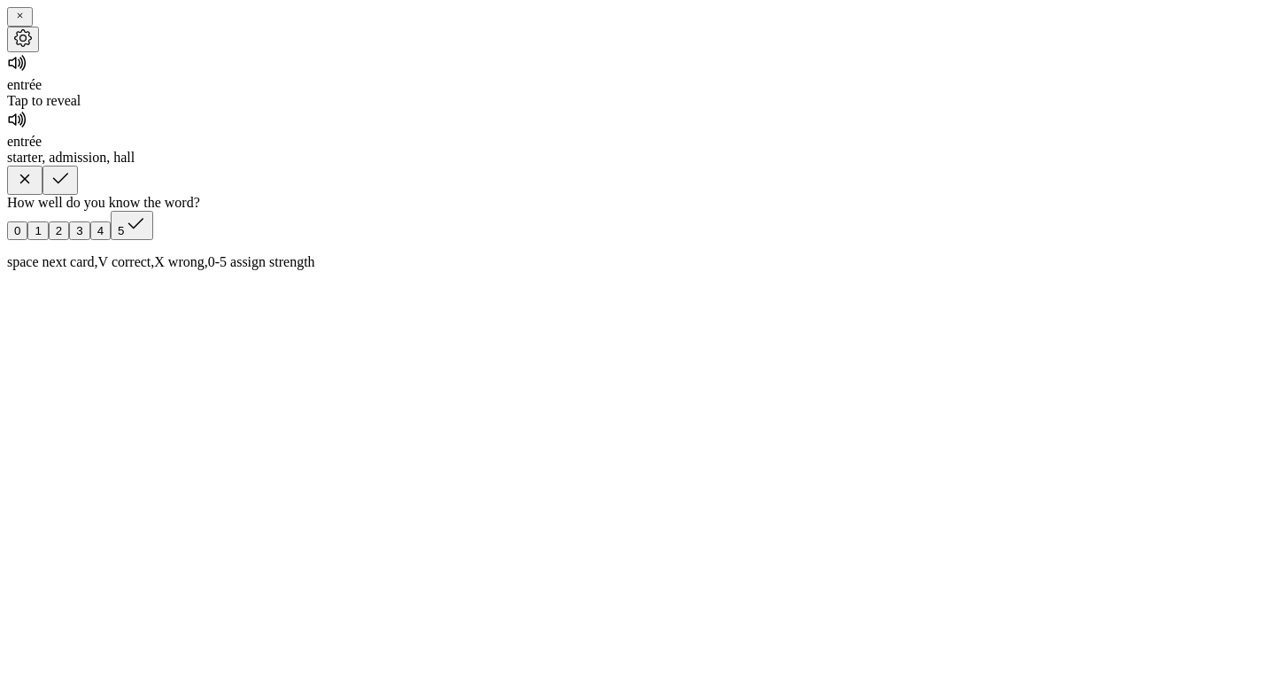
click at [68, 184] on icon "button" at bounding box center [60, 179] width 15 height 11
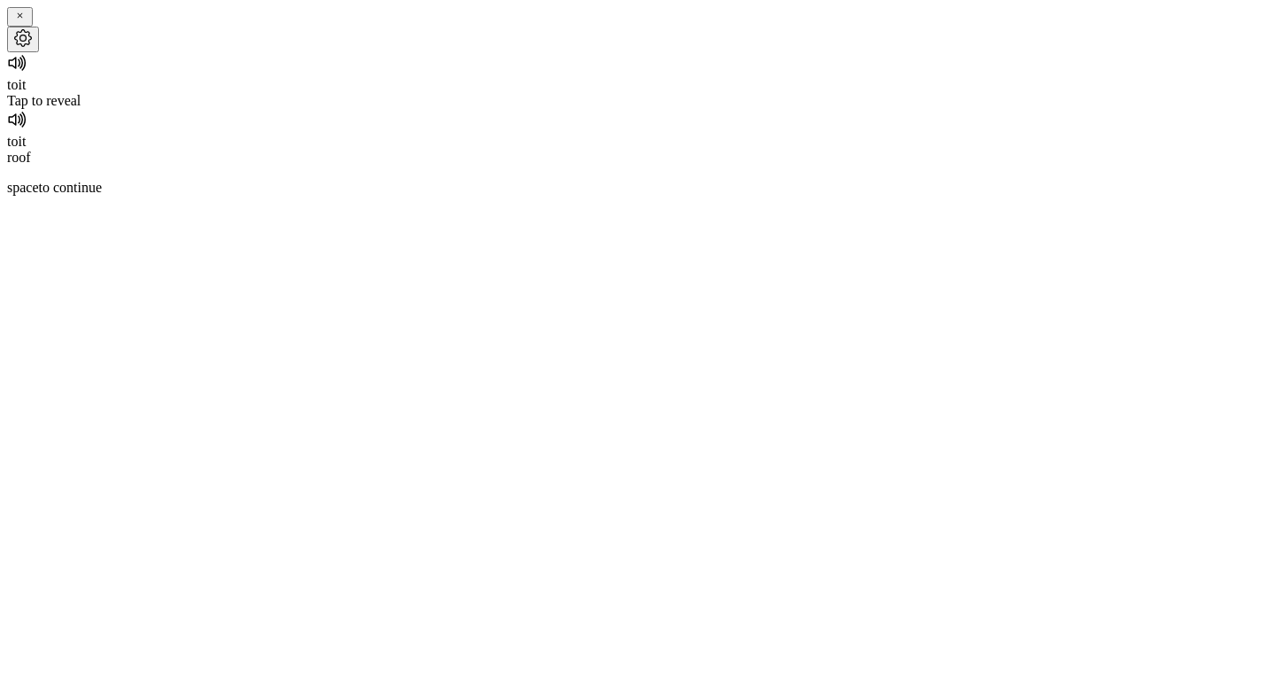
click at [647, 109] on div "Tap to reveal" at bounding box center [637, 101] width 1261 height 16
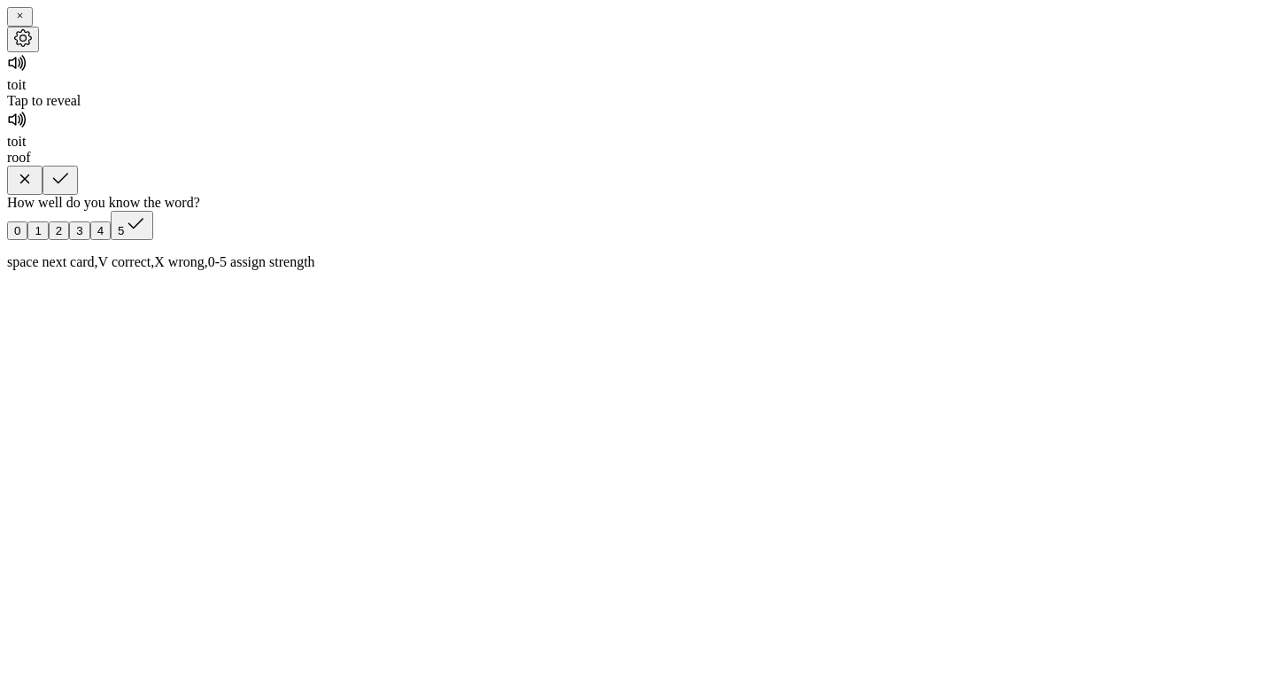
click at [35, 190] on icon "button" at bounding box center [24, 178] width 21 height 21
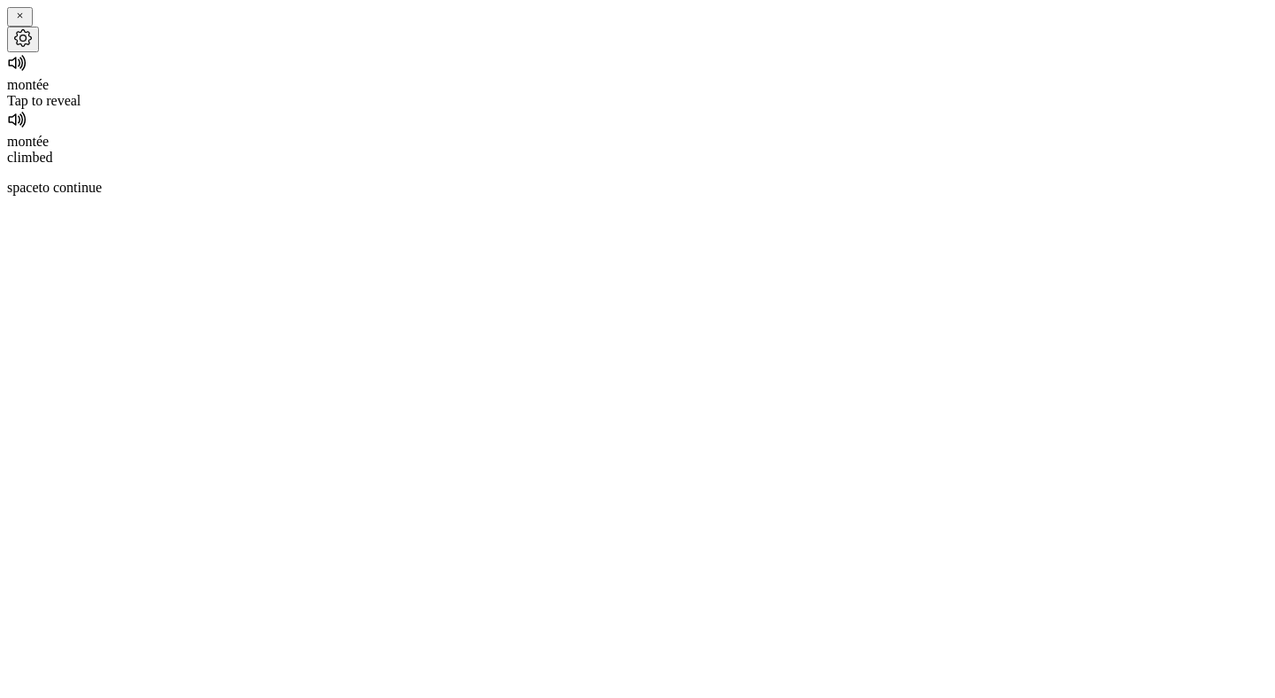
click at [635, 109] on div "Tap to reveal" at bounding box center [637, 101] width 1261 height 16
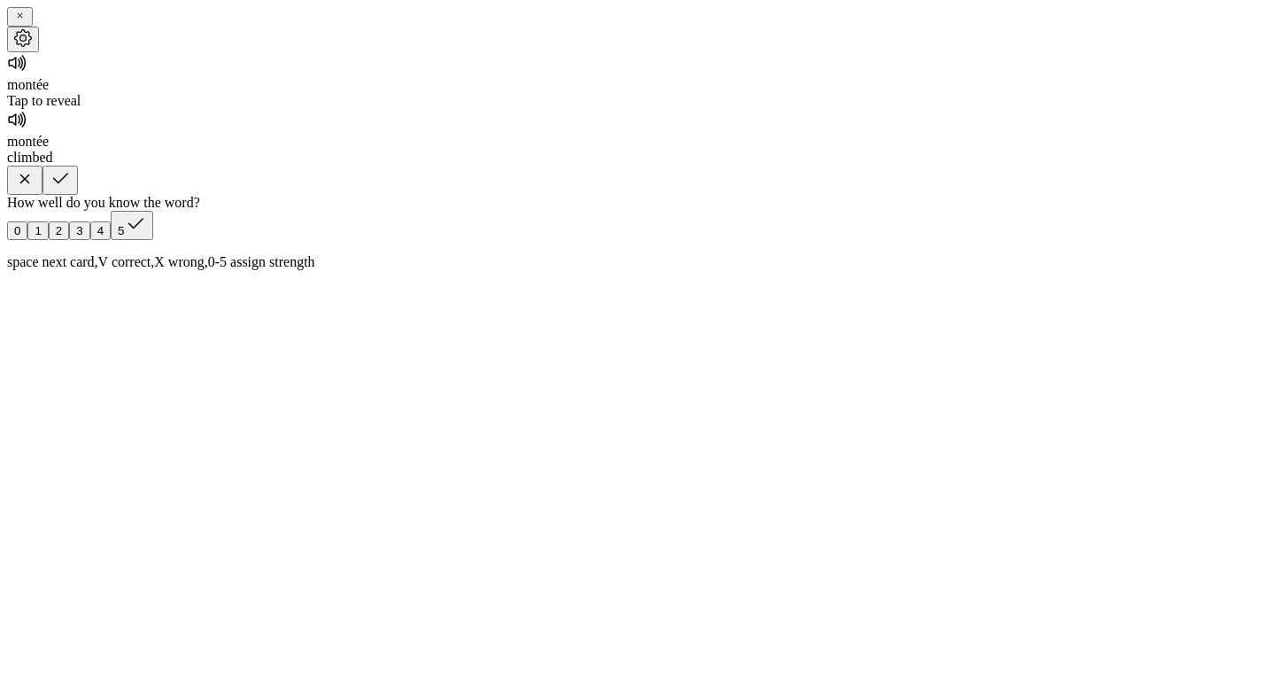
click at [71, 190] on icon "button" at bounding box center [60, 178] width 21 height 21
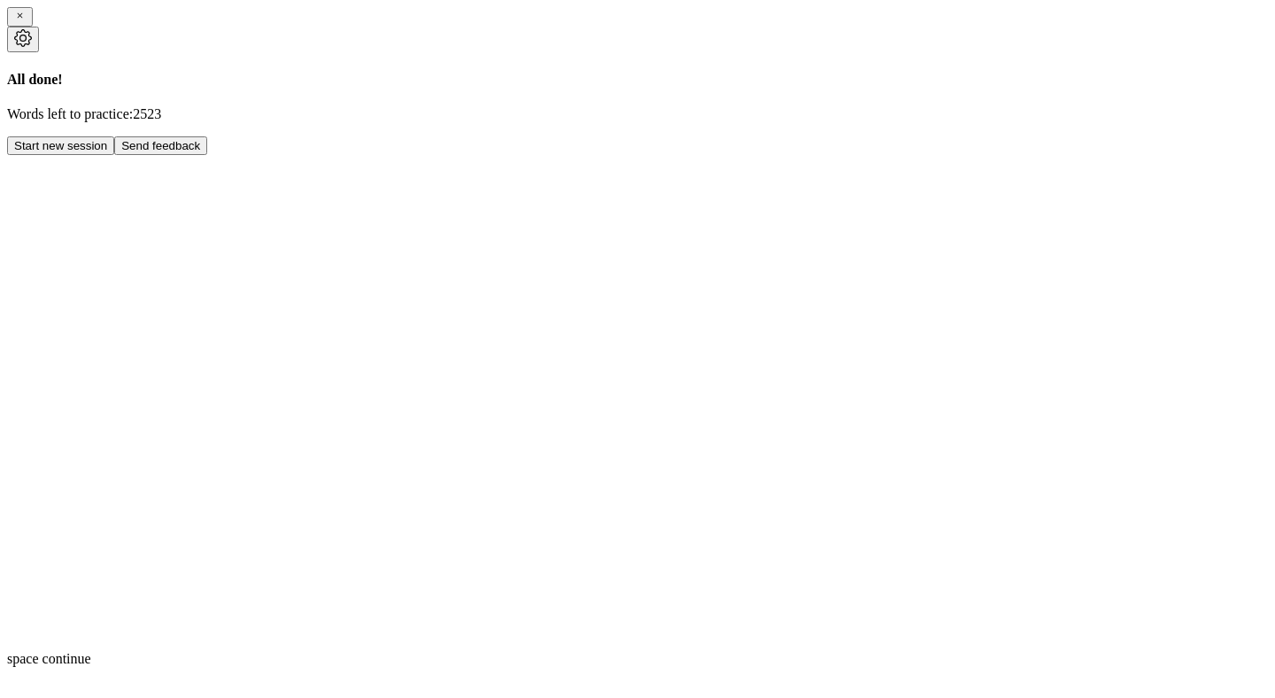
click at [26, 21] on icon "button" at bounding box center [20, 16] width 12 height 12
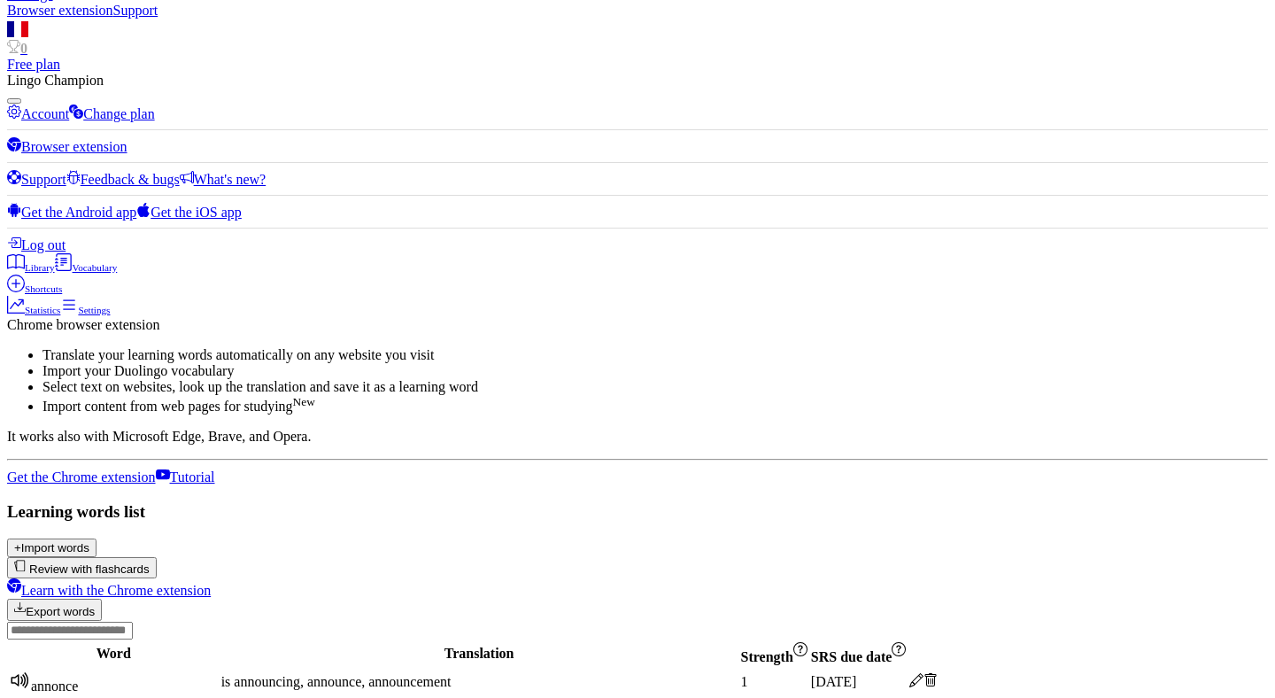
scroll to position [128, 0]
click at [157, 556] on button "Review with flashcards" at bounding box center [82, 566] width 150 height 21
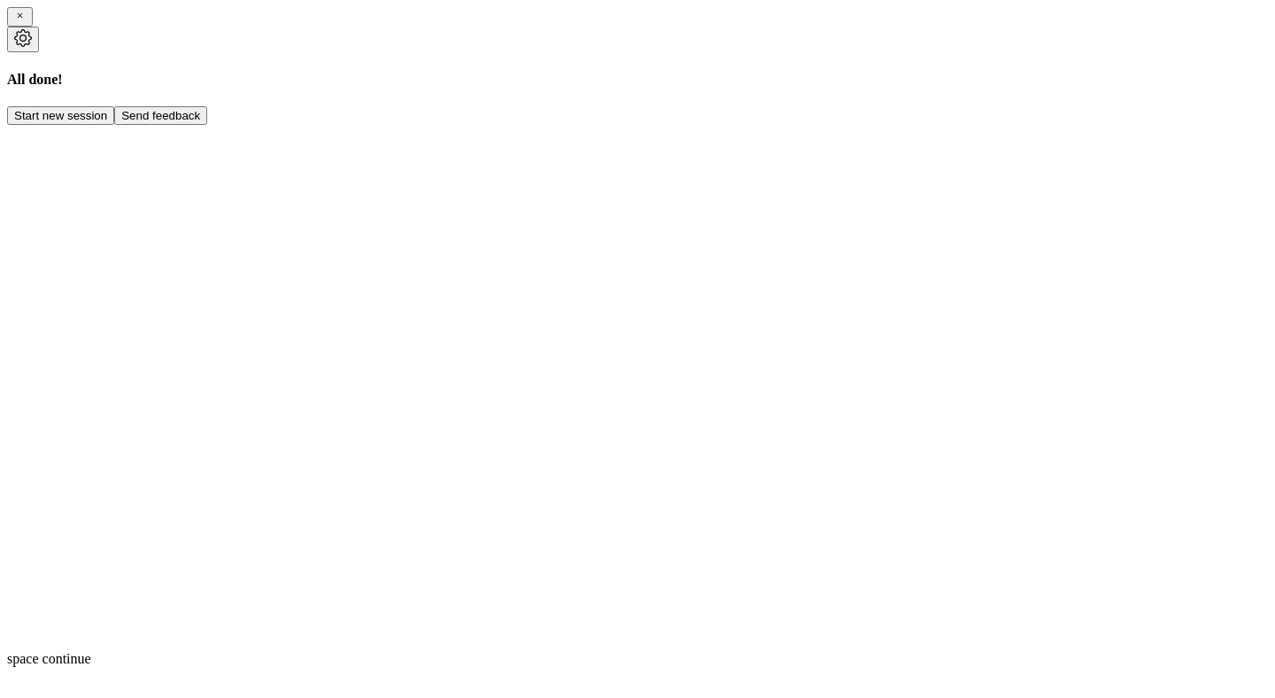
click at [114, 125] on button "Start new session" at bounding box center [60, 115] width 107 height 19
click at [26, 21] on icon "button" at bounding box center [20, 16] width 12 height 12
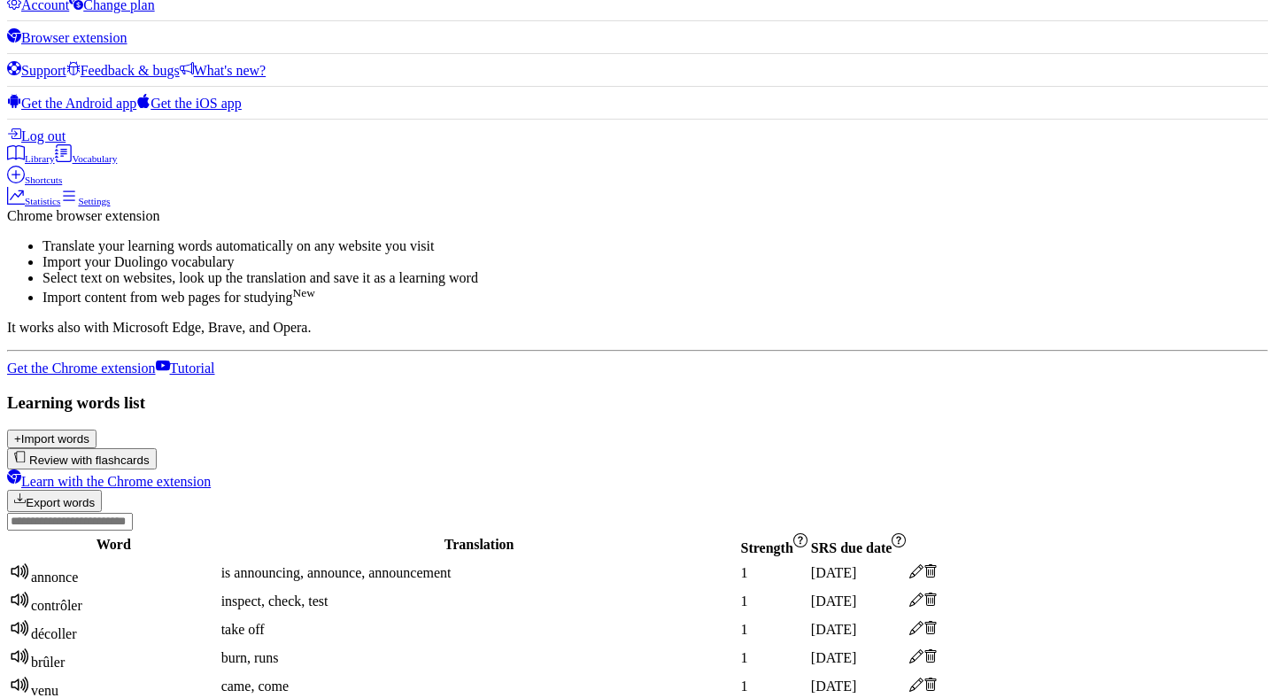
scroll to position [242, 0]
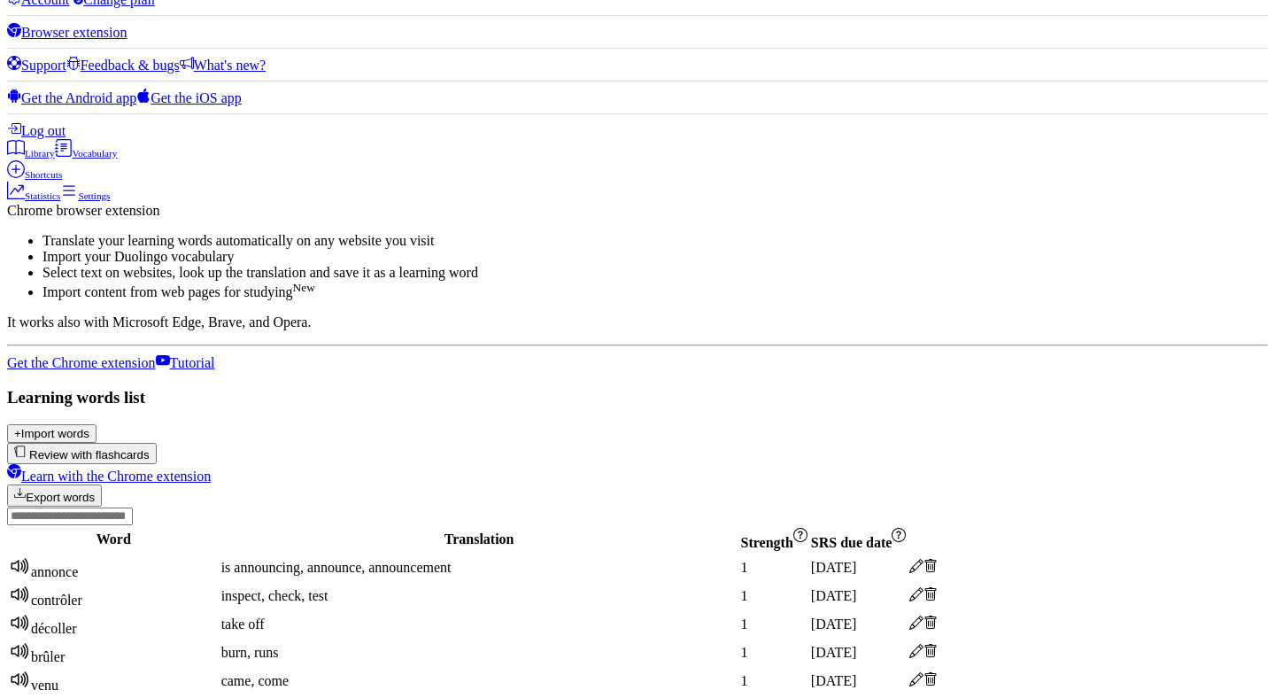
click at [157, 443] on button "Review with flashcards" at bounding box center [82, 453] width 150 height 21
click at [579, 507] on div at bounding box center [637, 516] width 1261 height 19
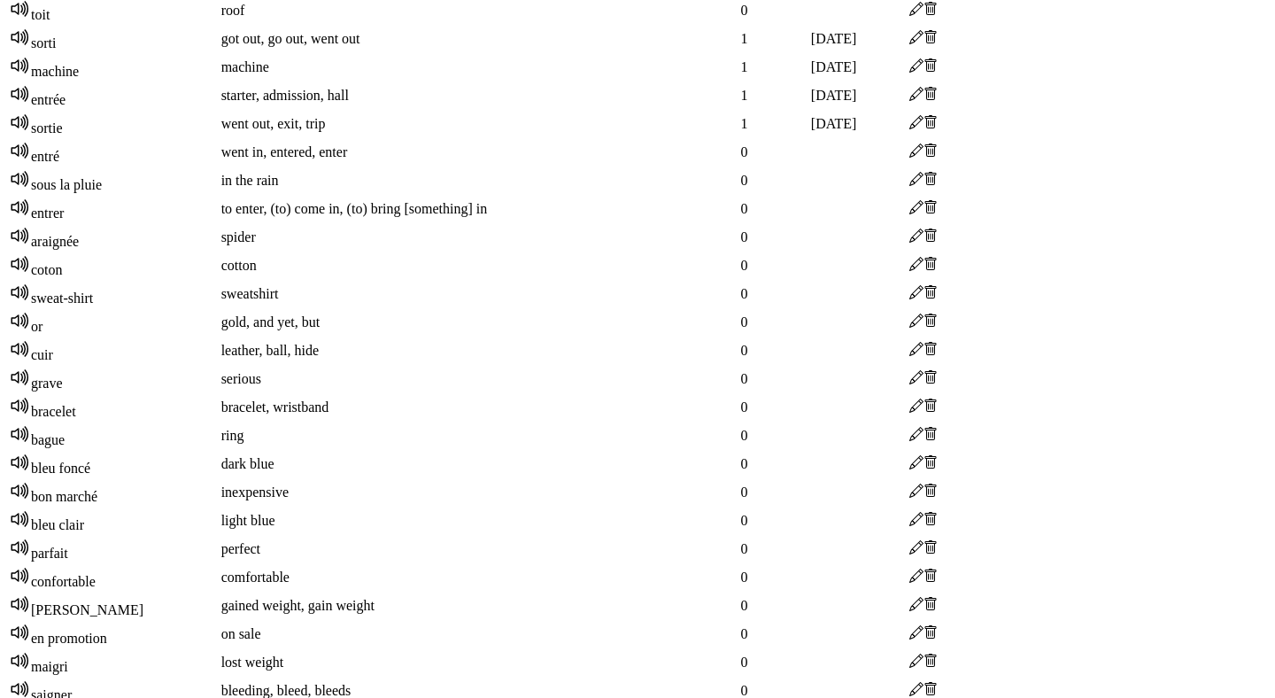
scroll to position [1453, 0]
